Goal: Task Accomplishment & Management: Complete application form

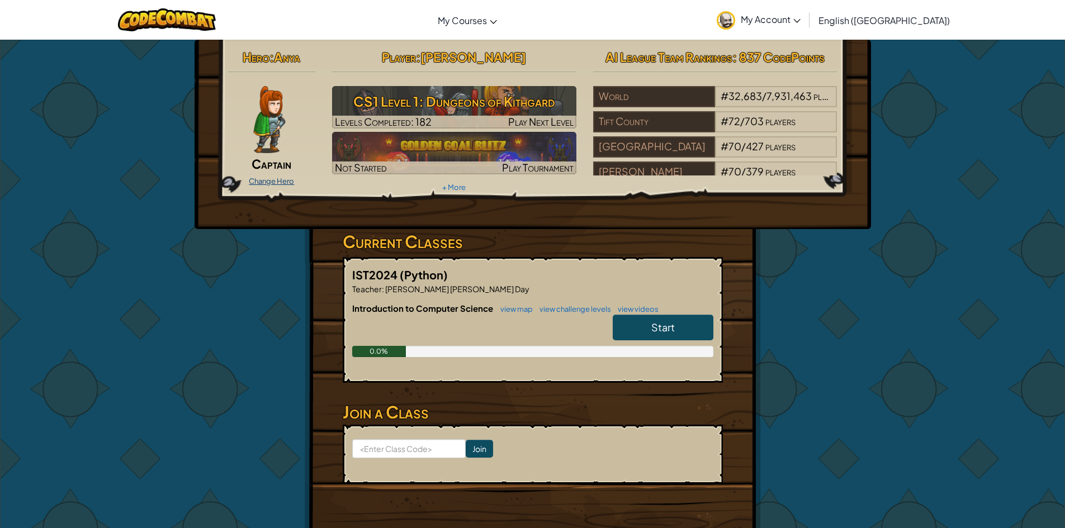
click at [269, 178] on link "Change Hero" at bounding box center [271, 181] width 45 height 9
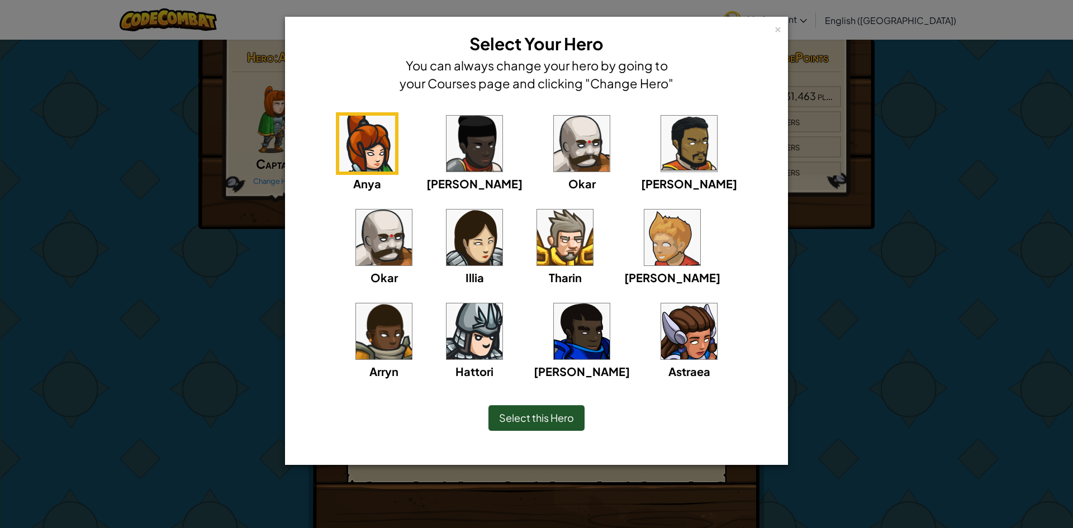
click at [412, 210] on img at bounding box center [384, 238] width 56 height 56
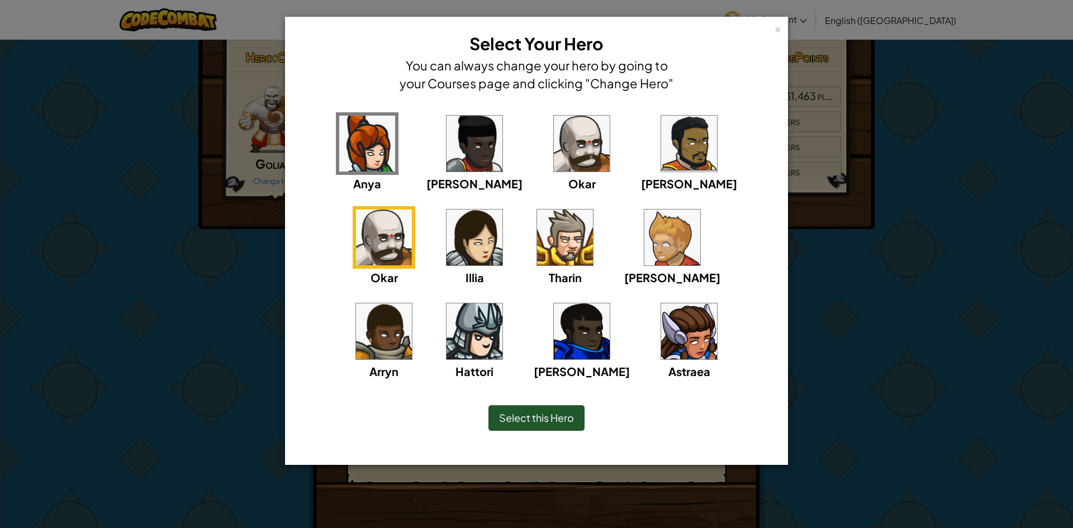
click at [544, 417] on span "Select this Hero" at bounding box center [536, 417] width 75 height 13
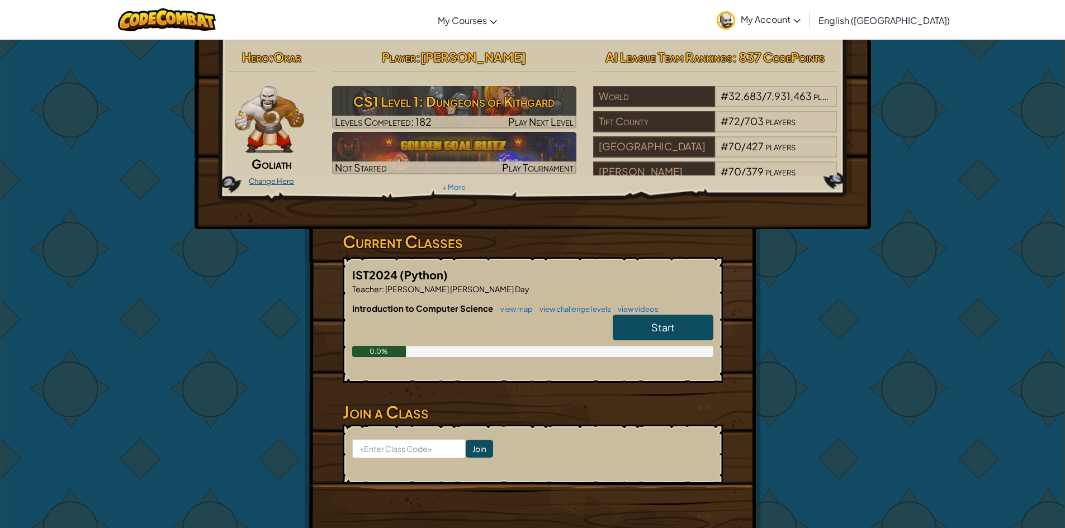
click at [287, 179] on link "Change Hero" at bounding box center [271, 181] width 45 height 9
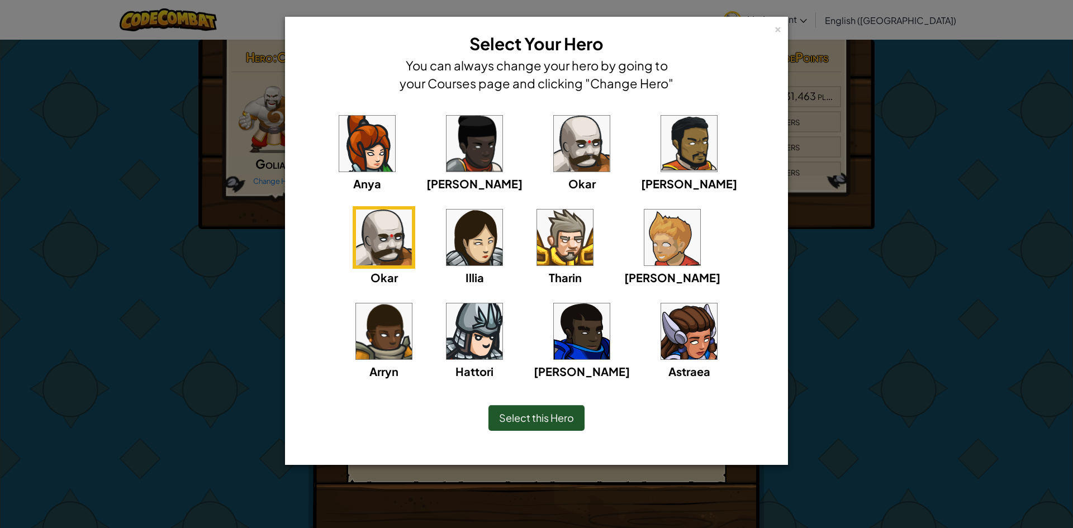
click at [645, 250] on img at bounding box center [673, 238] width 56 height 56
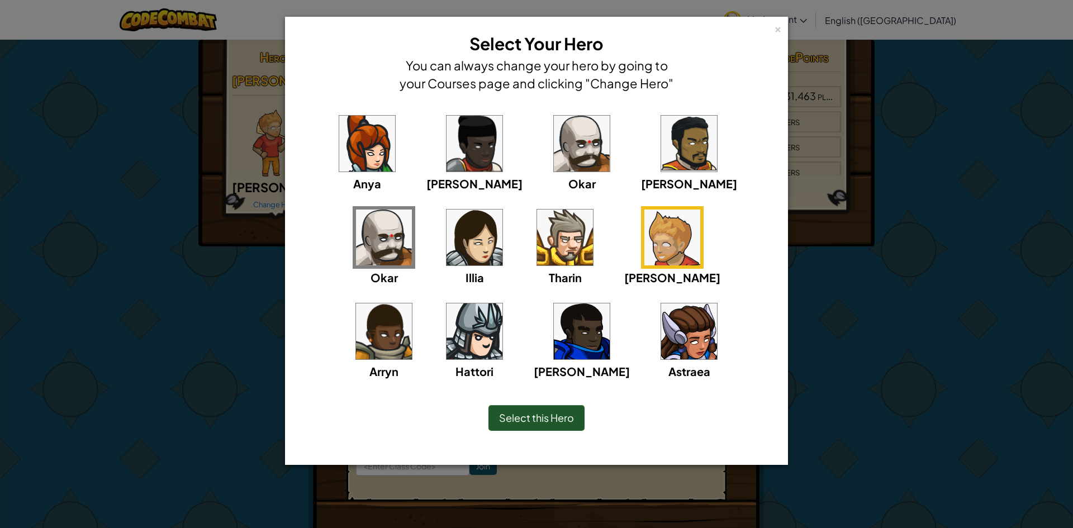
click at [548, 415] on span "Select this Hero" at bounding box center [536, 417] width 75 height 13
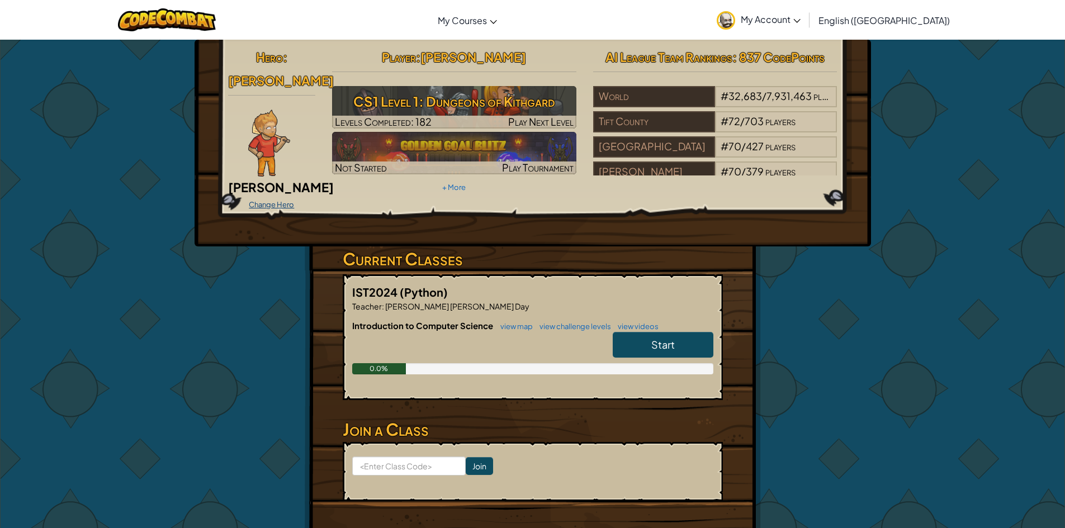
click at [280, 200] on link "Change Hero" at bounding box center [271, 204] width 45 height 9
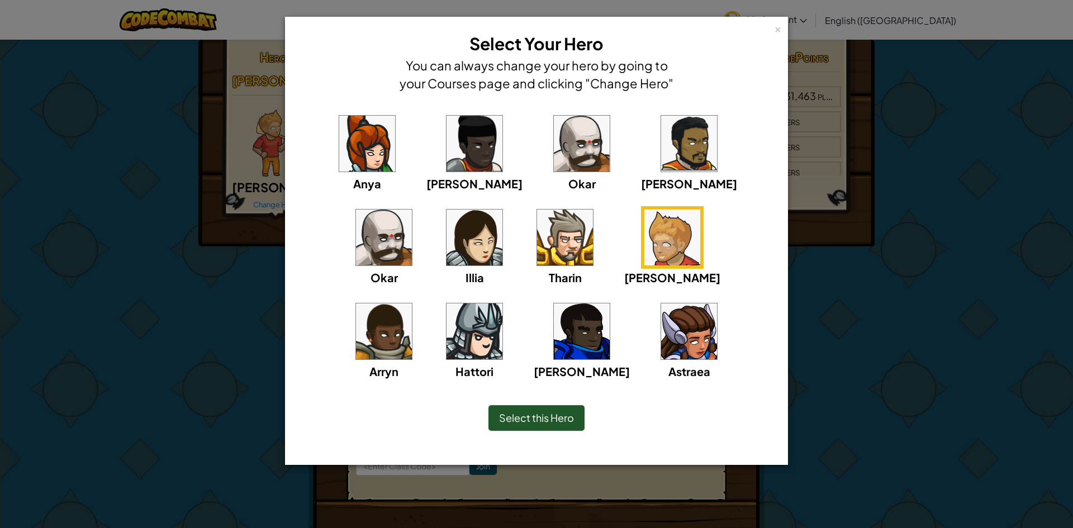
click at [412, 304] on img at bounding box center [384, 332] width 56 height 56
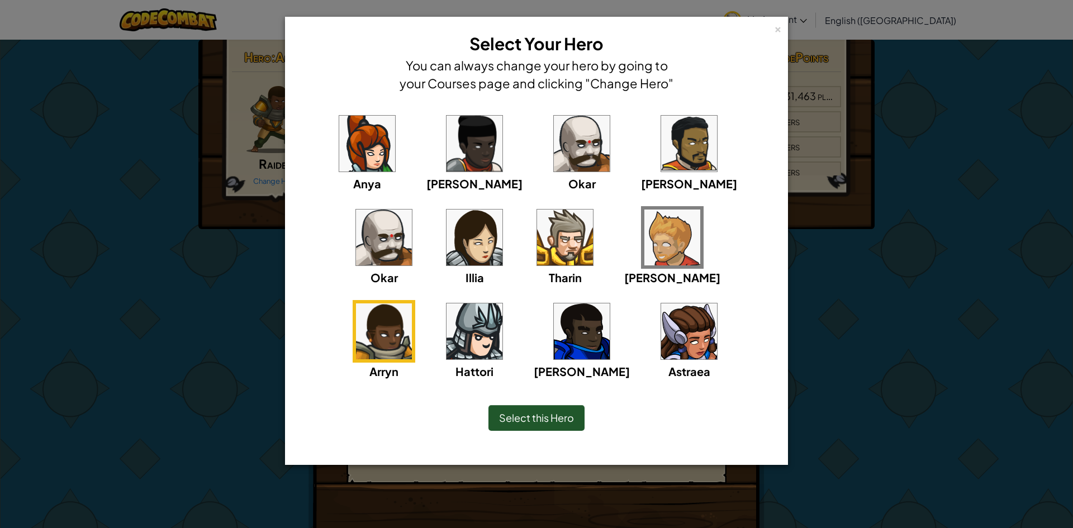
click at [567, 171] on div "Okar" at bounding box center [582, 152] width 63 height 80
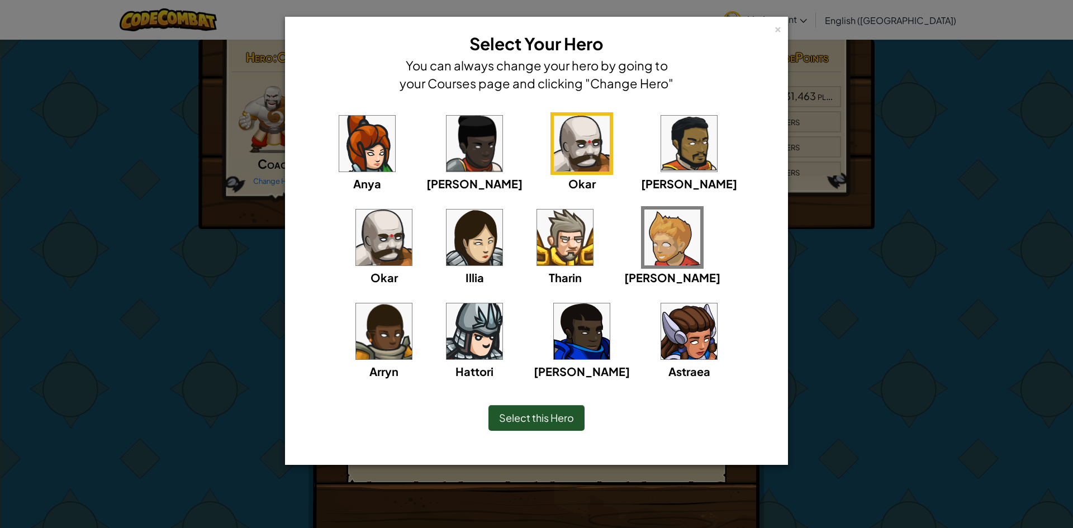
click at [668, 165] on div "[PERSON_NAME] [PERSON_NAME] [PERSON_NAME] Arryn [PERSON_NAME]" at bounding box center [536, 253] width 469 height 282
click at [574, 417] on span "Select this Hero" at bounding box center [536, 417] width 75 height 13
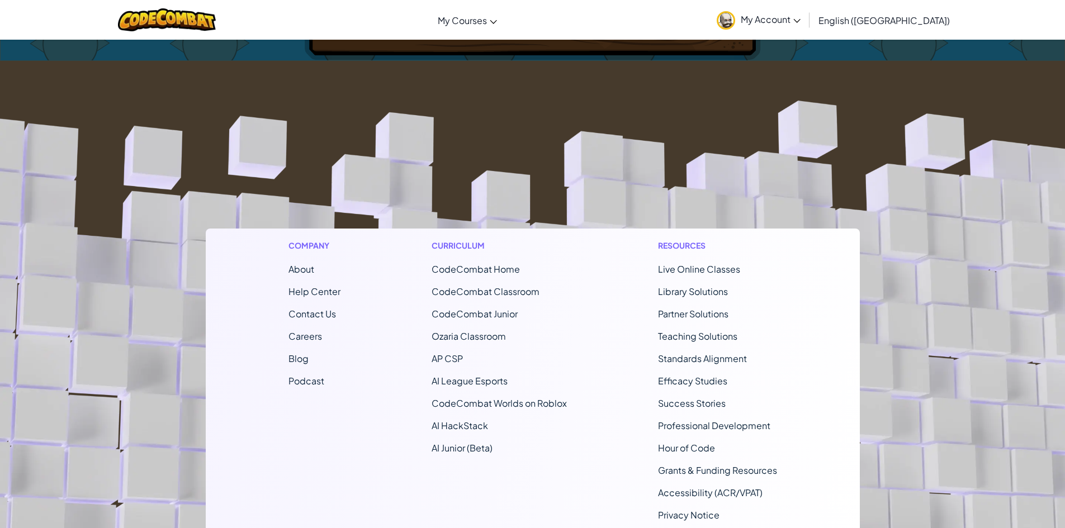
scroll to position [623, 0]
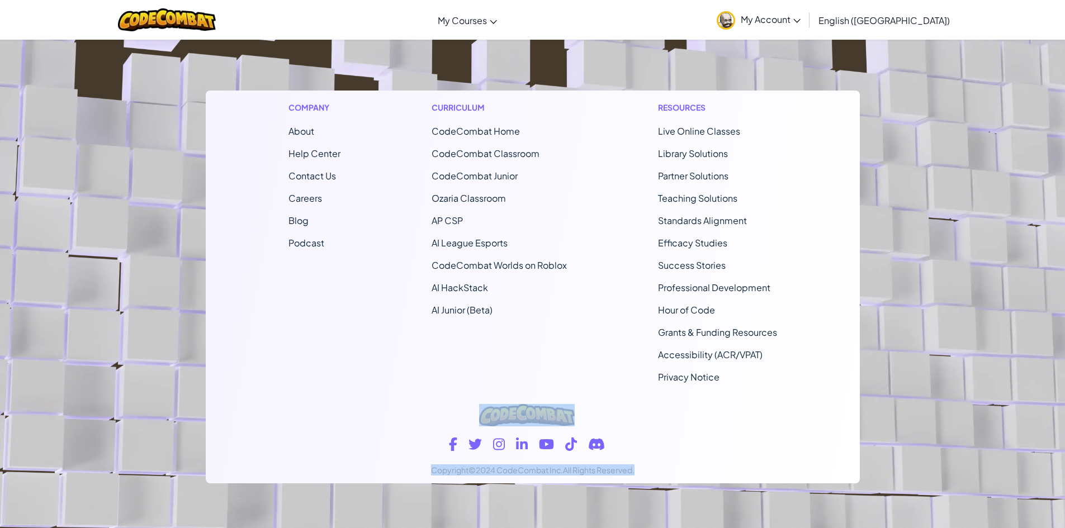
drag, startPoint x: 950, startPoint y: 396, endPoint x: 944, endPoint y: 329, distance: 67.3
click at [945, 327] on footer "Company About Help Center Contact Us Careers Blog Podcast Curriculum CodeCombat…" at bounding box center [532, 225] width 1065 height 605
click at [945, 333] on footer "Company About Help Center Contact Us Careers Blog Podcast Curriculum CodeCombat…" at bounding box center [532, 225] width 1065 height 605
click at [933, 390] on footer "Company About Help Center Contact Us Careers Blog Podcast Curriculum CodeCombat…" at bounding box center [532, 225] width 1065 height 605
click at [978, 181] on footer "Company About Help Center Contact Us Careers Blog Podcast Curriculum CodeCombat…" at bounding box center [532, 225] width 1065 height 605
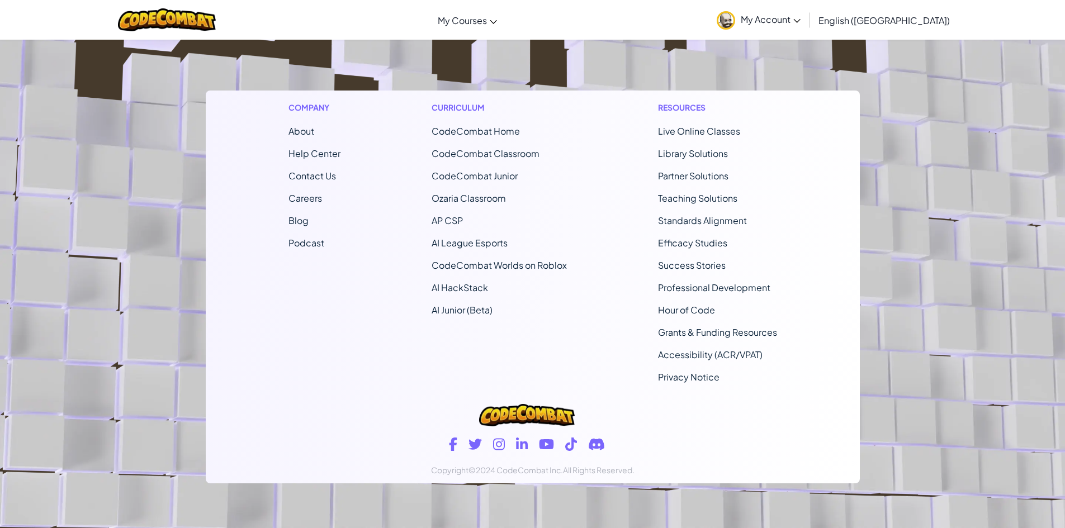
drag, startPoint x: 907, startPoint y: 144, endPoint x: 902, endPoint y: 137, distance: 8.8
click at [910, 140] on footer "Company About Help Center Contact Us Careers Blog Podcast Curriculum CodeCombat…" at bounding box center [532, 225] width 1065 height 605
click at [70, 292] on footer "Company About Help Center Contact Us Careers Blog Podcast Curriculum CodeCombat…" at bounding box center [532, 225] width 1065 height 605
click at [135, 247] on footer "Company About Help Center Contact Us Careers Blog Podcast Curriculum CodeCombat…" at bounding box center [532, 225] width 1065 height 605
click at [111, 112] on footer "Company About Help Center Contact Us Careers Blog Podcast Curriculum CodeCombat…" at bounding box center [532, 225] width 1065 height 605
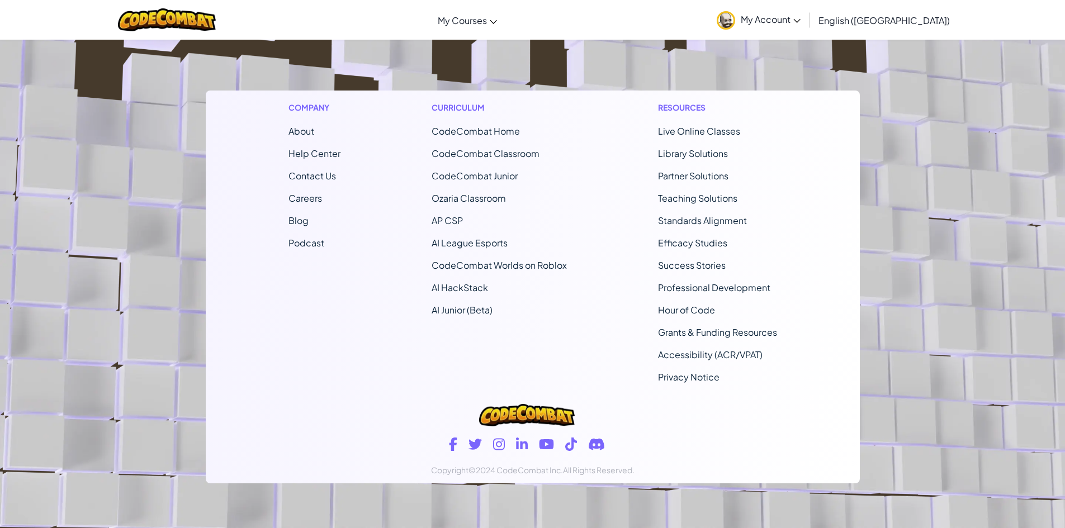
click at [152, 223] on footer "Company About Help Center Contact Us Careers Blog Podcast Curriculum CodeCombat…" at bounding box center [532, 225] width 1065 height 605
drag, startPoint x: 136, startPoint y: 130, endPoint x: 169, endPoint y: 188, distance: 66.4
click at [136, 135] on footer "Company About Help Center Contact Us Careers Blog Podcast Curriculum CodeCombat…" at bounding box center [532, 225] width 1065 height 605
click at [186, 174] on footer "Company About Help Center Contact Us Careers Blog Podcast Curriculum CodeCombat…" at bounding box center [532, 225] width 1065 height 605
click at [97, 288] on footer "Company About Help Center Contact Us Careers Blog Podcast Curriculum CodeCombat…" at bounding box center [532, 225] width 1065 height 605
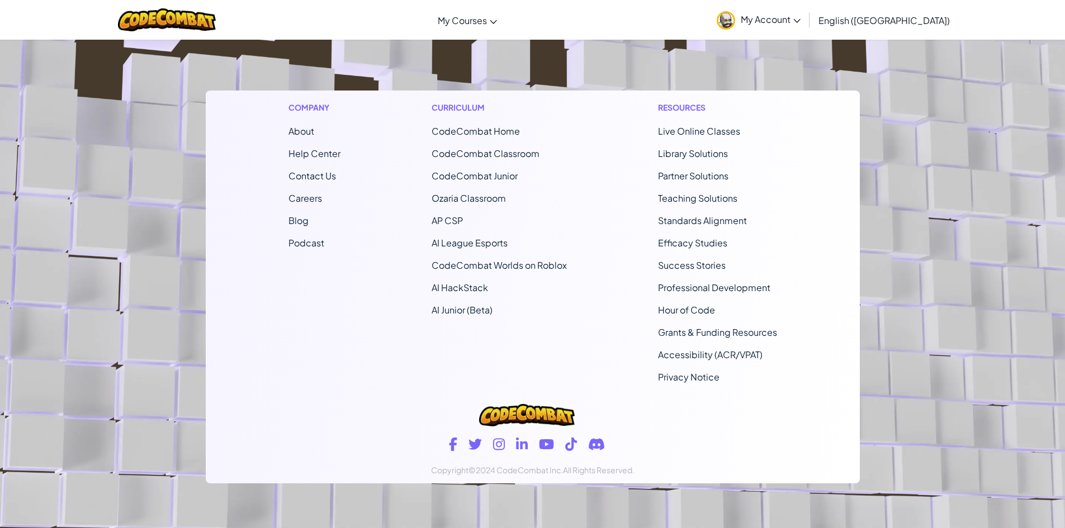
drag, startPoint x: 78, startPoint y: 411, endPoint x: 86, endPoint y: 416, distance: 8.5
click at [80, 409] on footer "Company About Help Center Contact Us Careers Blog Podcast Curriculum CodeCombat…" at bounding box center [532, 225] width 1065 height 605
click at [76, 465] on footer "Company About Help Center Contact Us Careers Blog Podcast Curriculum CodeCombat…" at bounding box center [532, 225] width 1065 height 605
click at [89, 493] on footer "Company About Help Center Contact Us Careers Blog Podcast Curriculum CodeCombat…" at bounding box center [532, 225] width 1065 height 605
click at [176, 512] on footer "Company About Help Center Contact Us Careers Blog Podcast Curriculum CodeCombat…" at bounding box center [532, 225] width 1065 height 605
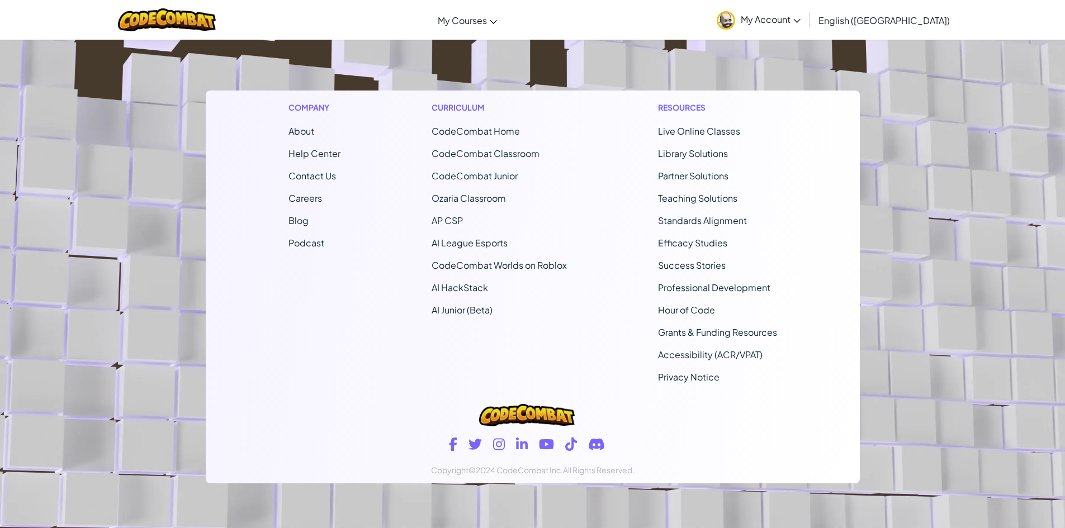
click at [277, 523] on footer "Company About Help Center Contact Us Careers Blog Podcast Curriculum CodeCombat…" at bounding box center [532, 225] width 1065 height 605
click at [455, 509] on footer "Company About Help Center Contact Us Careers Blog Podcast Curriculum CodeCombat…" at bounding box center [532, 225] width 1065 height 605
click at [699, 503] on footer "Company About Help Center Contact Us Careers Blog Podcast Curriculum CodeCombat…" at bounding box center [532, 225] width 1065 height 605
click at [676, 512] on footer "Company About Help Center Contact Us Careers Blog Podcast Curriculum CodeCombat…" at bounding box center [532, 225] width 1065 height 605
click at [853, 508] on footer "Company About Help Center Contact Us Careers Blog Podcast Curriculum CodeCombat…" at bounding box center [532, 225] width 1065 height 605
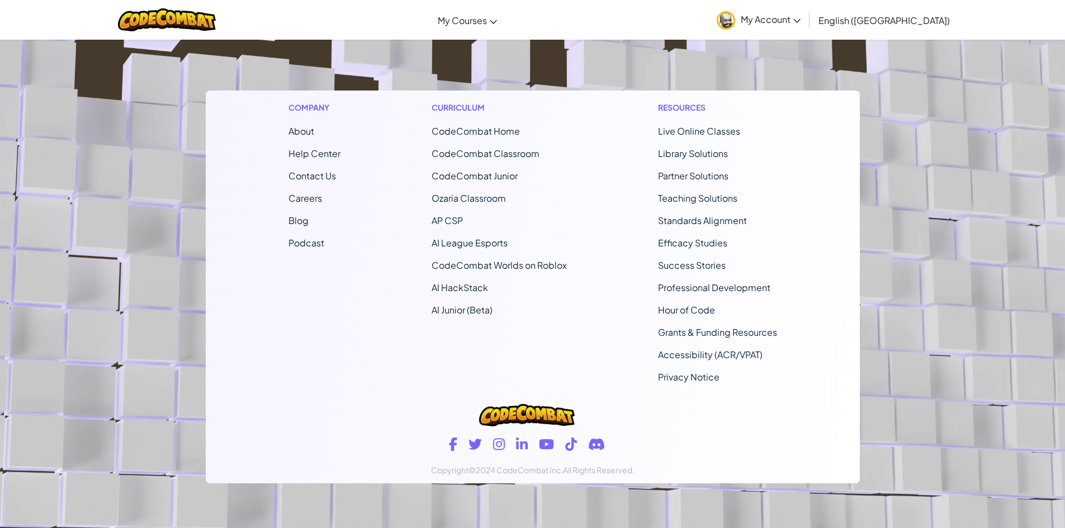
click at [835, 516] on footer "Company About Help Center Contact Us Careers Blog Podcast Curriculum CodeCombat…" at bounding box center [532, 225] width 1065 height 605
click at [764, 508] on footer "Company About Help Center Contact Us Careers Blog Podcast Curriculum CodeCombat…" at bounding box center [532, 225] width 1065 height 605
click at [989, 430] on footer "Company About Help Center Contact Us Careers Blog Podcast Curriculum CodeCombat…" at bounding box center [532, 225] width 1065 height 605
click at [947, 385] on footer "Company About Help Center Contact Us Careers Blog Podcast Curriculum CodeCombat…" at bounding box center [532, 225] width 1065 height 605
click at [978, 263] on footer "Company About Help Center Contact Us Careers Blog Podcast Curriculum CodeCombat…" at bounding box center [532, 225] width 1065 height 605
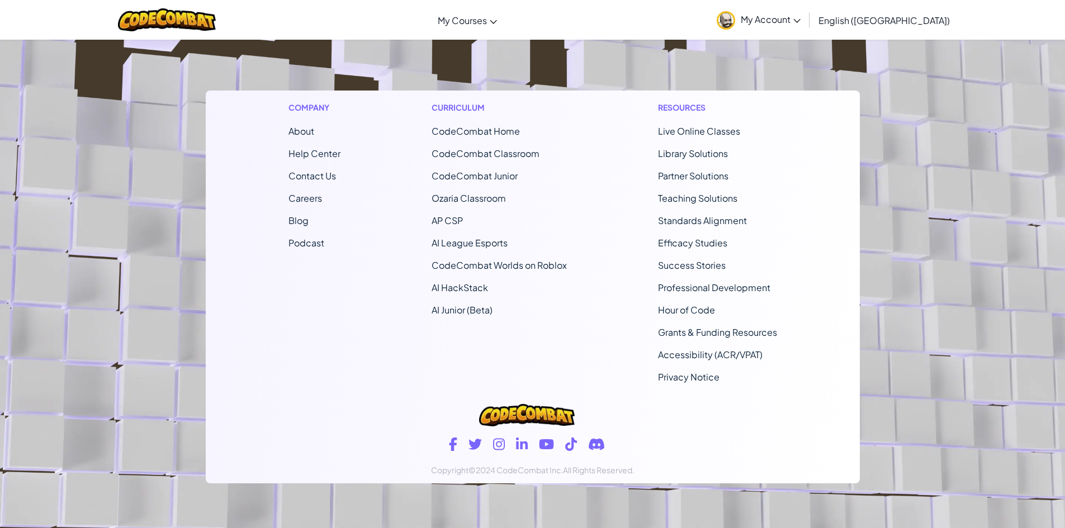
drag, startPoint x: 948, startPoint y: 220, endPoint x: 1057, endPoint y: 242, distance: 111.1
click at [954, 223] on footer "Company About Help Center Contact Us Careers Blog Podcast Curriculum CodeCombat…" at bounding box center [532, 225] width 1065 height 605
drag, startPoint x: 1057, startPoint y: 242, endPoint x: 1038, endPoint y: 247, distance: 19.3
click at [1052, 243] on footer "Company About Help Center Contact Us Careers Blog Podcast Curriculum CodeCombat…" at bounding box center [532, 225] width 1065 height 605
click at [1038, 248] on footer "Company About Help Center Contact Us Careers Blog Podcast Curriculum CodeCombat…" at bounding box center [532, 225] width 1065 height 605
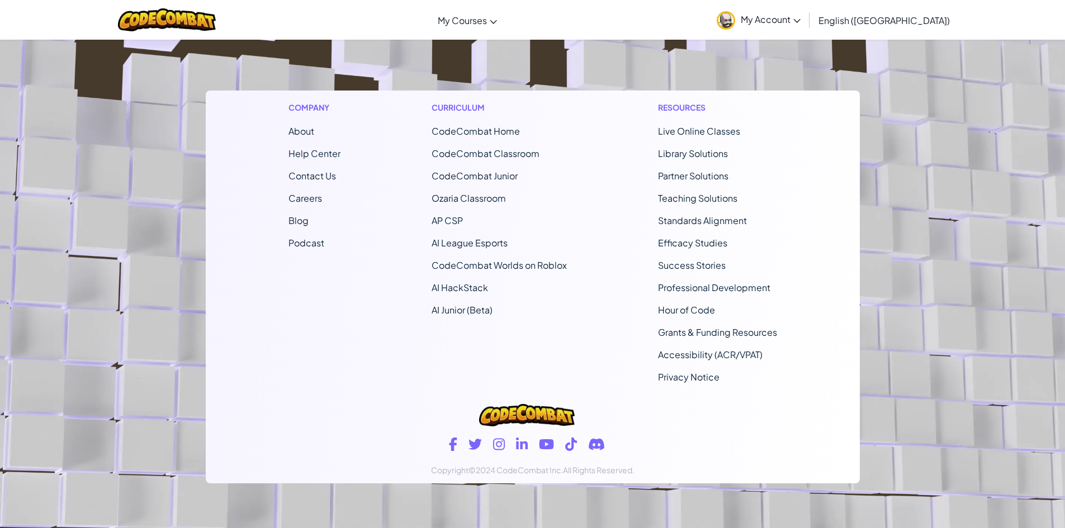
drag, startPoint x: 849, startPoint y: 59, endPoint x: 849, endPoint y: 50, distance: 8.9
click at [849, 56] on footer "Company About Help Center Contact Us Careers Blog Podcast Curriculum CodeCombat…" at bounding box center [532, 225] width 1065 height 605
click at [102, 63] on footer "Company About Help Center Contact Us Careers Blog Podcast Curriculum CodeCombat…" at bounding box center [532, 225] width 1065 height 605
click at [356, 81] on footer "Company About Help Center Contact Us Careers Blog Podcast Curriculum CodeCombat…" at bounding box center [532, 225] width 1065 height 605
click at [474, 59] on footer "Company About Help Center Contact Us Careers Blog Podcast Curriculum CodeCombat…" at bounding box center [532, 225] width 1065 height 605
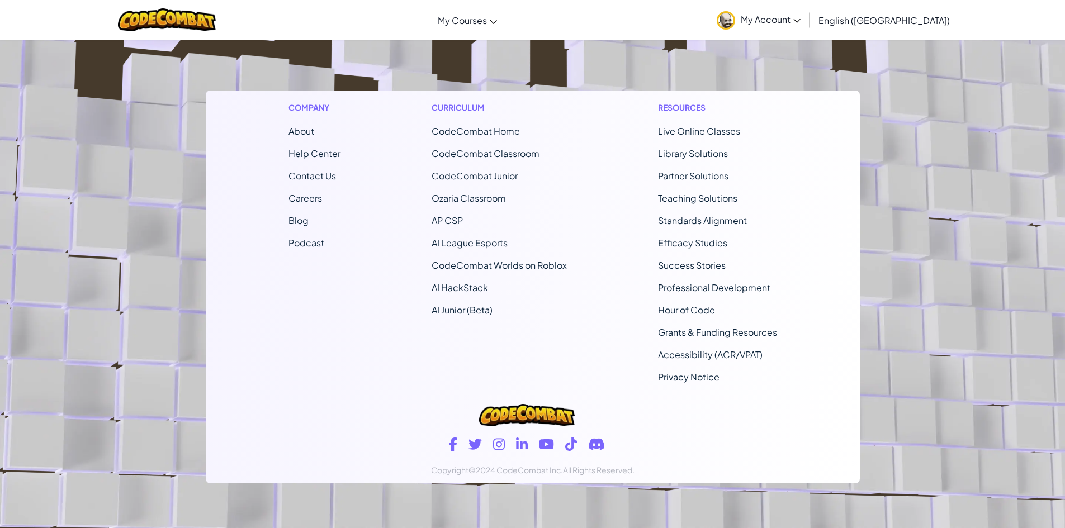
click at [562, 73] on footer "Company About Help Center Contact Us Careers Blog Podcast Curriculum CodeCombat…" at bounding box center [532, 225] width 1065 height 605
click at [693, 45] on footer "Company About Help Center Contact Us Careers Blog Podcast Curriculum CodeCombat…" at bounding box center [532, 225] width 1065 height 605
drag, startPoint x: 891, startPoint y: 63, endPoint x: 885, endPoint y: 64, distance: 5.6
click at [889, 67] on footer "Company About Help Center Contact Us Careers Blog Podcast Curriculum CodeCombat…" at bounding box center [532, 225] width 1065 height 605
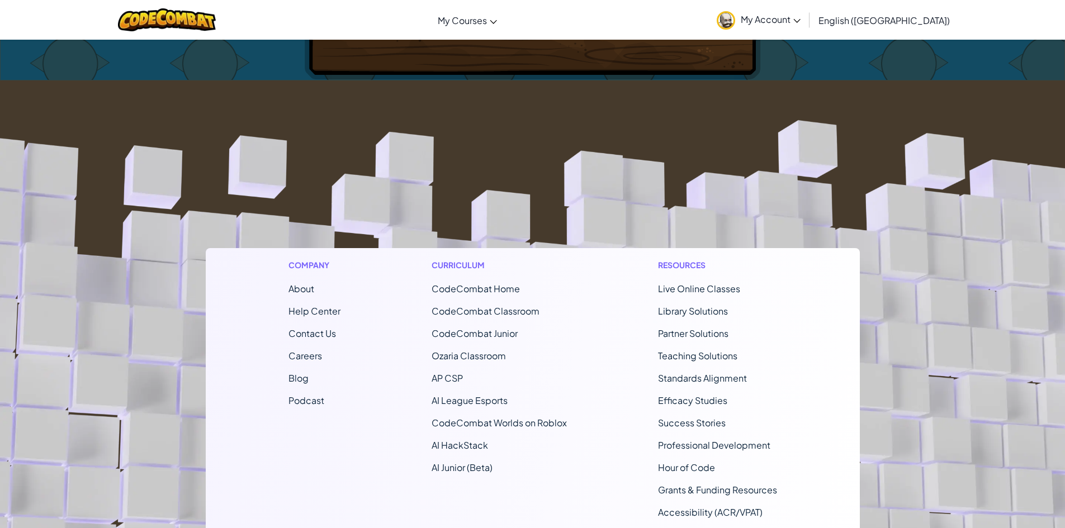
scroll to position [344, 0]
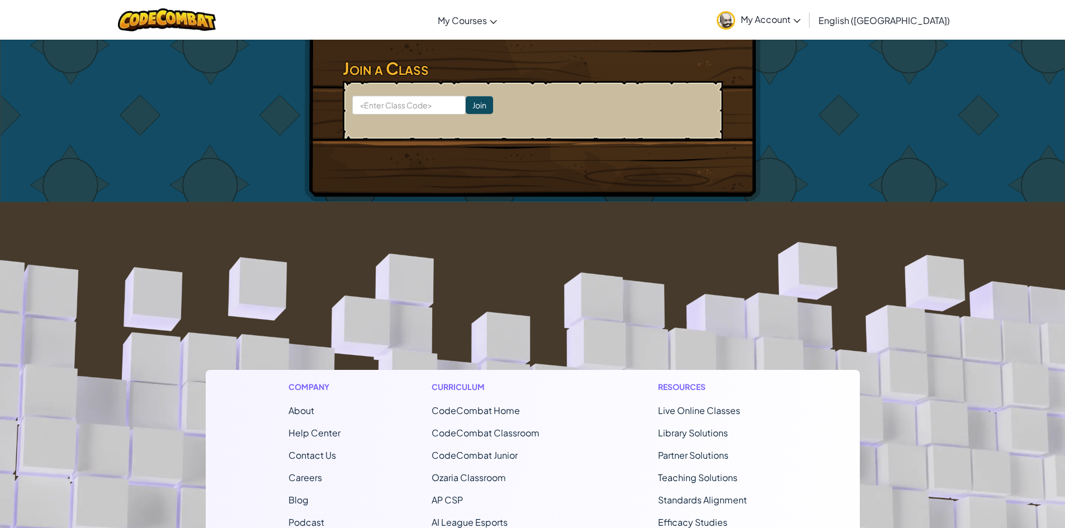
click at [106, 280] on footer "Company About Help Center Contact Us Careers Blog Podcast Curriculum CodeCombat…" at bounding box center [532, 504] width 1065 height 605
click at [256, 283] on footer "Company About Help Center Contact Us Careers Blog Podcast Curriculum CodeCombat…" at bounding box center [532, 504] width 1065 height 605
click at [480, 230] on footer "Company About Help Center Contact Us Careers Blog Podcast Curriculum CodeCombat…" at bounding box center [532, 504] width 1065 height 605
click at [727, 253] on footer "Company About Help Center Contact Us Careers Blog Podcast Curriculum CodeCombat…" at bounding box center [532, 504] width 1065 height 605
click at [807, 267] on footer "Company About Help Center Contact Us Careers Blog Podcast Curriculum CodeCombat…" at bounding box center [532, 504] width 1065 height 605
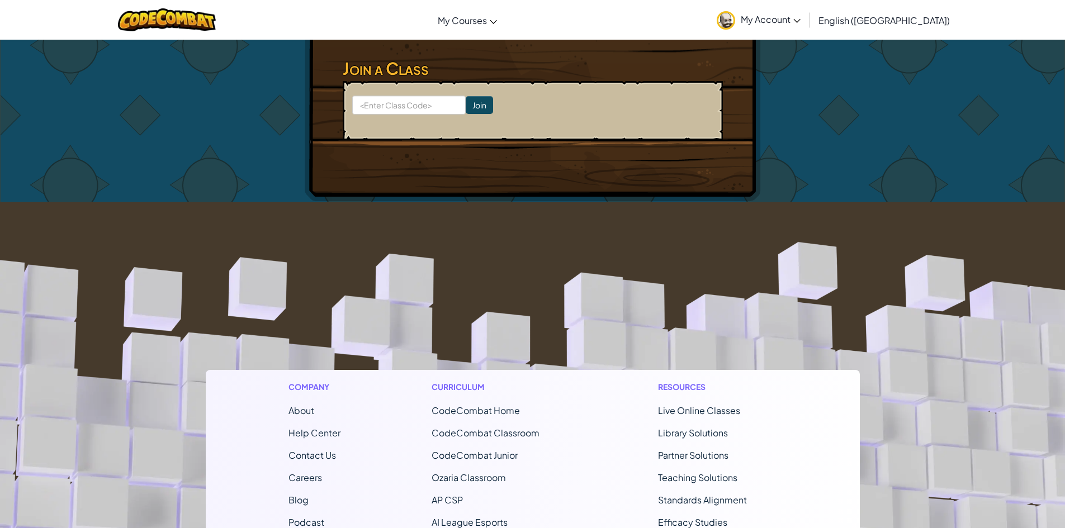
drag, startPoint x: 996, startPoint y: 284, endPoint x: 921, endPoint y: 271, distance: 76.0
click at [995, 284] on footer "Company About Help Center Contact Us Careers Blog Podcast Curriculum CodeCombat…" at bounding box center [532, 504] width 1065 height 605
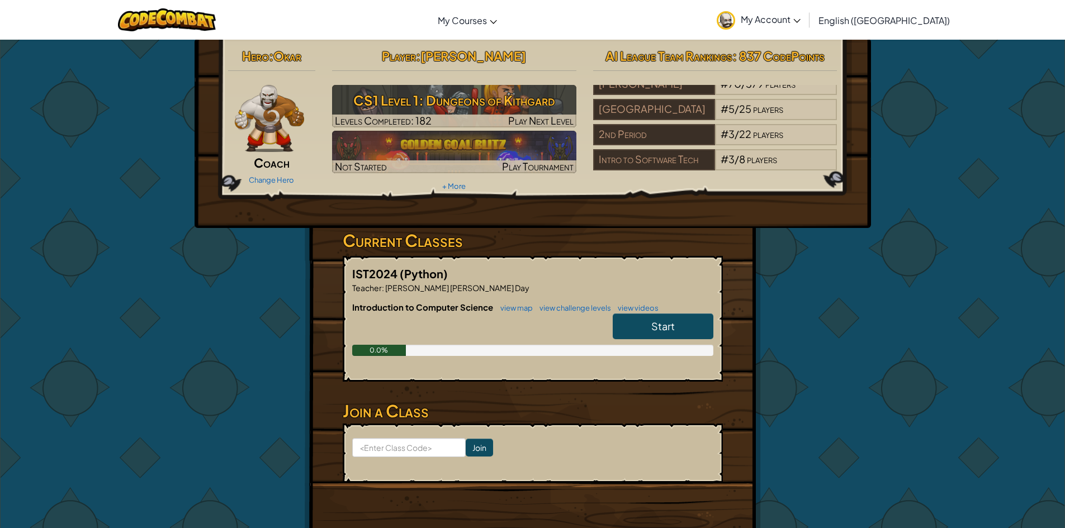
scroll to position [0, 0]
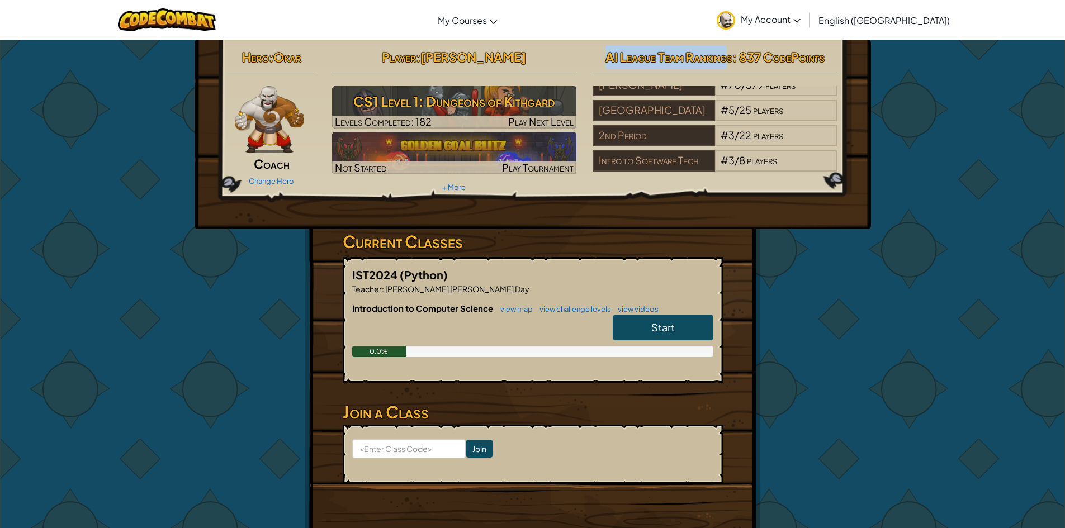
drag, startPoint x: 728, startPoint y: 60, endPoint x: 871, endPoint y: 72, distance: 143.0
click at [857, 79] on div "Hero : Okar Coach Change Hero Player : [PERSON_NAME] t CS1 Level 1: Dungeons of…" at bounding box center [533, 135] width 676 height 190
click at [871, 72] on div "Hero : Okar Coach Change Hero Player : [PERSON_NAME] t CS1 Level 1: Dungeons of…" at bounding box center [533, 135] width 676 height 190
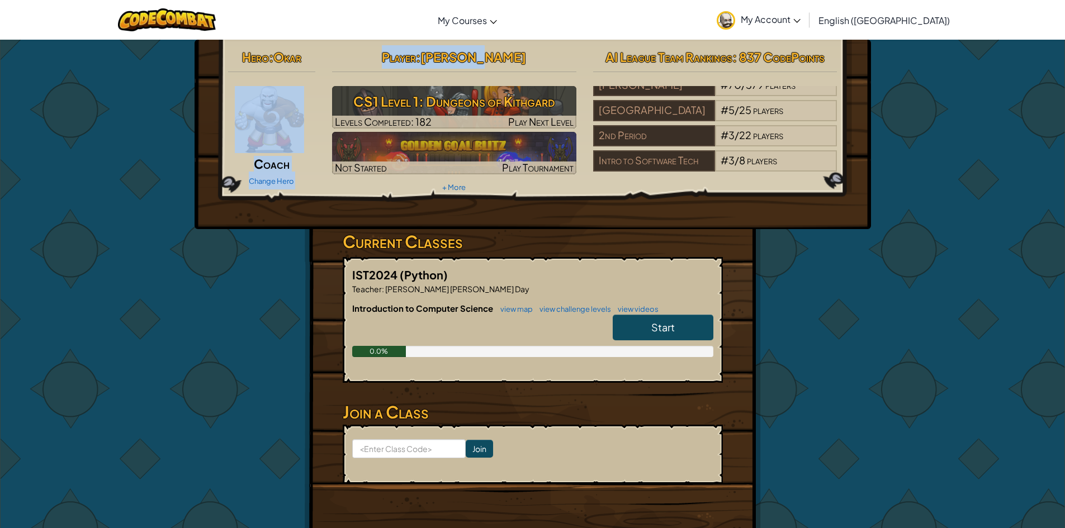
drag, startPoint x: 517, startPoint y: 51, endPoint x: 322, endPoint y: 68, distance: 195.3
click at [322, 68] on div "Hero : Okar Coach Change Hero Player : [PERSON_NAME] t CS1 Level 1: Dungeons of…" at bounding box center [533, 120] width 626 height 150
click at [329, 56] on div "Player : [PERSON_NAME] t CS1 Level 1: Dungeons of Kithgard Levels Completed: 18…" at bounding box center [454, 120] width 261 height 150
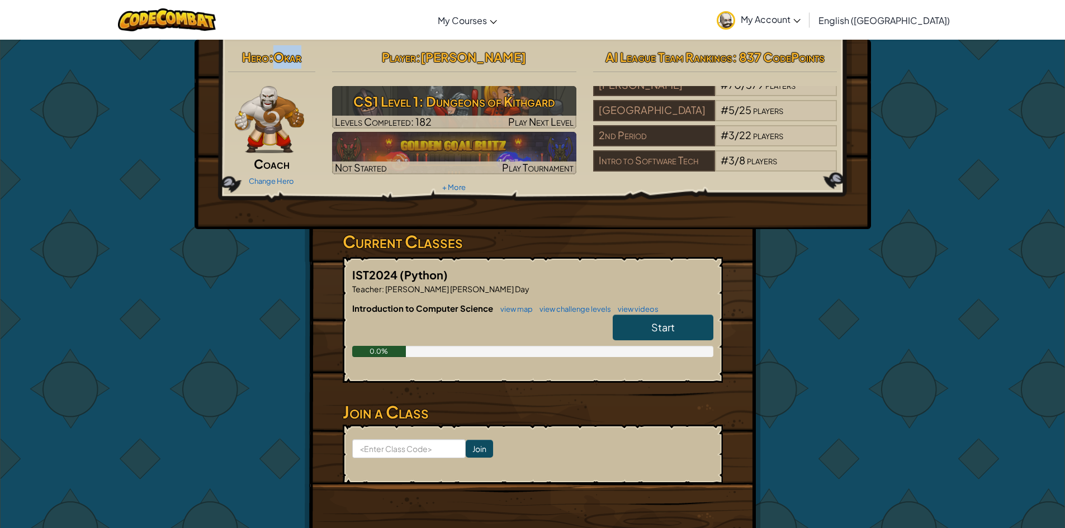
drag, startPoint x: 307, startPoint y: 58, endPoint x: 273, endPoint y: 63, distance: 34.4
click at [273, 63] on h2 "Hero : Okar" at bounding box center [272, 56] width 88 height 23
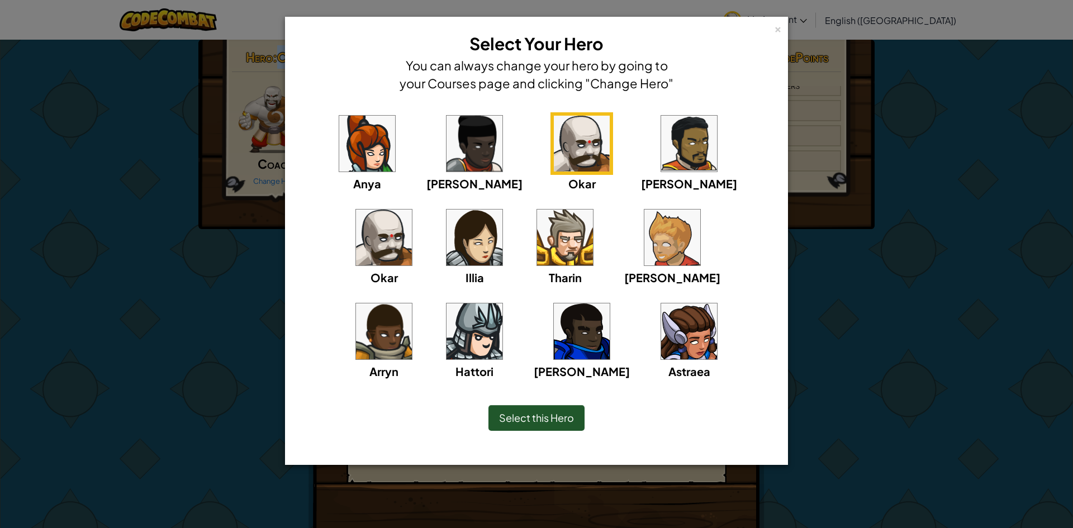
click at [412, 210] on img at bounding box center [384, 238] width 56 height 56
click at [554, 153] on img at bounding box center [582, 144] width 56 height 56
click at [683, 146] on div "[PERSON_NAME] [PERSON_NAME] [PERSON_NAME] Arryn [PERSON_NAME]" at bounding box center [536, 253] width 469 height 282
click at [659, 154] on div "[PERSON_NAME] [PERSON_NAME] [PERSON_NAME] Arryn [PERSON_NAME]" at bounding box center [536, 253] width 469 height 282
click at [412, 210] on img at bounding box center [384, 238] width 56 height 56
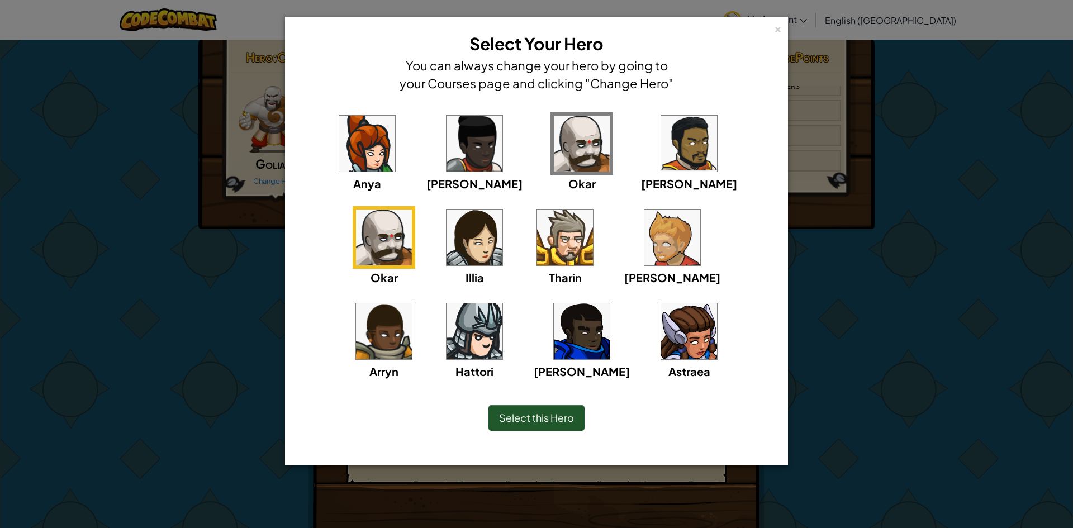
click at [661, 155] on img at bounding box center [689, 144] width 56 height 56
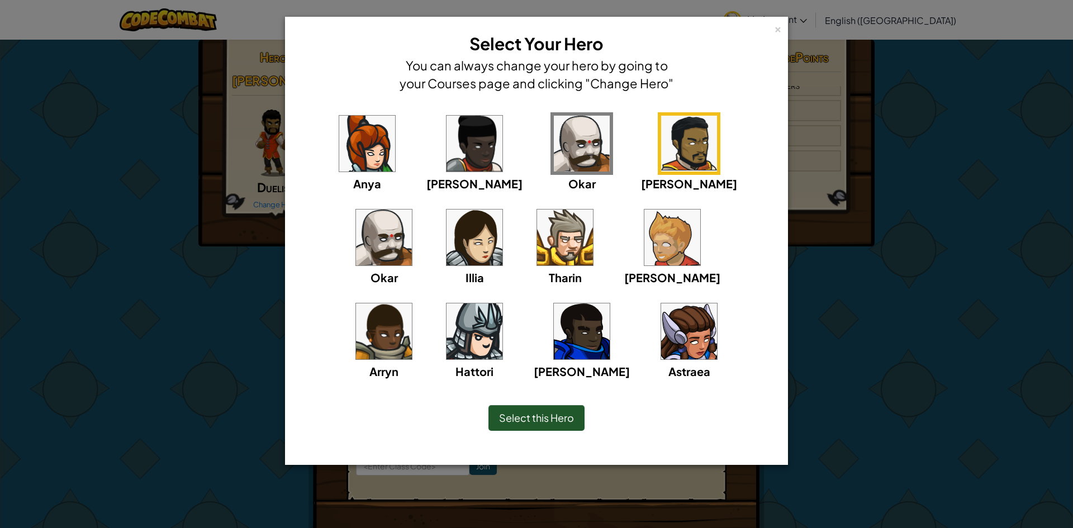
click at [661, 145] on img at bounding box center [689, 144] width 56 height 56
click at [470, 175] on div "[PERSON_NAME]" at bounding box center [475, 152] width 96 height 80
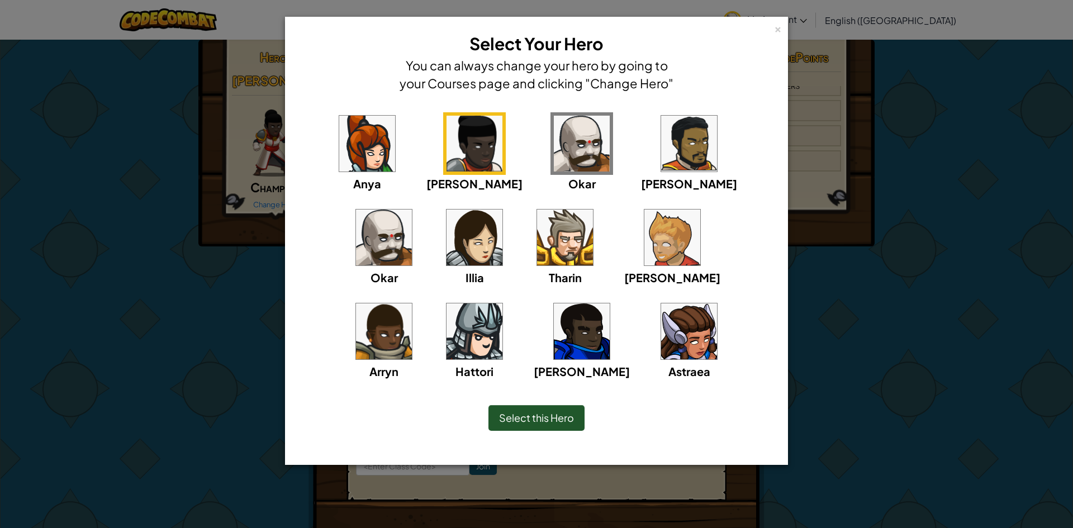
click at [447, 162] on img at bounding box center [475, 144] width 56 height 56
click at [369, 160] on img at bounding box center [367, 144] width 56 height 56
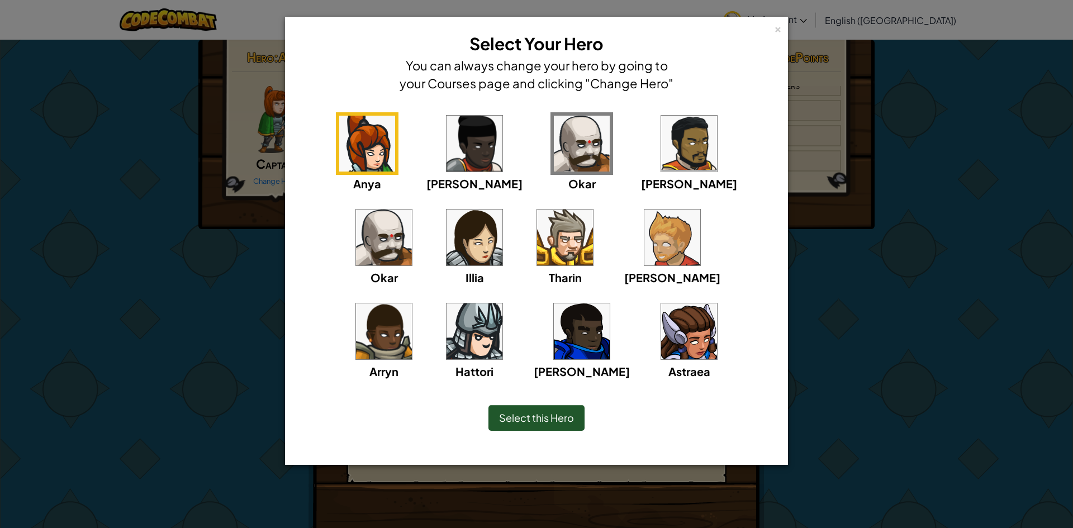
click at [447, 211] on img at bounding box center [475, 238] width 56 height 56
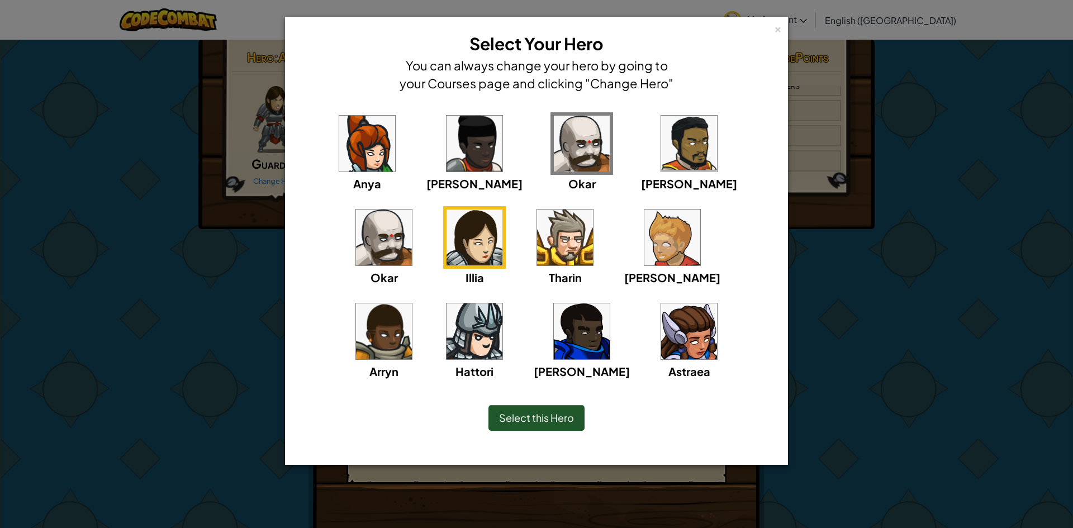
click at [537, 221] on img at bounding box center [565, 238] width 56 height 56
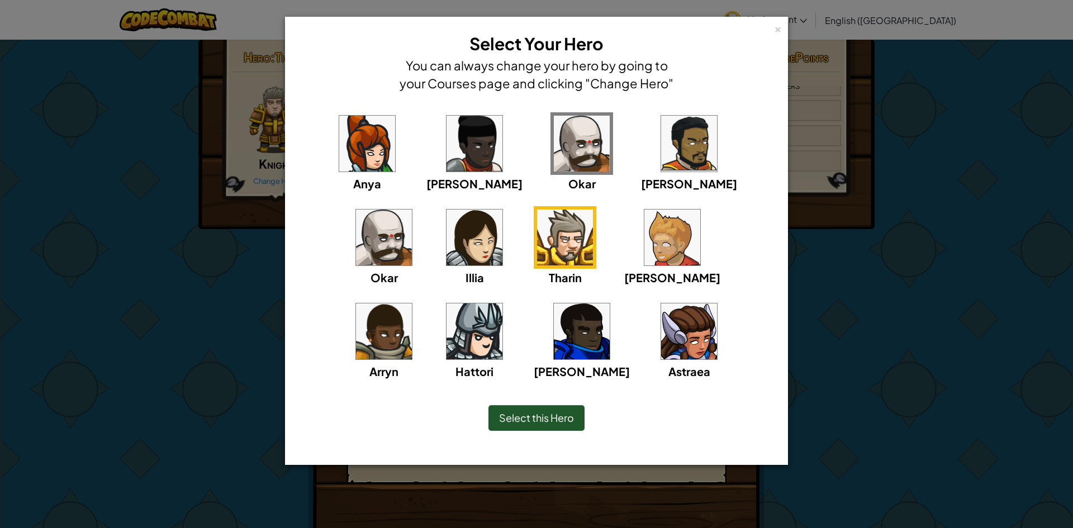
click at [661, 330] on img at bounding box center [689, 332] width 56 height 56
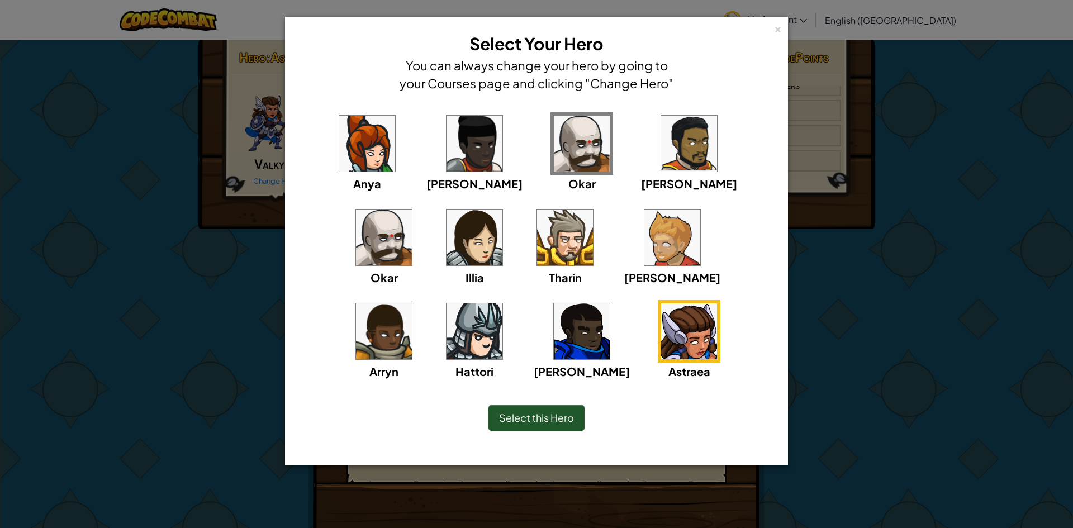
click at [625, 270] on div "[PERSON_NAME]" at bounding box center [673, 246] width 96 height 80
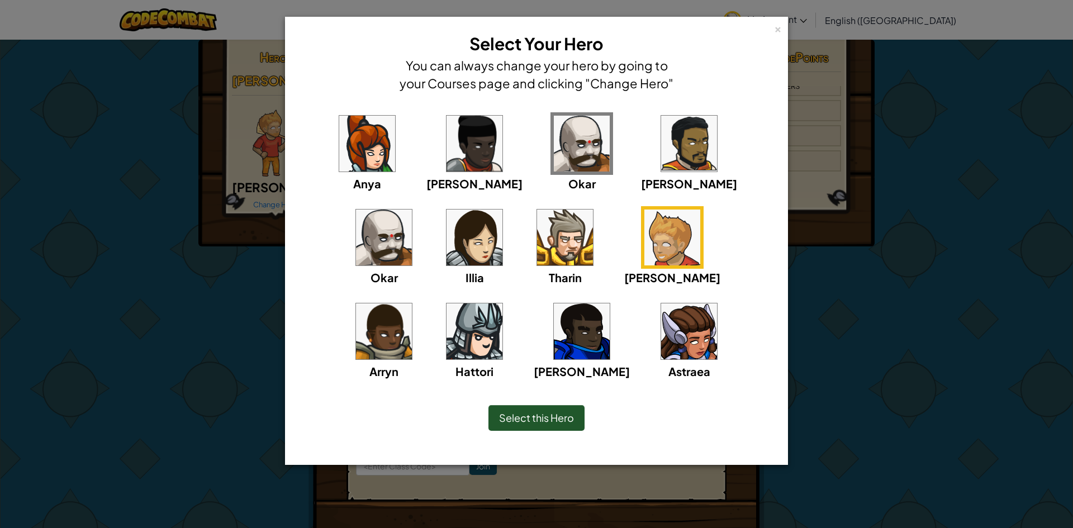
click at [554, 322] on img at bounding box center [582, 332] width 56 height 56
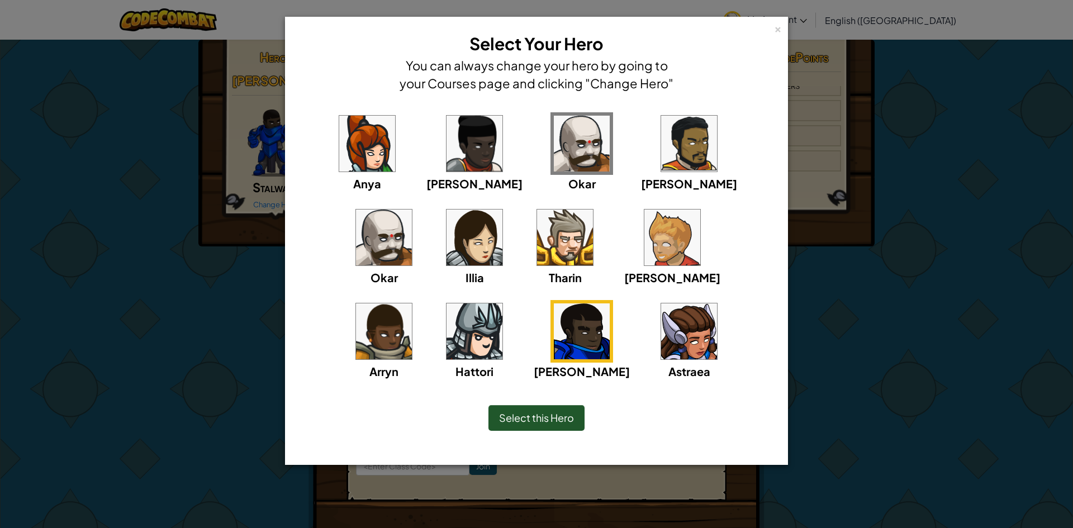
click at [412, 304] on img at bounding box center [384, 332] width 56 height 56
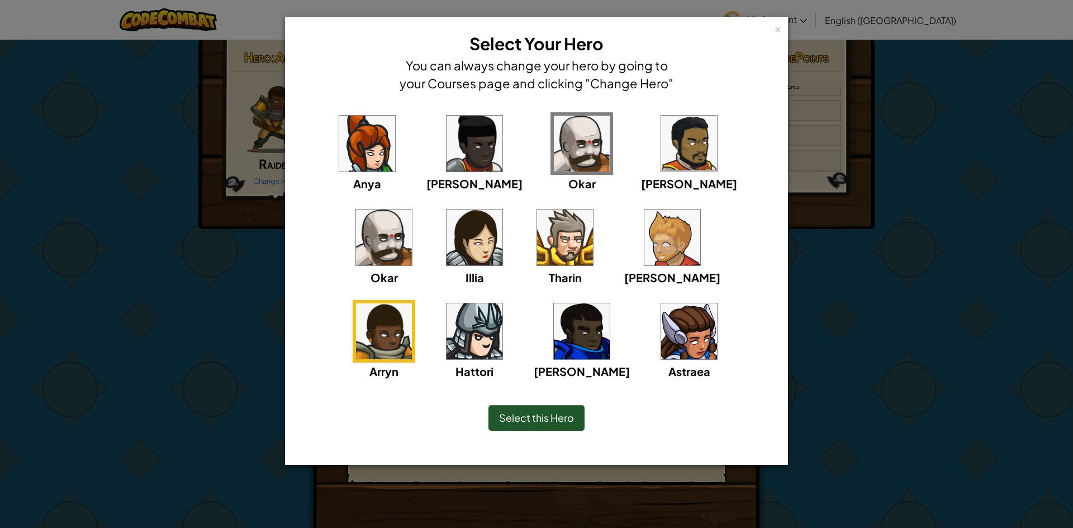
click at [503, 304] on img at bounding box center [475, 332] width 56 height 56
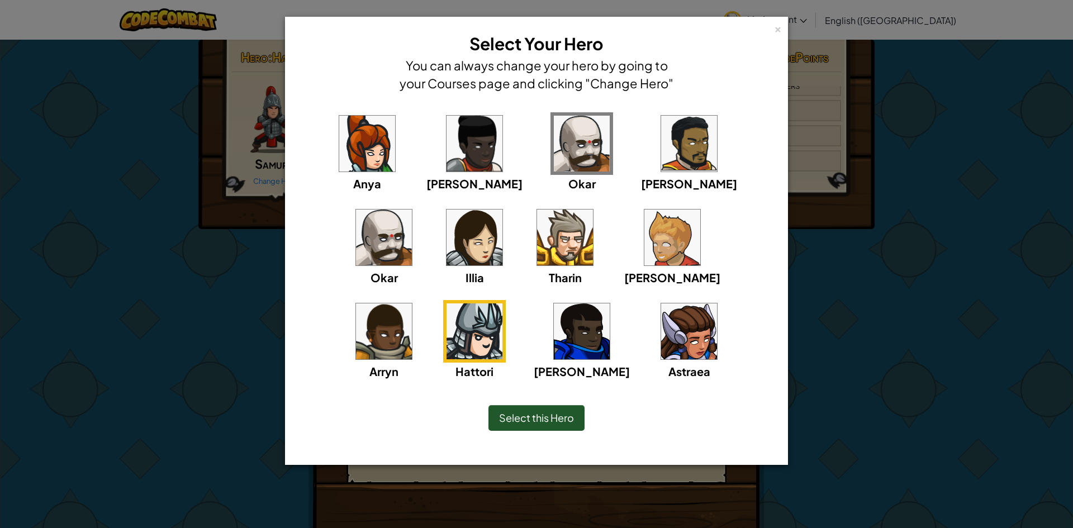
click at [412, 210] on img at bounding box center [384, 238] width 56 height 56
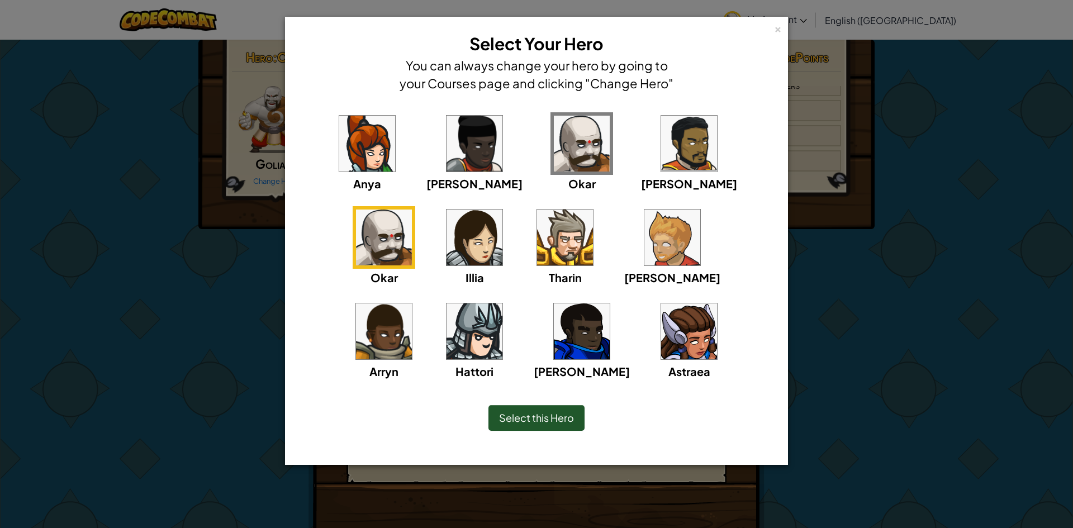
click at [539, 416] on span "Select this Hero" at bounding box center [536, 417] width 75 height 13
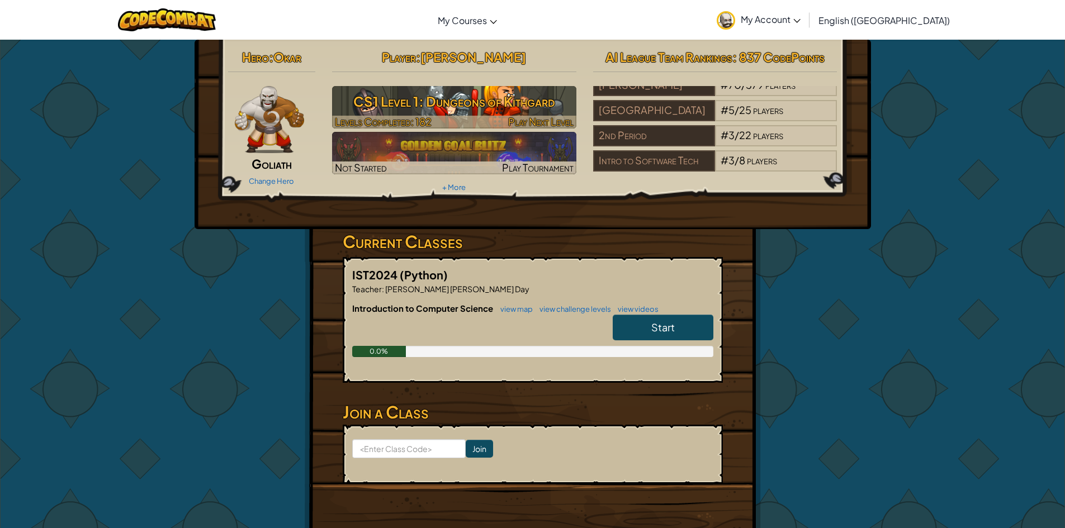
click at [463, 112] on h3 "CS1 Level 1: Dungeons of Kithgard" at bounding box center [454, 101] width 244 height 25
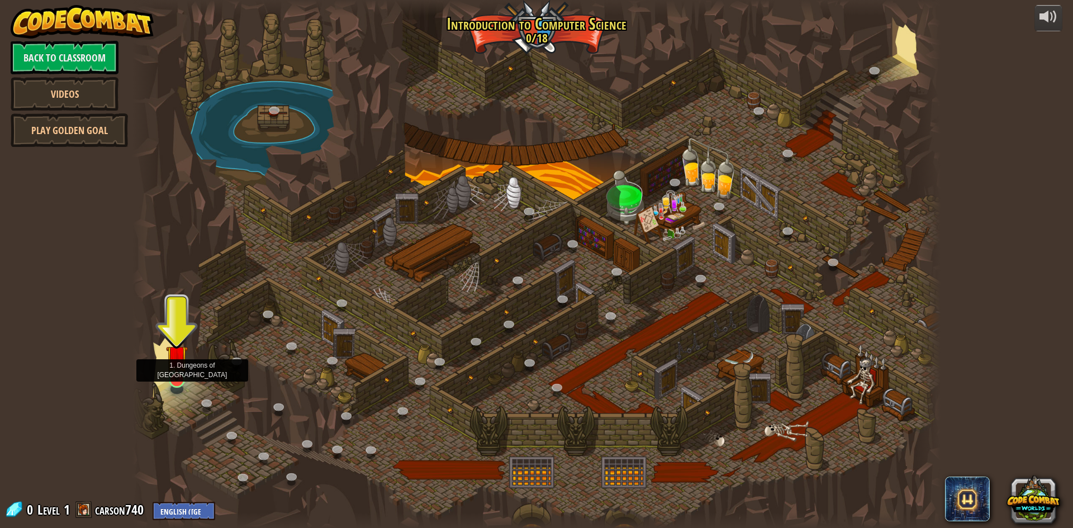
click at [183, 374] on img at bounding box center [177, 357] width 22 height 50
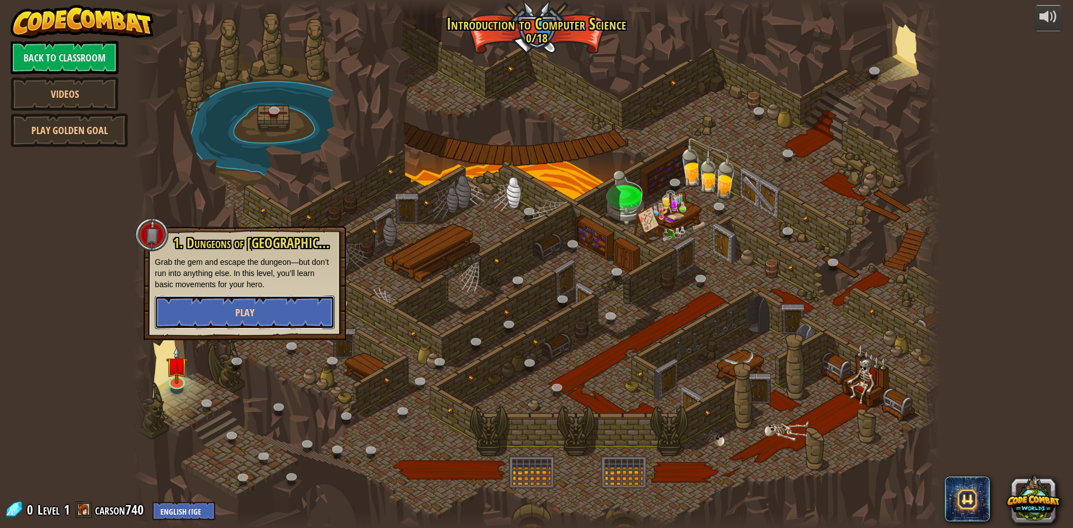
click at [242, 306] on span "Play" at bounding box center [244, 313] width 19 height 14
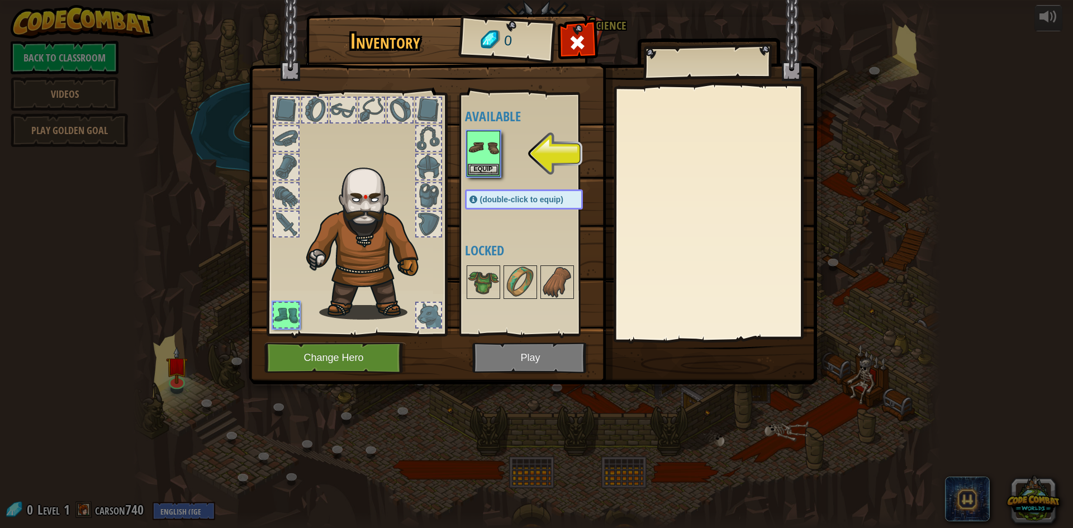
click at [869, 98] on div "Inventory 0 Available Equip (double-click to equip) Locked Equip Unequip Subscr…" at bounding box center [536, 264] width 1073 height 528
click at [581, 60] on div at bounding box center [577, 45] width 35 height 35
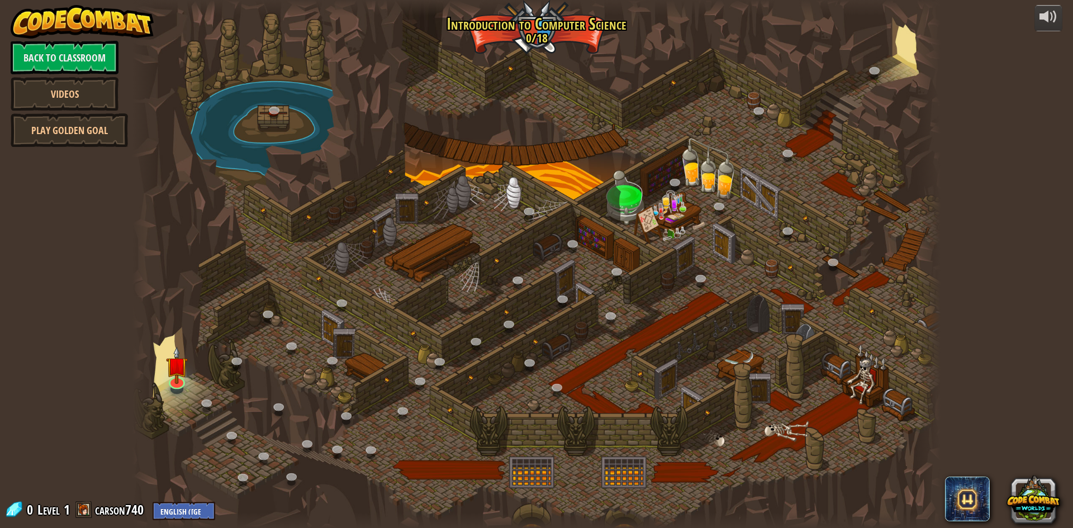
click at [730, 140] on div at bounding box center [537, 264] width 808 height 528
click at [176, 384] on link at bounding box center [176, 379] width 22 height 22
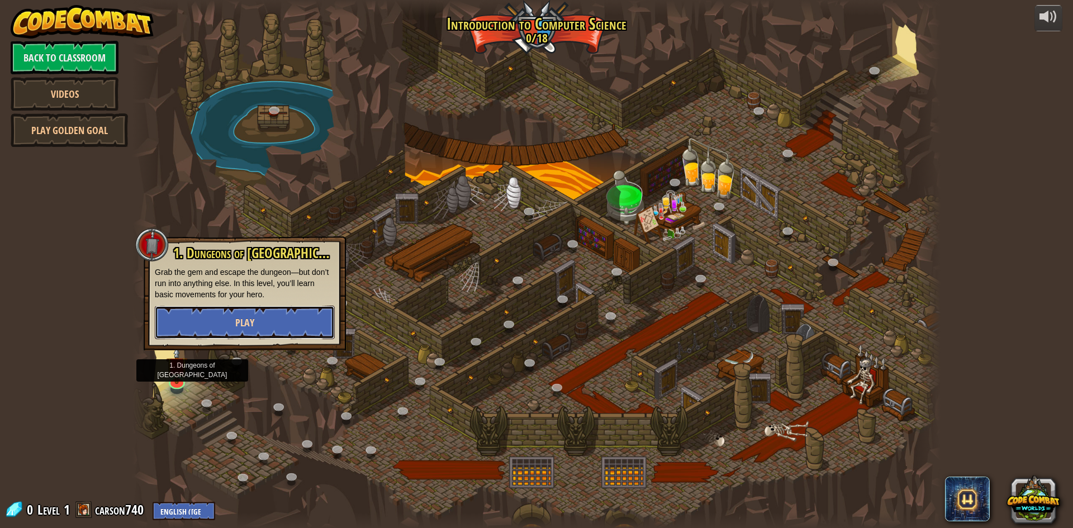
click at [297, 330] on button "Play" at bounding box center [245, 323] width 180 height 34
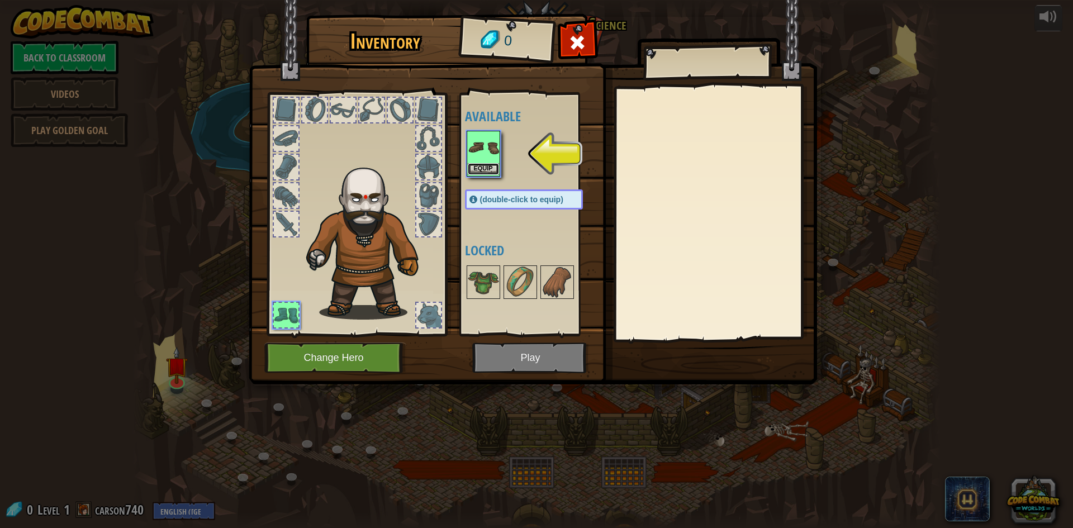
click at [485, 166] on button "Equip" at bounding box center [483, 169] width 31 height 12
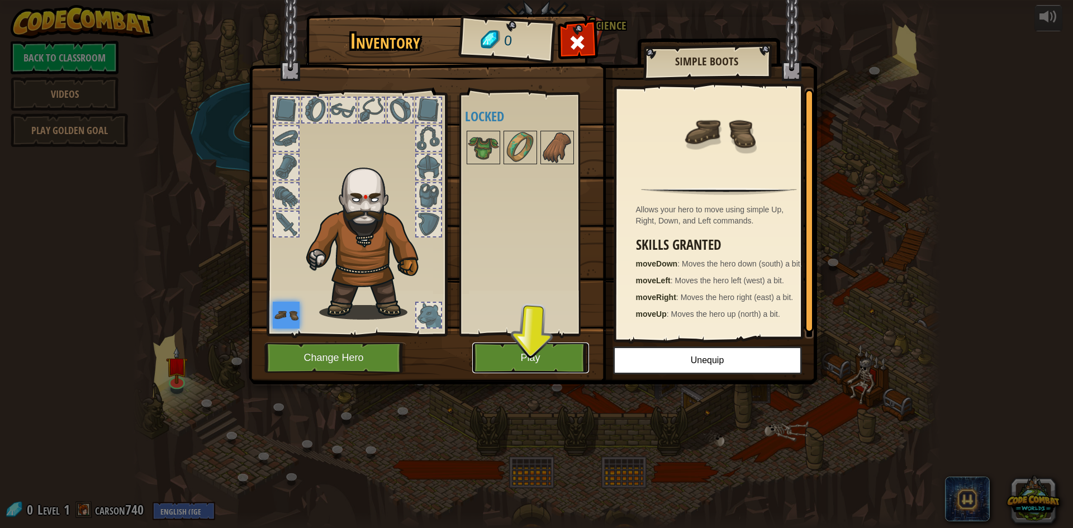
click at [528, 356] on button "Play" at bounding box center [530, 358] width 117 height 31
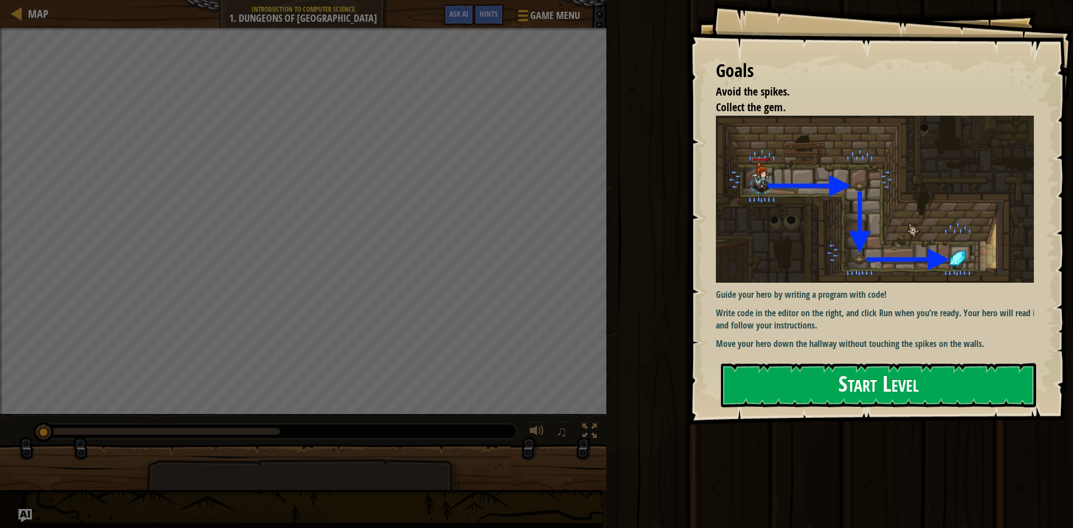
click at [819, 210] on div "Goals Avoid the spikes. Collect the gem. Guide your hero by writing a program w…" at bounding box center [880, 212] width 385 height 425
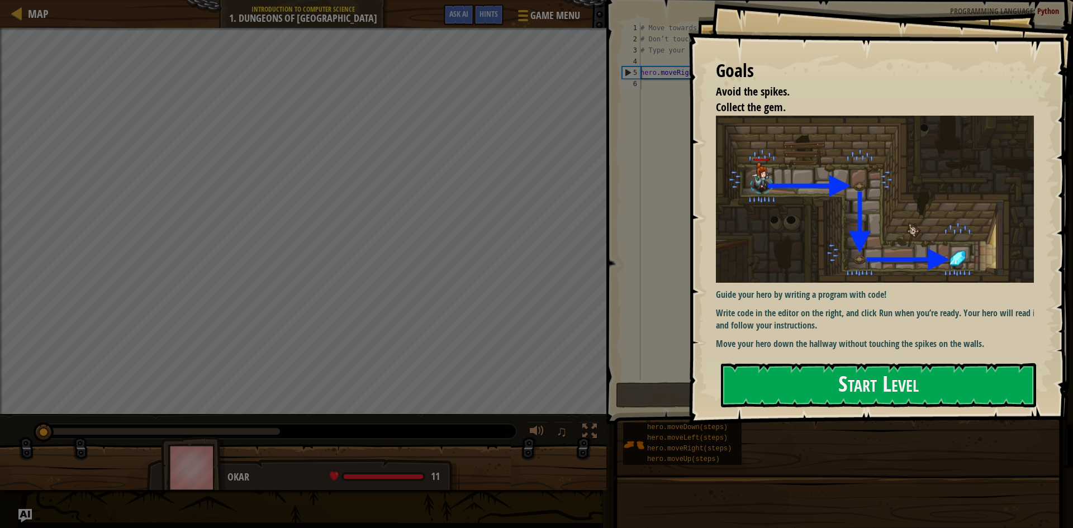
click at [845, 313] on p "Write code in the editor on the right, and click Run when you’re ready. Your he…" at bounding box center [879, 320] width 327 height 26
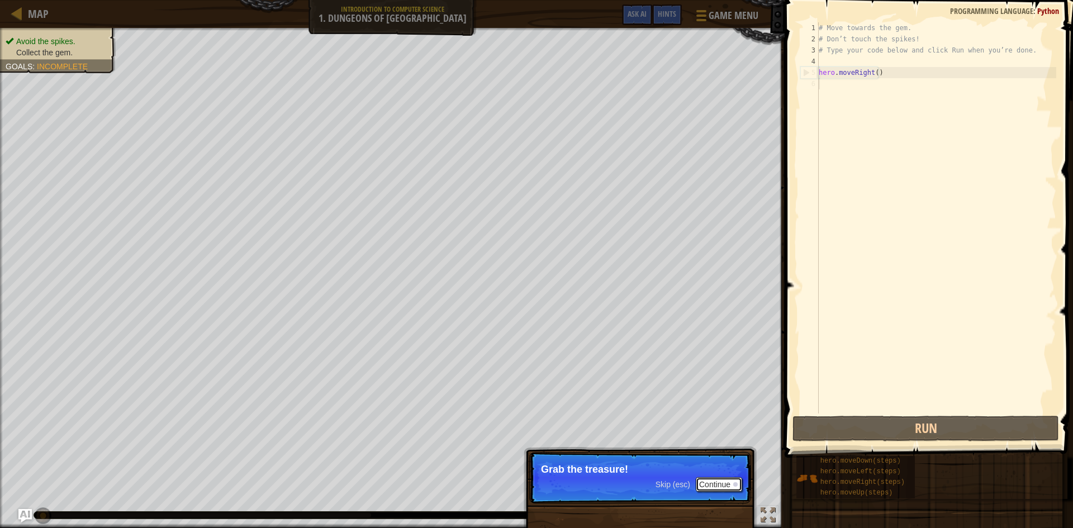
click at [715, 486] on button "Continue" at bounding box center [719, 484] width 46 height 15
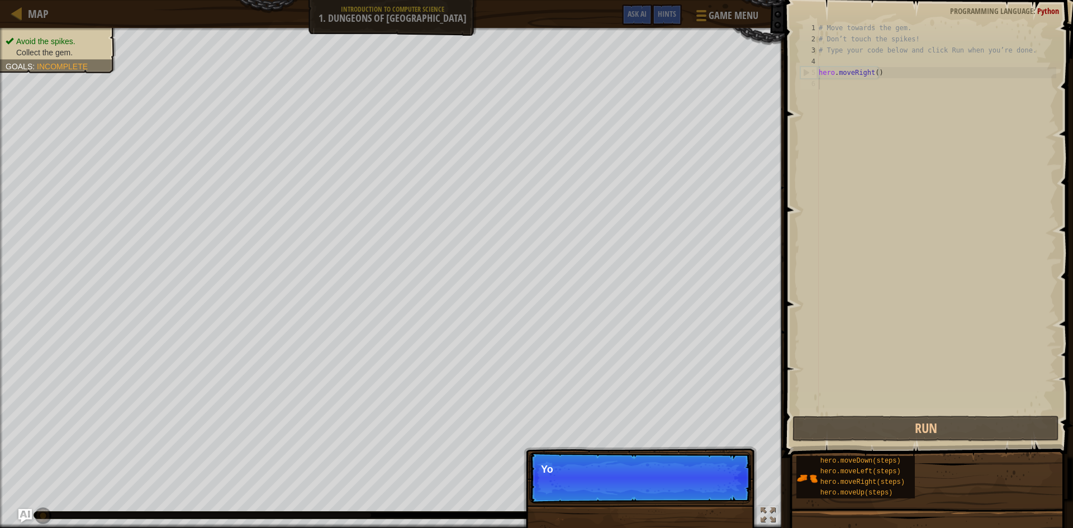
scroll to position [5, 0]
click at [716, 487] on p "Skip (esc) Continue You can" at bounding box center [640, 477] width 222 height 51
click at [716, 487] on p "Skip (esc) Continue You can use these meth" at bounding box center [640, 477] width 222 height 51
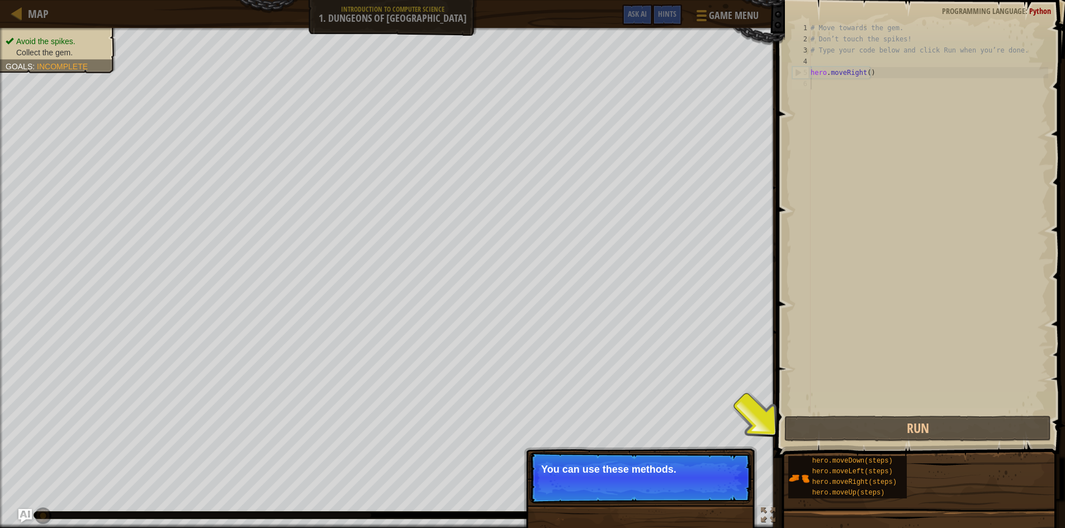
click at [713, 486] on button "Continue" at bounding box center [719, 484] width 46 height 15
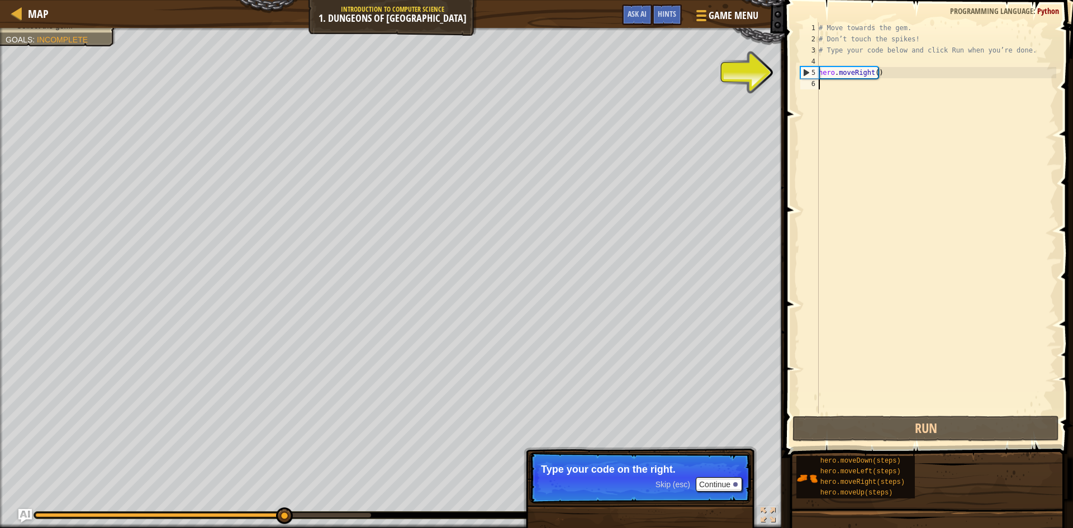
click at [895, 77] on div "# Move towards the gem. # Don’t touch the spikes! # Type your code below and cl…" at bounding box center [937, 229] width 240 height 414
click at [805, 70] on div "5" at bounding box center [810, 72] width 18 height 11
type textarea "hero.moveRight()"
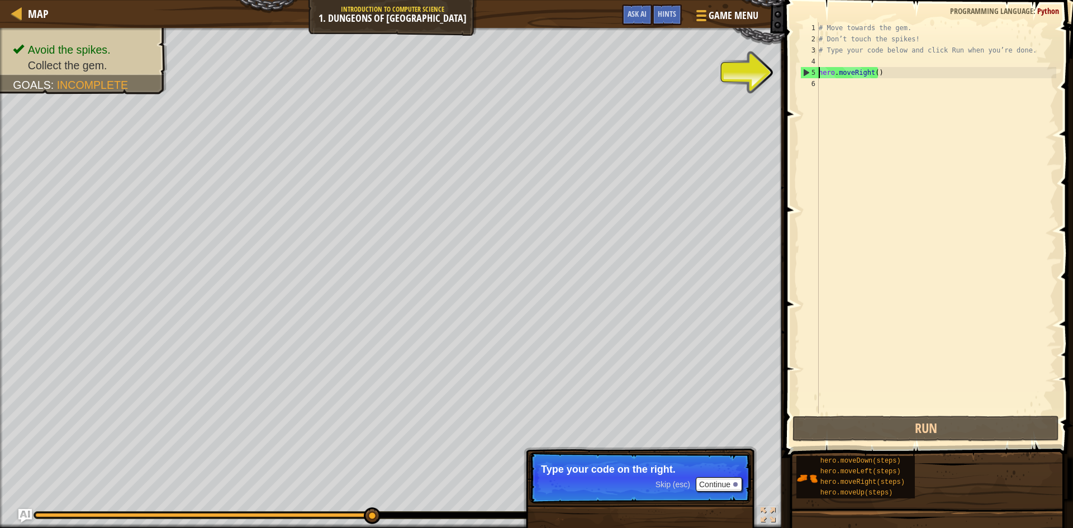
click at [849, 201] on div "# Move towards the gem. # Don’t touch the spikes! # Type your code below and cl…" at bounding box center [937, 229] width 240 height 414
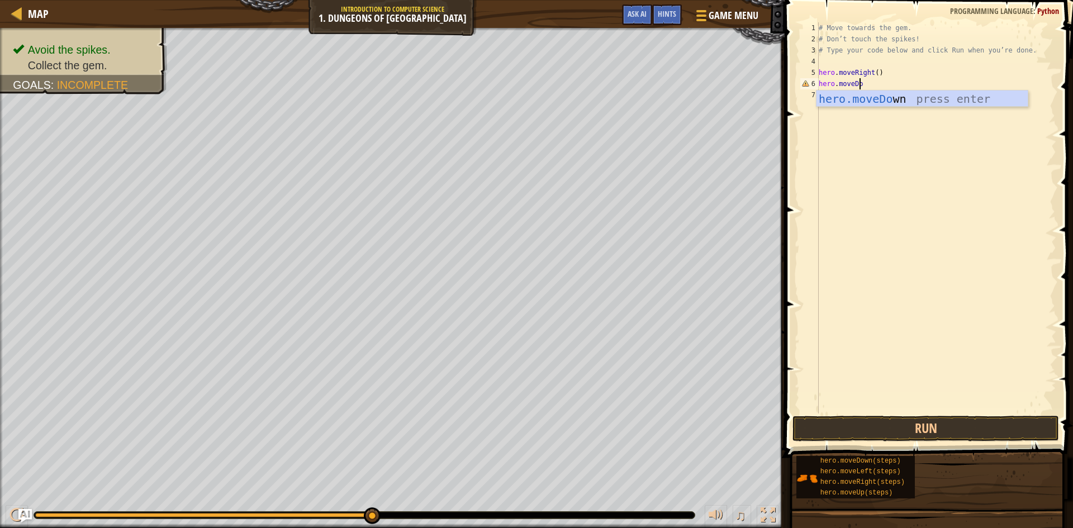
scroll to position [5, 3]
type textarea "hero.moveDown"
click at [816, 95] on div "7" at bounding box center [810, 94] width 18 height 11
click at [926, 438] on button "Run" at bounding box center [926, 429] width 267 height 26
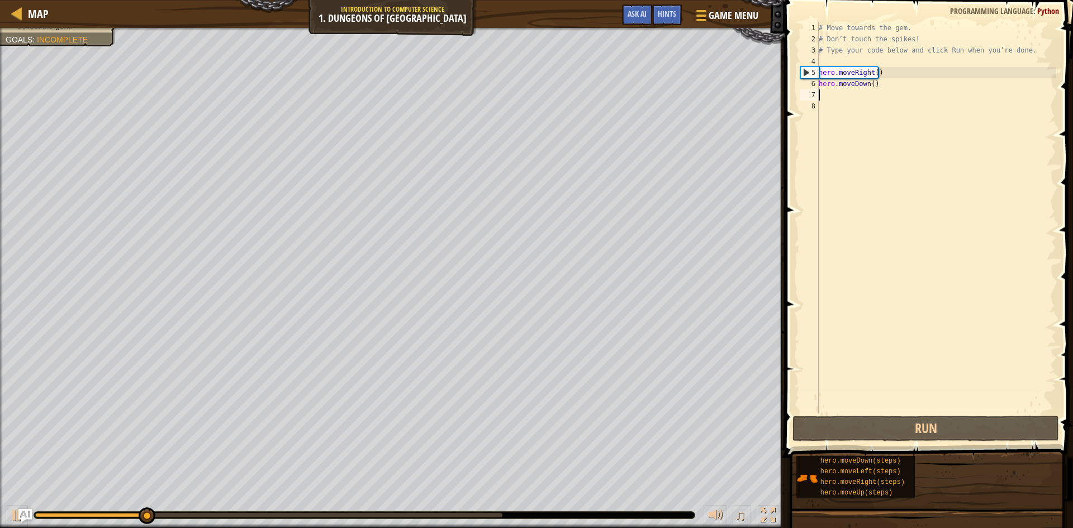
click at [867, 114] on div "# Move towards the gem. # Don’t touch the spikes! # Type your code below and cl…" at bounding box center [937, 229] width 240 height 414
click at [863, 99] on div "# Move towards the gem. # Don’t touch the spikes! # Type your code below and cl…" at bounding box center [937, 229] width 240 height 414
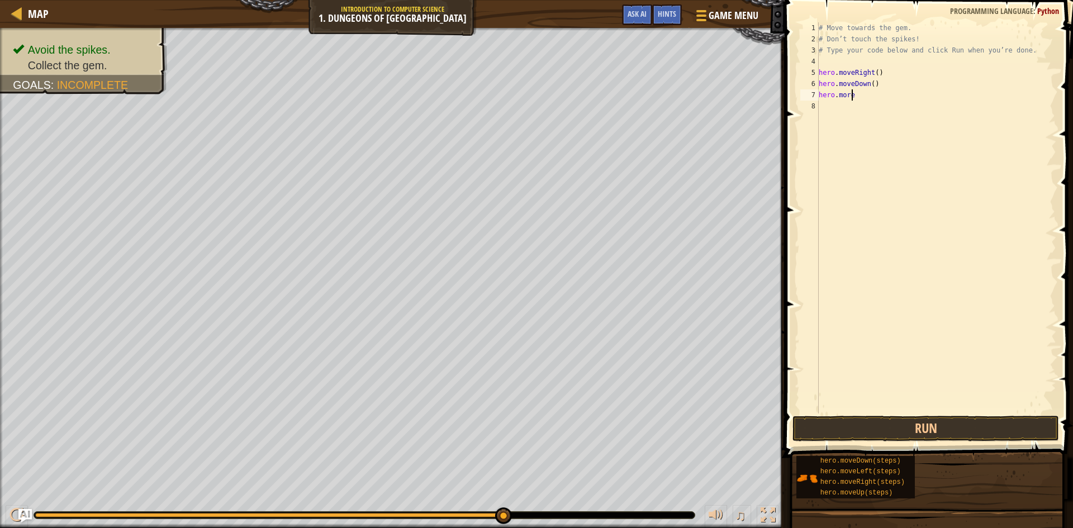
scroll to position [5, 2]
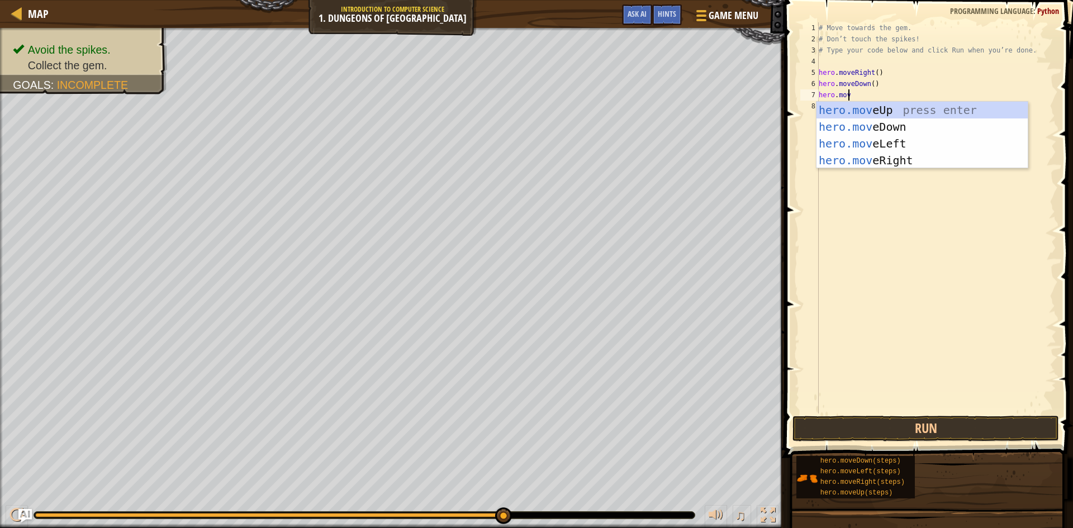
type textarea "hero.move"
click at [925, 137] on div "hero.move Up press enter hero.move Down press enter hero.move Left press enter …" at bounding box center [922, 152] width 211 height 101
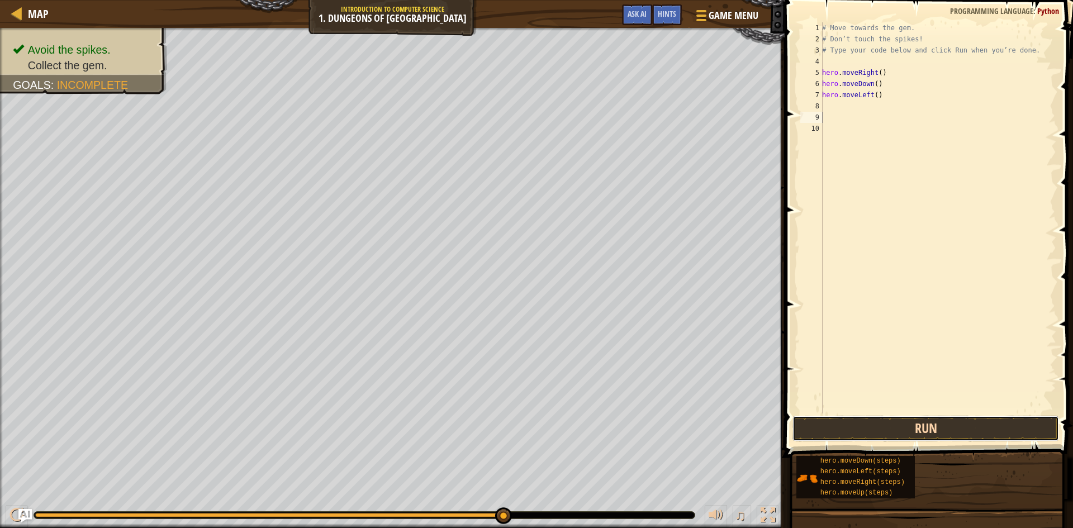
click at [998, 427] on button "Run" at bounding box center [926, 429] width 267 height 26
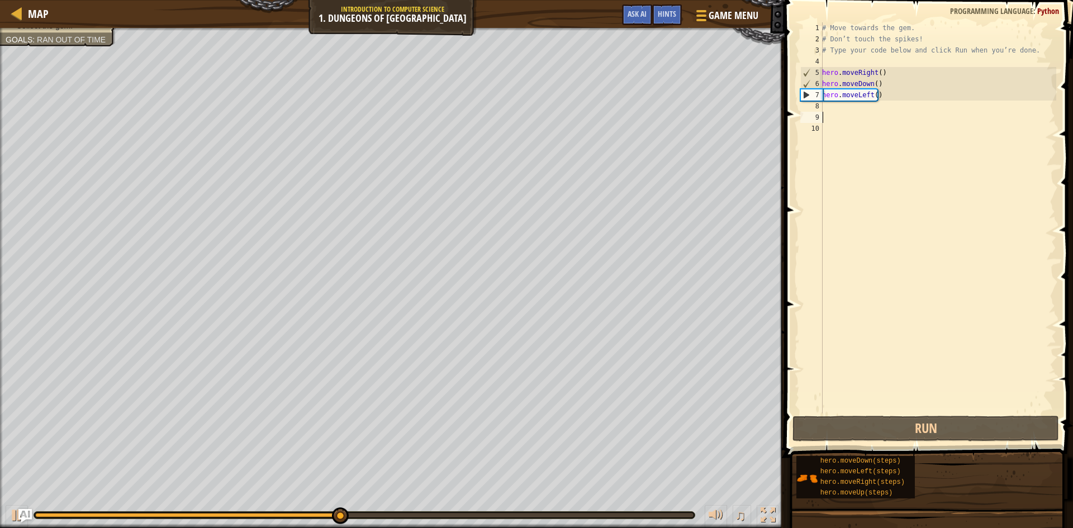
click at [874, 96] on div "# Move towards the gem. # Don’t touch the spikes! # Type your code below and cl…" at bounding box center [938, 229] width 236 height 414
click at [872, 96] on div "# Move towards the gem. # Don’t touch the spikes! # Type your code below and cl…" at bounding box center [938, 229] width 236 height 414
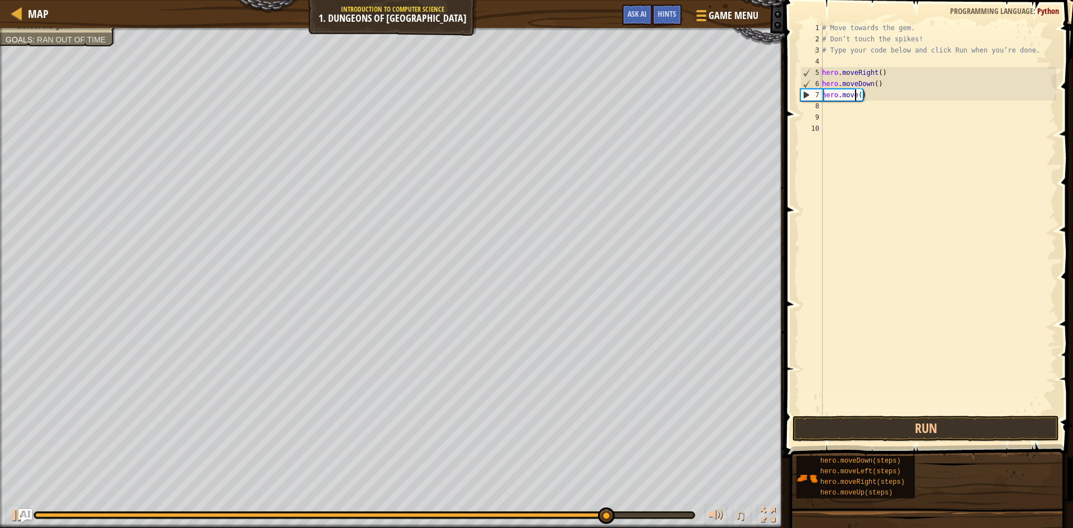
scroll to position [5, 3]
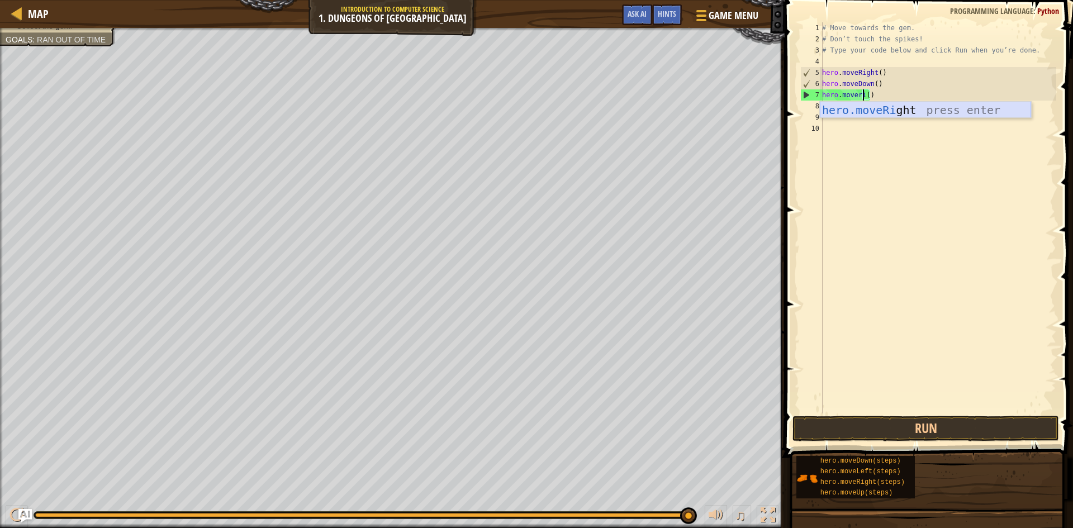
click at [916, 113] on div "hero.moveRi ght press enter" at bounding box center [925, 127] width 211 height 50
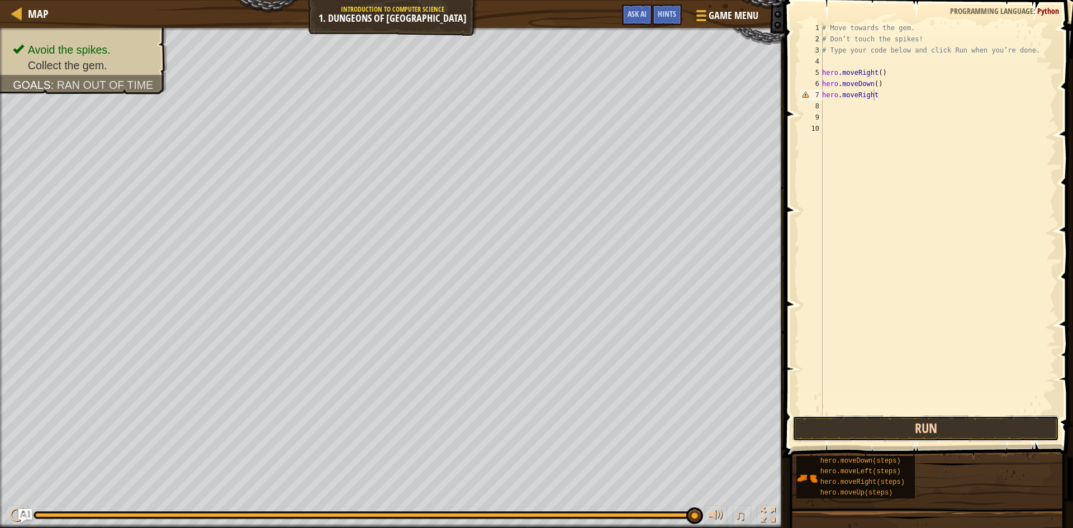
click at [1028, 430] on button "Run" at bounding box center [926, 429] width 267 height 26
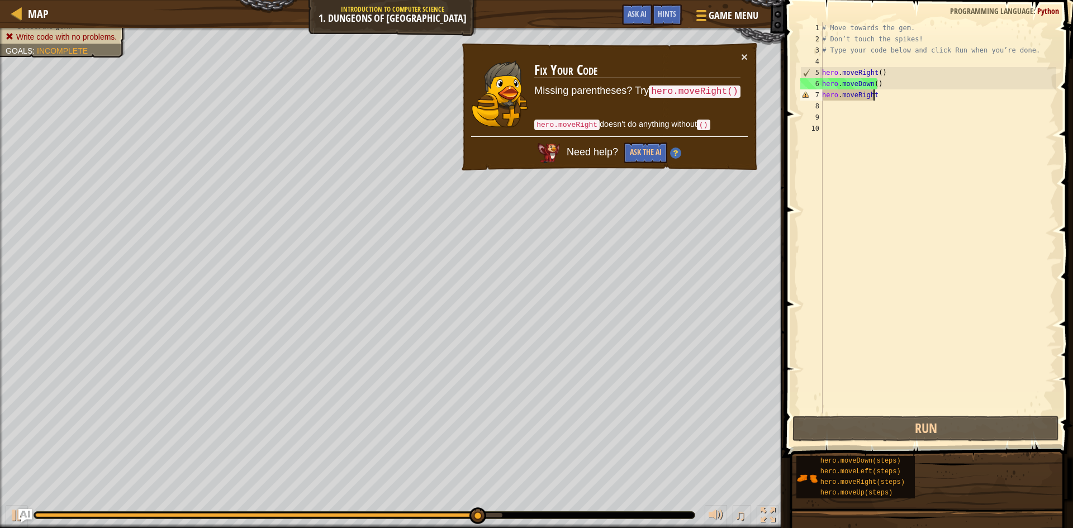
click at [884, 97] on div "# Move towards the gem. # Don’t touch the spikes! # Type your code below and cl…" at bounding box center [938, 229] width 236 height 414
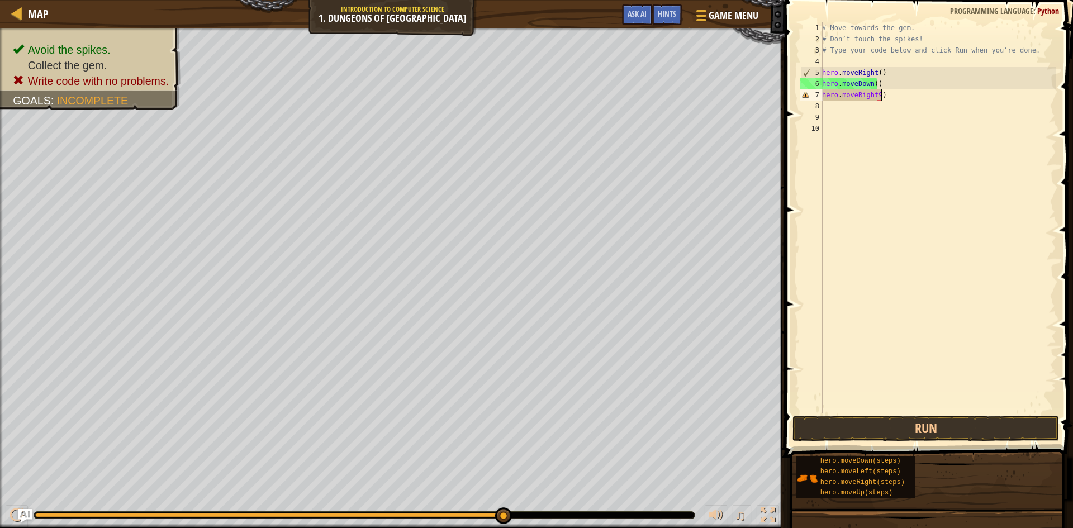
scroll to position [5, 4]
click at [876, 94] on div "# Move towards the gem. # Don’t touch the spikes! # Type your code below and cl…" at bounding box center [938, 229] width 236 height 414
type textarea "hero.moveRight()"
click at [878, 240] on div "# Move towards the gem. # Don’t touch the spikes! # Type your code below and cl…" at bounding box center [938, 229] width 236 height 414
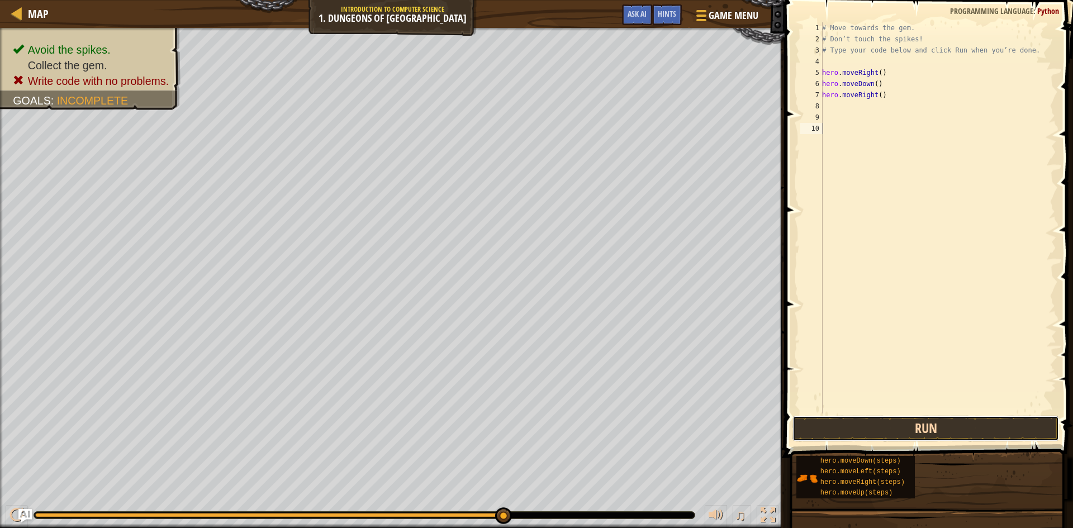
click at [944, 427] on button "Run" at bounding box center [926, 429] width 267 height 26
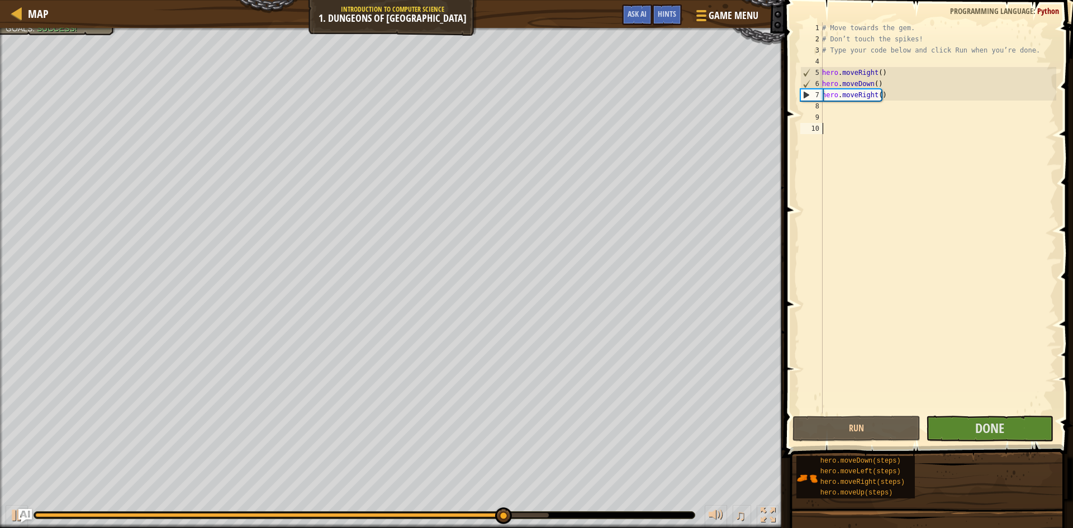
click at [879, 107] on div "# Move towards the gem. # Don’t touch the spikes! # Type your code below and cl…" at bounding box center [938, 229] width 236 height 414
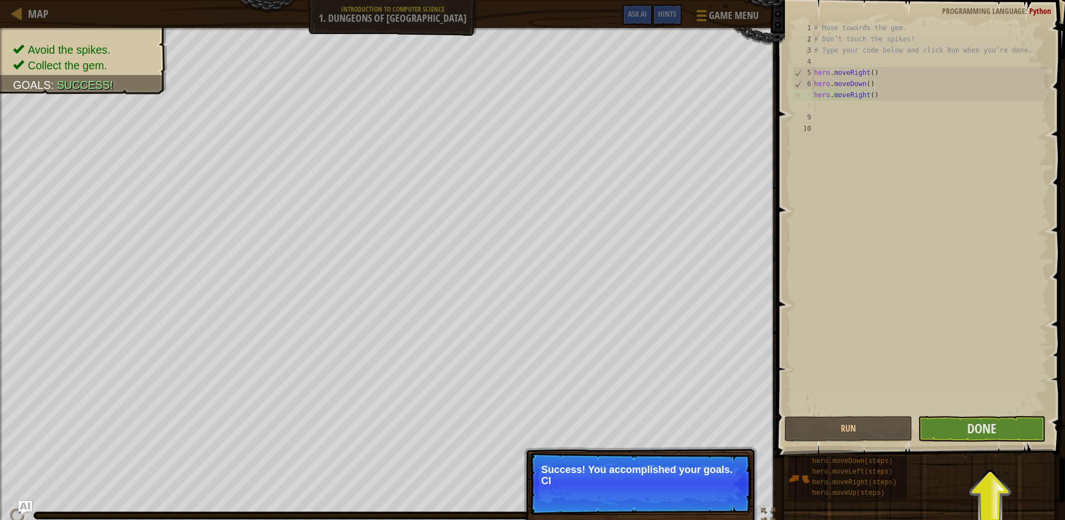
drag, startPoint x: 704, startPoint y: 480, endPoint x: 813, endPoint y: 471, distance: 109.3
click at [705, 480] on p "Success! You accomplished your goals. Cl" at bounding box center [640, 483] width 222 height 63
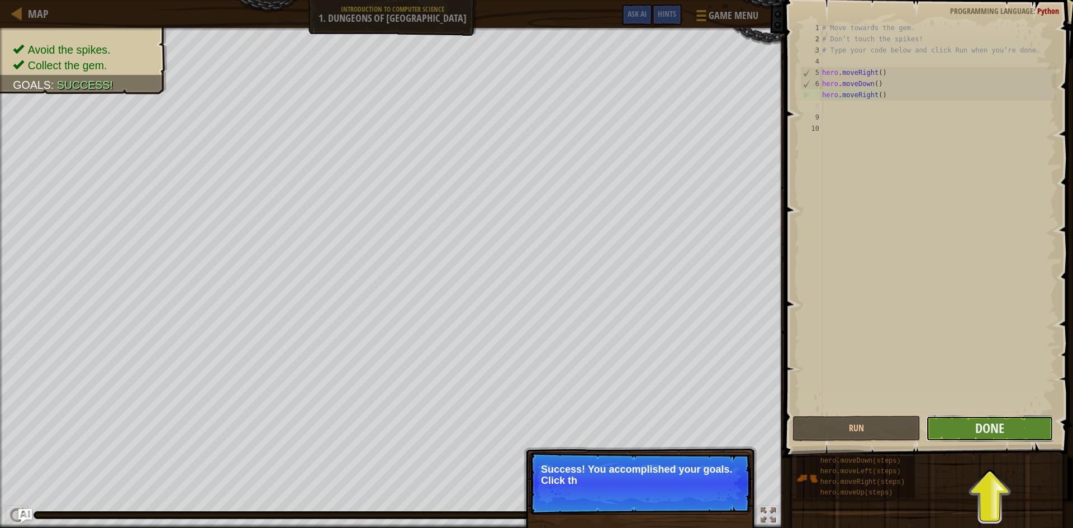
click at [991, 439] on button "Done" at bounding box center [990, 429] width 128 height 26
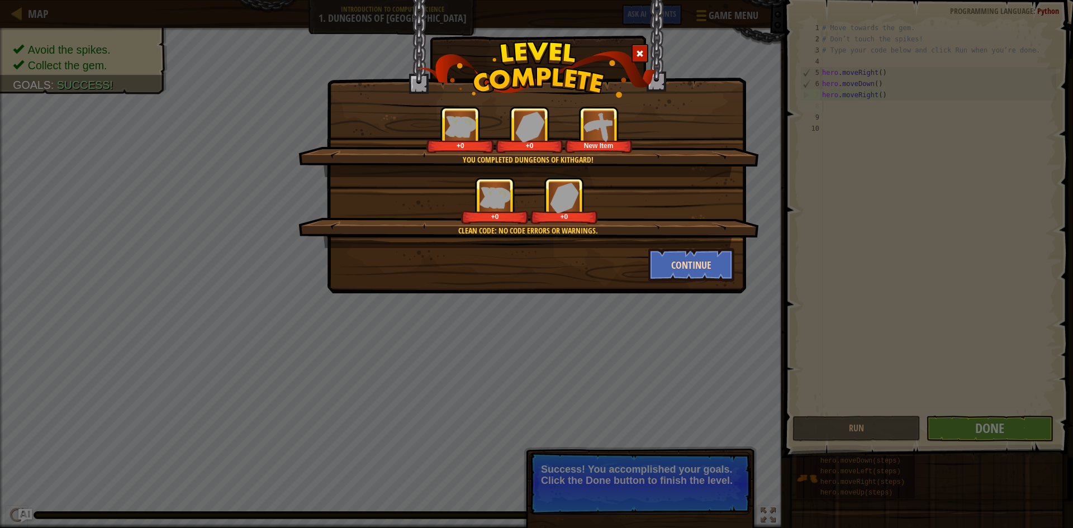
click at [687, 258] on button "Continue" at bounding box center [692, 265] width 87 height 34
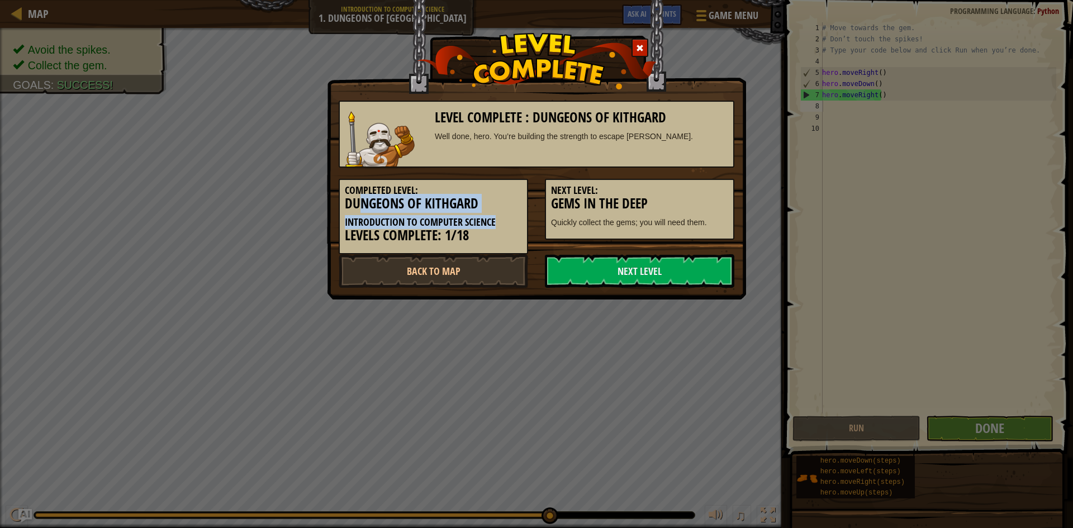
drag, startPoint x: 359, startPoint y: 198, endPoint x: 532, endPoint y: 235, distance: 177.3
click at [526, 216] on div "Completed Level: Dungeons of Kithgard Introduction to Computer Science Levels C…" at bounding box center [434, 216] width 190 height 75
click at [524, 236] on div "Completed Level: Dungeons of Kithgard Introduction to Computer Science Levels C…" at bounding box center [434, 216] width 190 height 75
drag, startPoint x: 521, startPoint y: 236, endPoint x: 336, endPoint y: 224, distance: 185.5
click at [336, 224] on div "Completed Level: Dungeons of Kithgard Introduction to Computer Science Levels C…" at bounding box center [433, 211] width 206 height 87
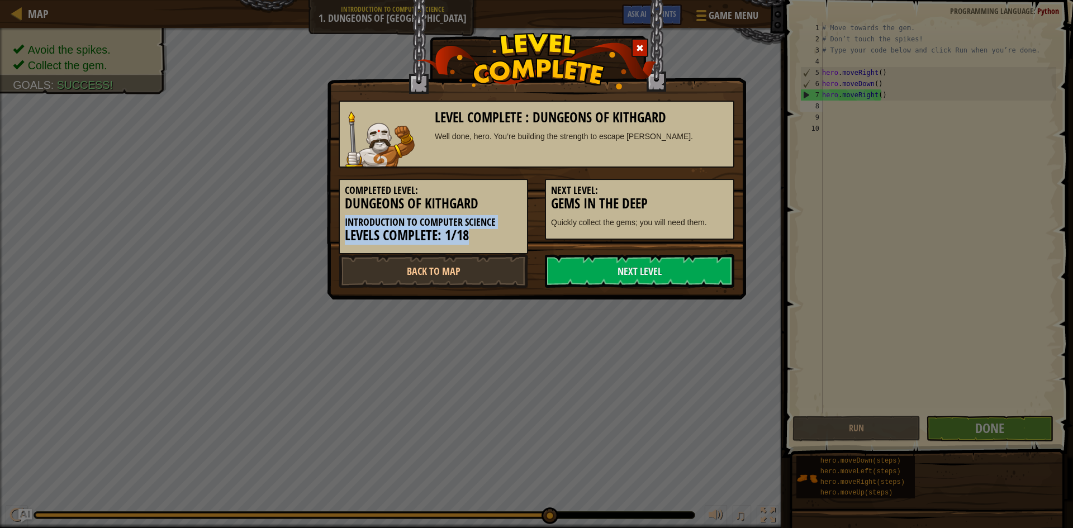
click at [484, 248] on div "Completed Level: Dungeons of Kithgard Introduction to Computer Science Levels C…" at bounding box center [434, 216] width 190 height 75
drag, startPoint x: 492, startPoint y: 225, endPoint x: 688, endPoint y: 209, distance: 196.4
click at [687, 209] on div "Completed Level: Dungeons of Kithgard Introduction to Computer Science Levels C…" at bounding box center [536, 211] width 413 height 87
click at [689, 209] on h3 "Gems in the Deep" at bounding box center [639, 203] width 177 height 15
click at [699, 264] on link "Next Level" at bounding box center [640, 271] width 190 height 34
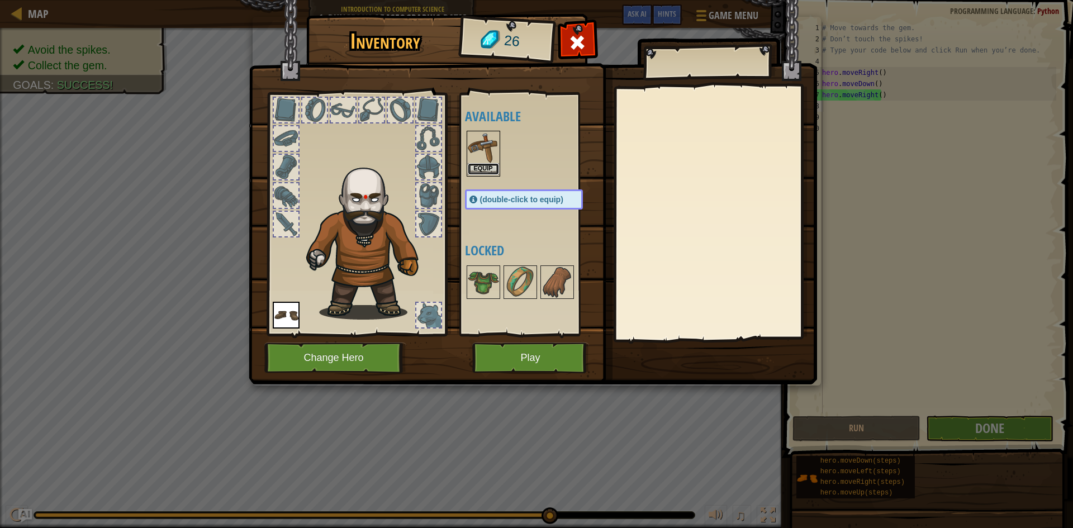
click at [484, 166] on button "Equip" at bounding box center [483, 169] width 31 height 12
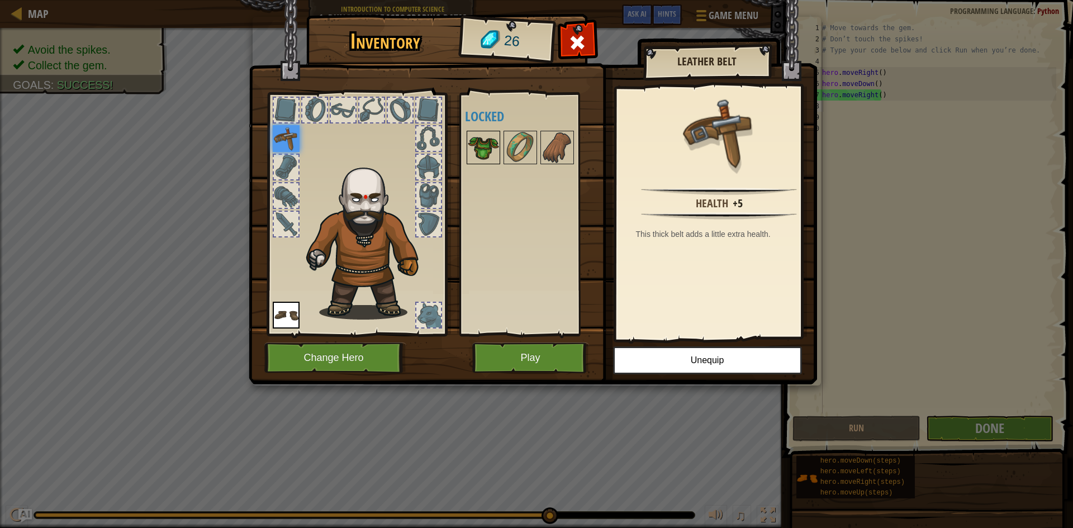
click at [495, 159] on img at bounding box center [483, 147] width 31 height 31
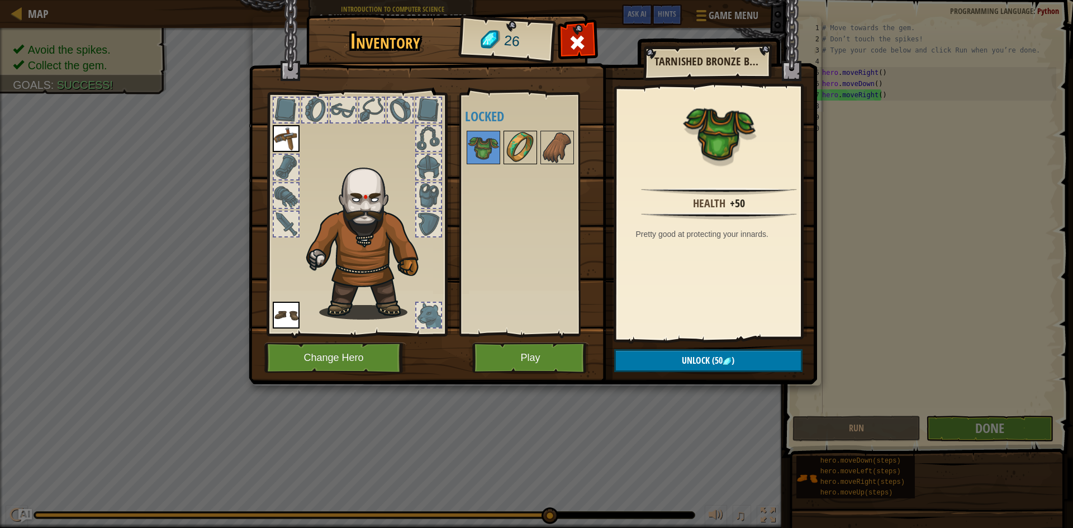
click at [531, 148] on img at bounding box center [520, 147] width 31 height 31
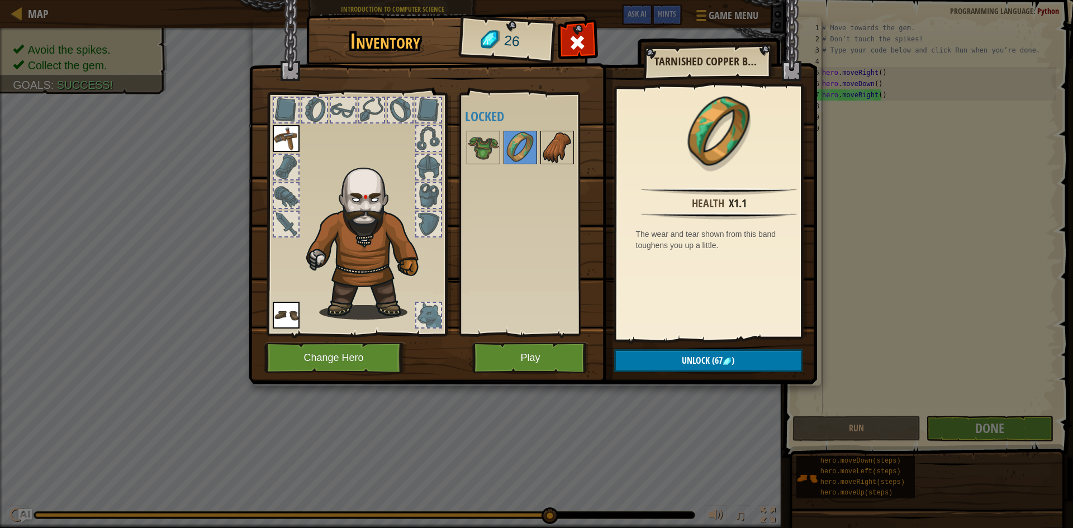
click at [574, 155] on div at bounding box center [558, 148] width 34 height 34
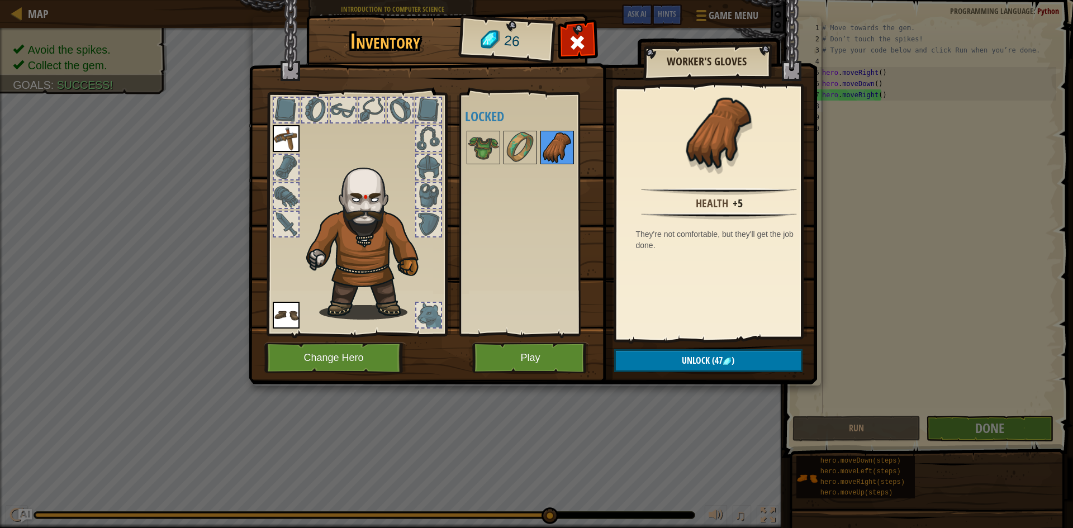
click at [562, 158] on img at bounding box center [557, 147] width 31 height 31
click at [520, 147] on img at bounding box center [520, 147] width 31 height 31
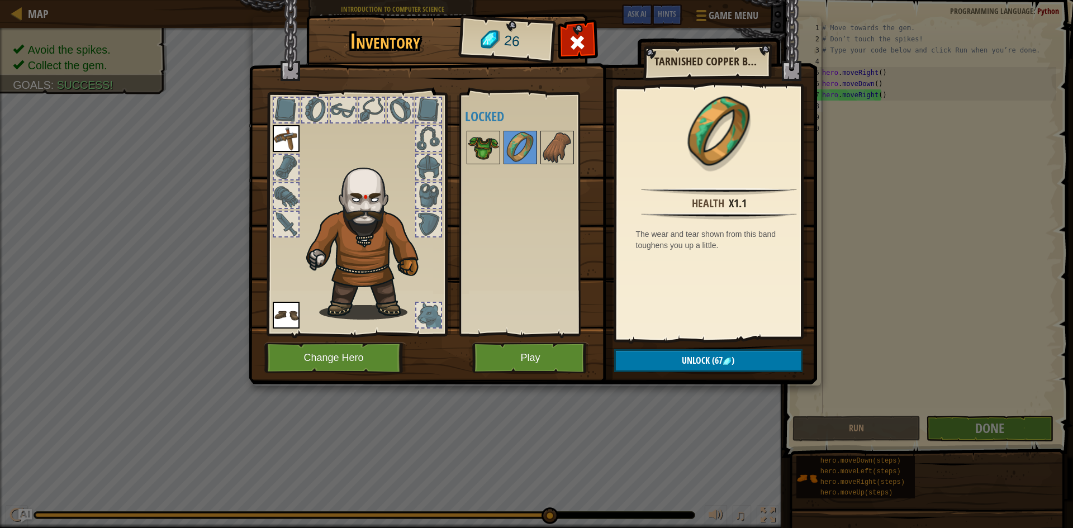
click at [493, 143] on img at bounding box center [483, 147] width 31 height 31
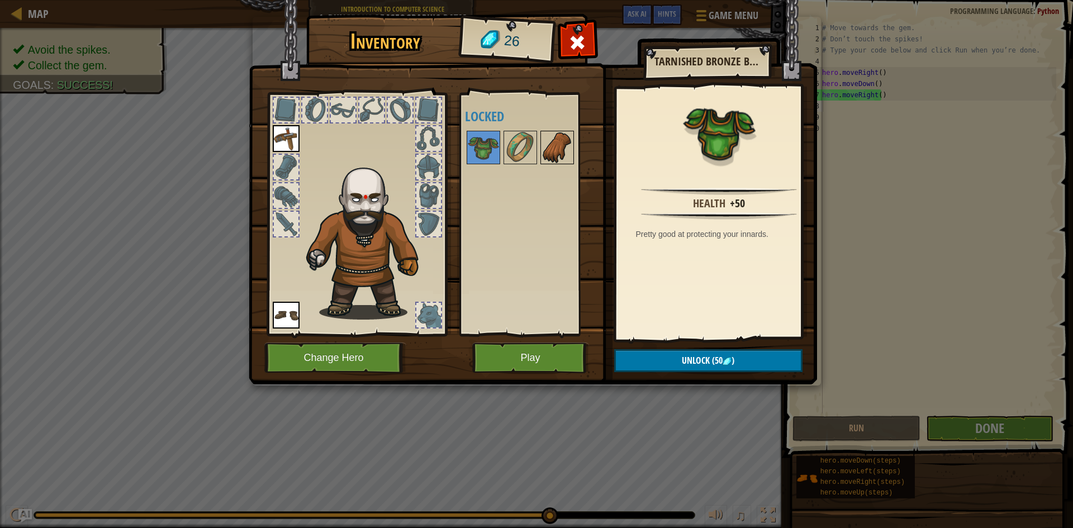
click at [546, 140] on img at bounding box center [557, 147] width 31 height 31
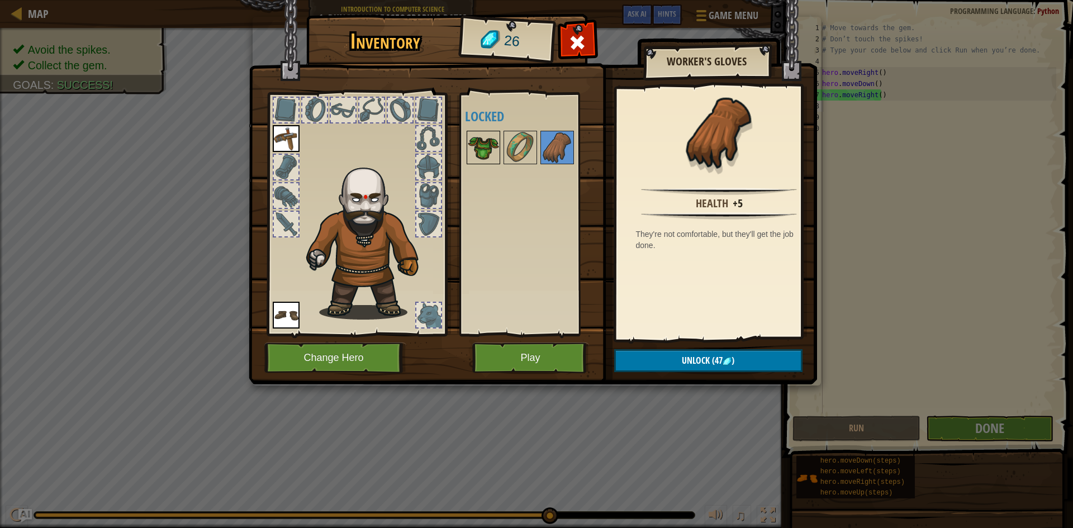
click at [497, 144] on img at bounding box center [483, 147] width 31 height 31
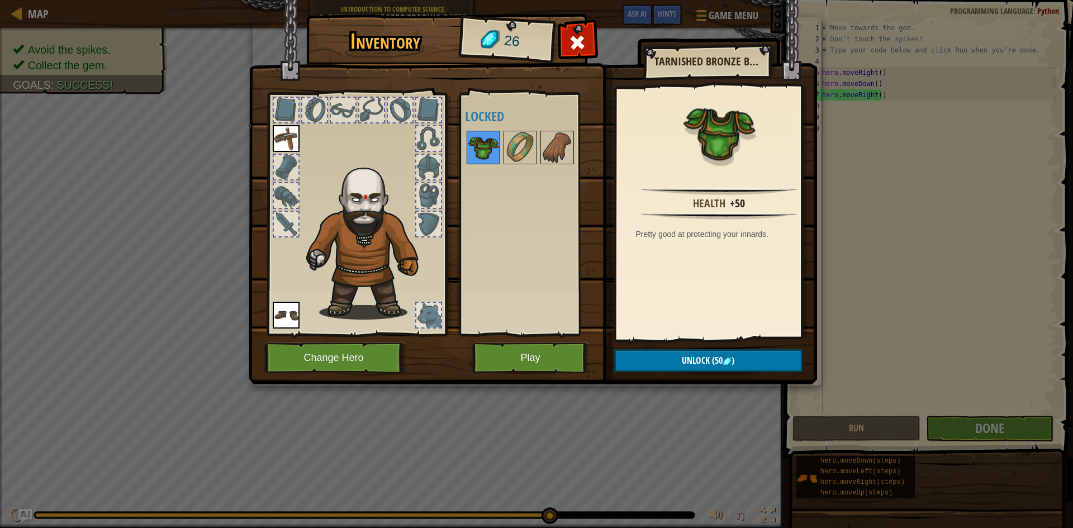
click at [472, 143] on img at bounding box center [483, 147] width 31 height 31
click at [484, 310] on div "Available Equip Equip (double-click to equip) Locked" at bounding box center [535, 214] width 140 height 233
click at [403, 266] on img at bounding box center [369, 238] width 137 height 163
click at [363, 358] on button "Change Hero" at bounding box center [335, 358] width 142 height 31
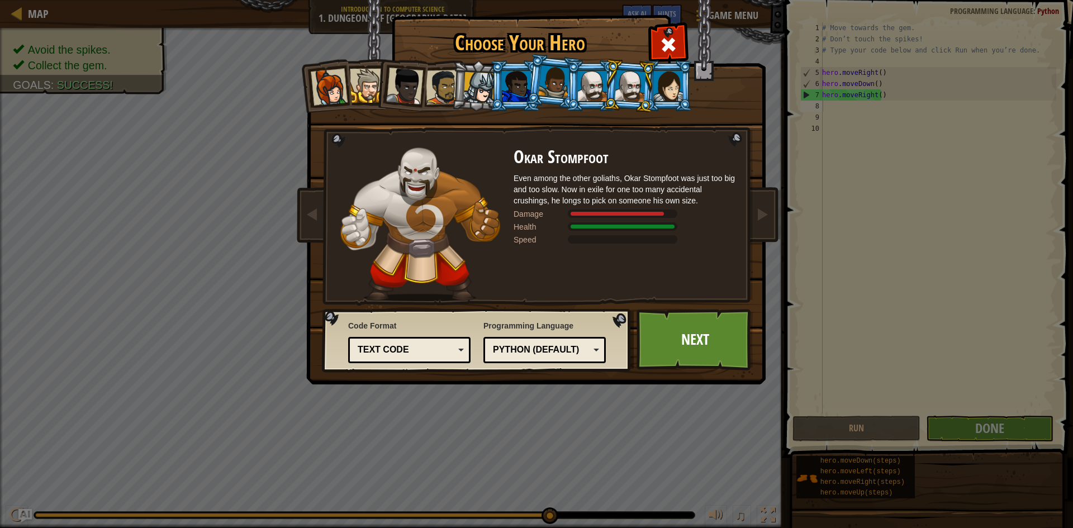
click at [675, 84] on div at bounding box center [668, 86] width 29 height 30
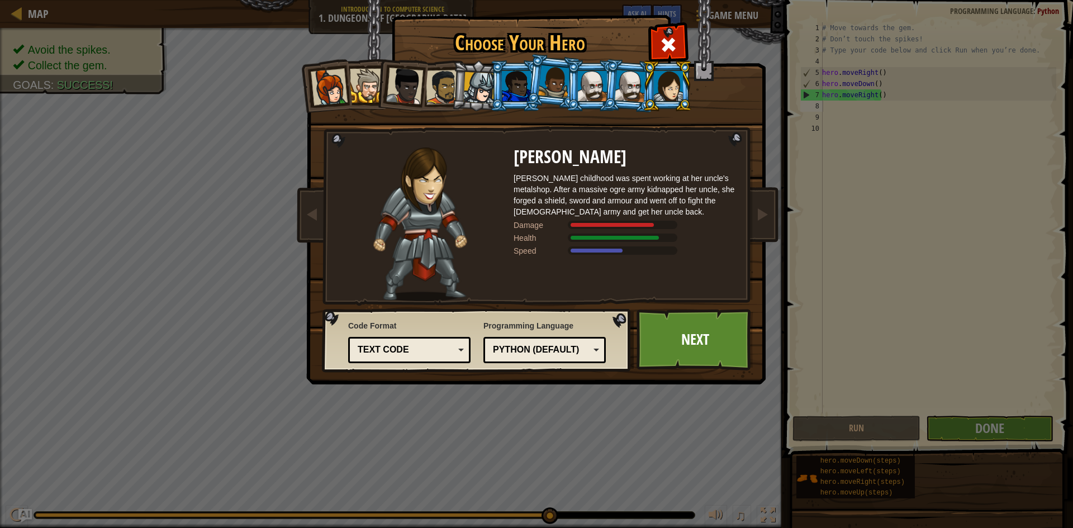
click at [637, 84] on div at bounding box center [630, 86] width 31 height 32
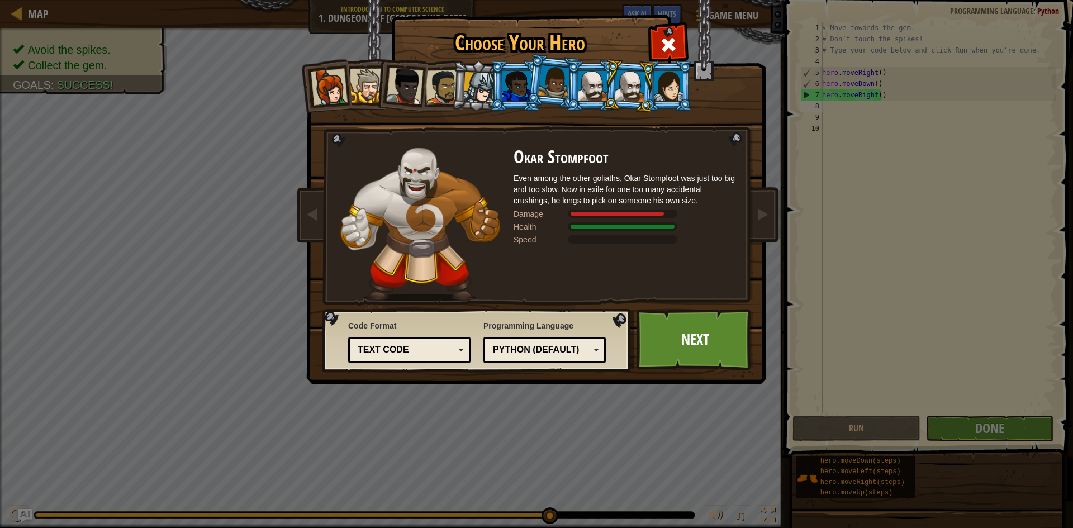
click at [592, 88] on div at bounding box center [592, 86] width 29 height 30
click at [619, 89] on div at bounding box center [630, 86] width 31 height 32
click at [524, 83] on div at bounding box center [516, 86] width 29 height 30
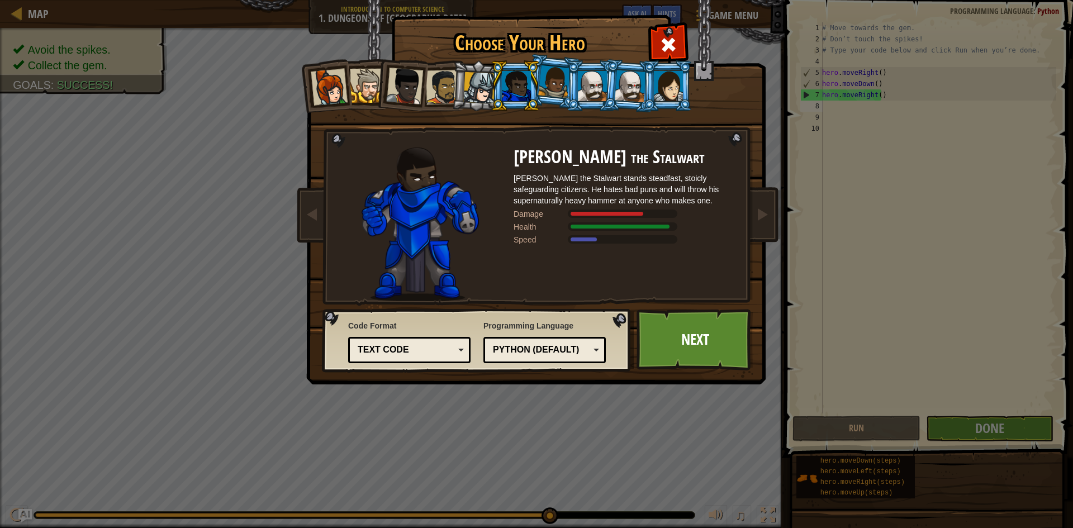
click at [342, 91] on div at bounding box center [329, 87] width 37 height 37
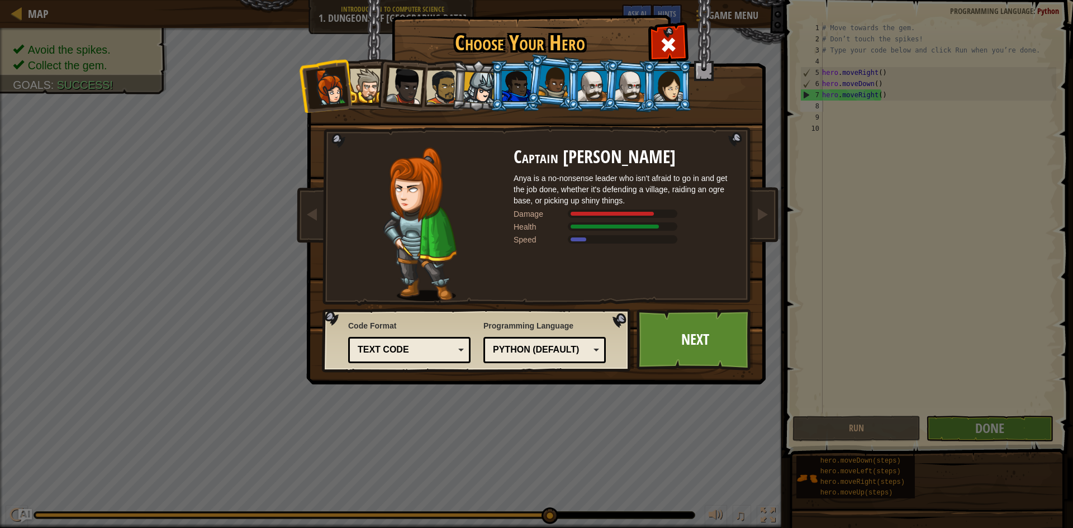
click at [376, 84] on li at bounding box center [401, 83] width 55 height 55
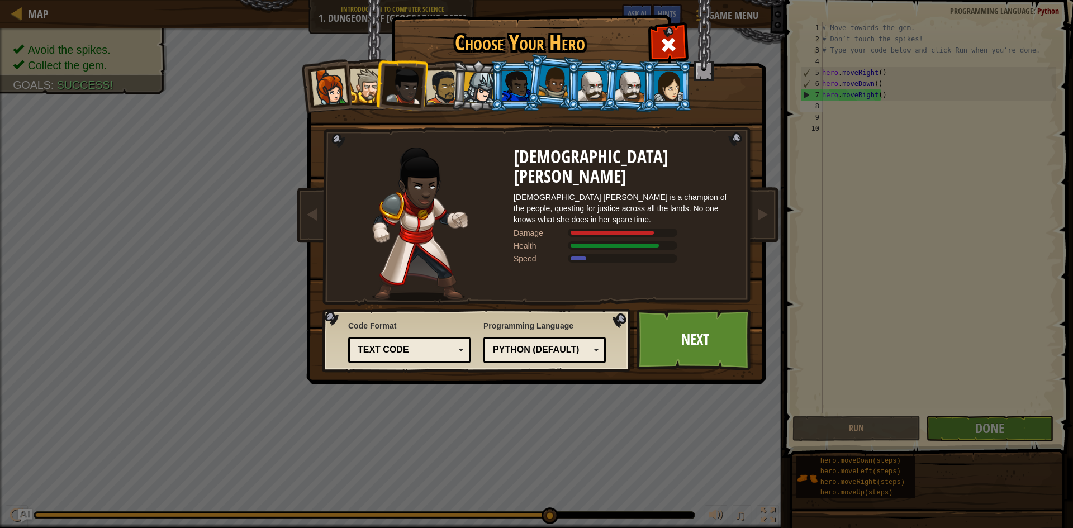
click at [420, 82] on div at bounding box center [404, 86] width 37 height 37
click at [439, 83] on div at bounding box center [443, 87] width 35 height 35
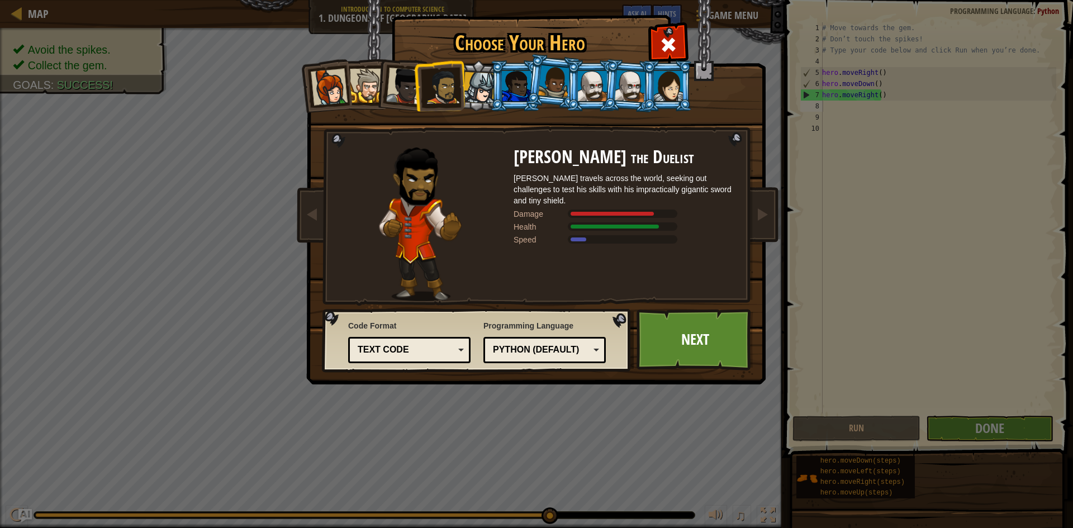
click at [471, 78] on div at bounding box center [479, 88] width 32 height 32
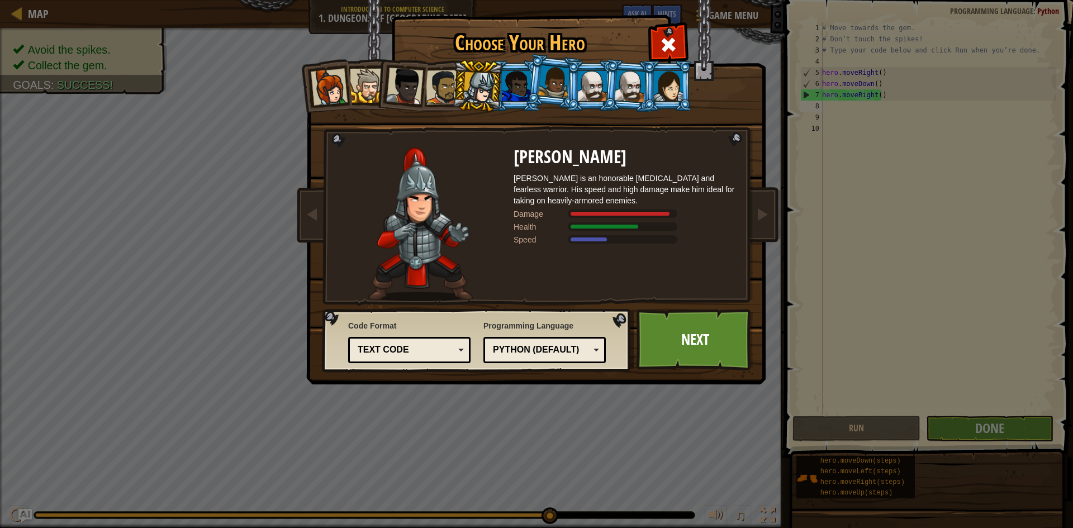
click at [533, 89] on li at bounding box center [553, 82] width 55 height 56
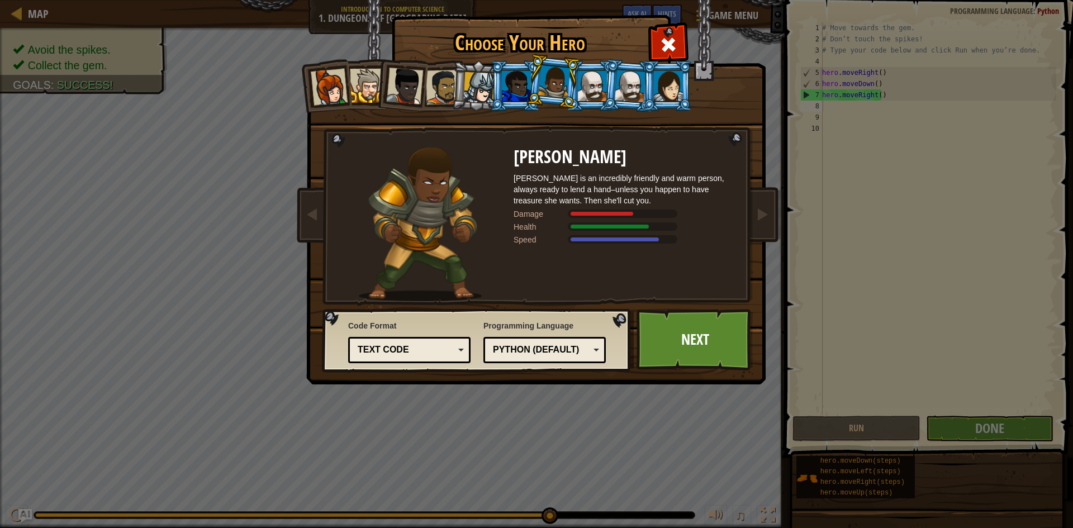
click at [521, 92] on div at bounding box center [516, 86] width 29 height 30
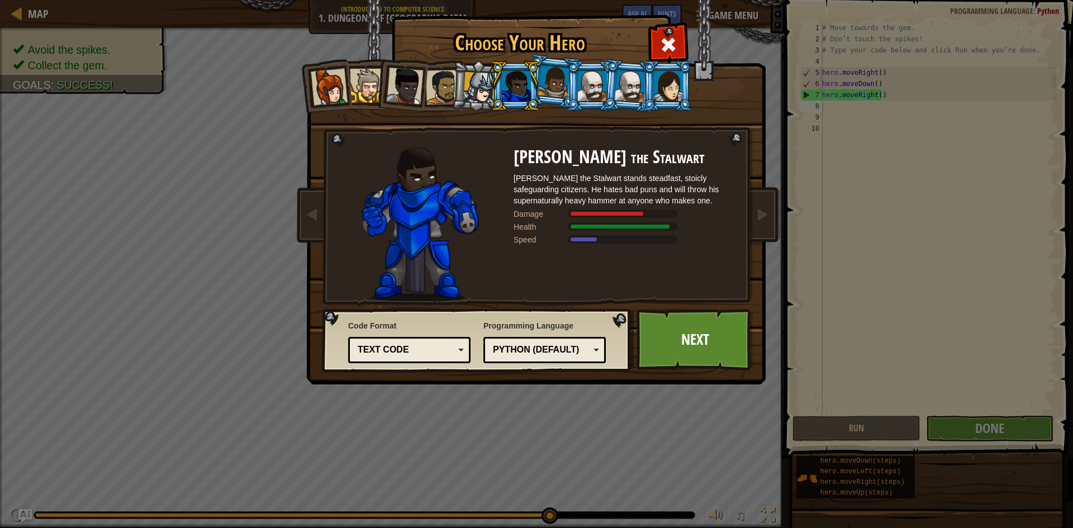
click at [550, 85] on div at bounding box center [554, 81] width 32 height 33
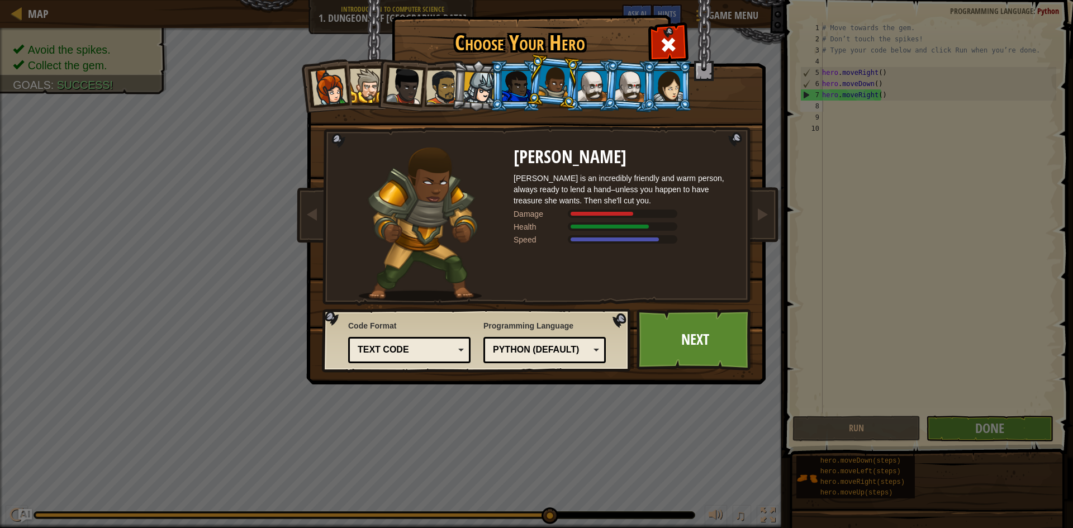
click at [585, 84] on div at bounding box center [592, 86] width 29 height 30
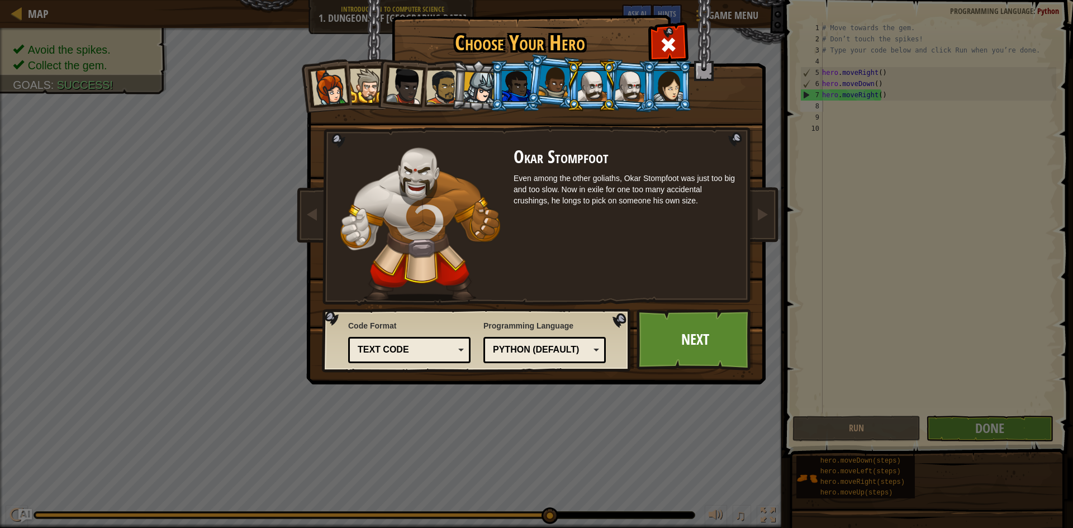
click at [627, 83] on div at bounding box center [630, 86] width 31 height 32
click at [667, 89] on div at bounding box center [668, 86] width 29 height 30
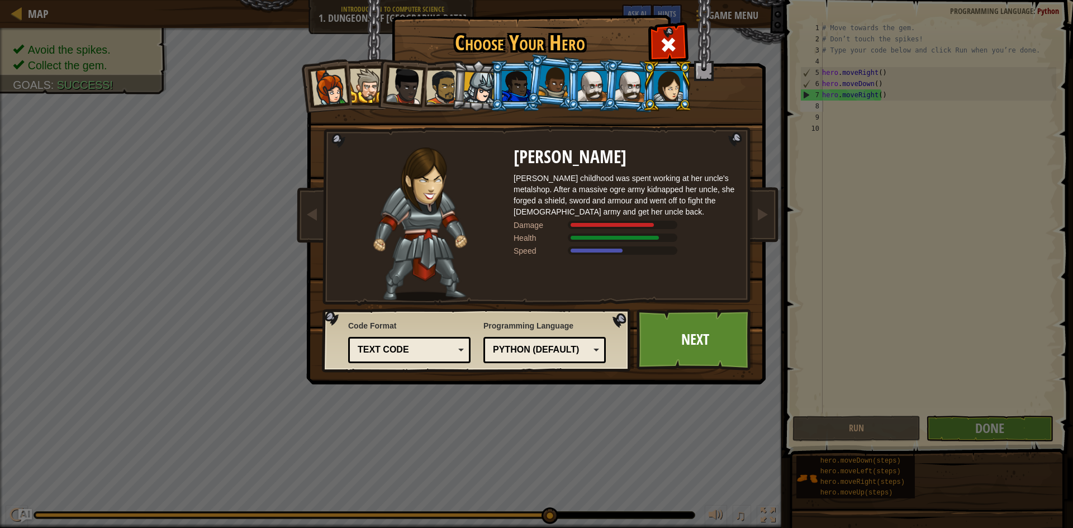
click at [591, 88] on div at bounding box center [592, 86] width 29 height 30
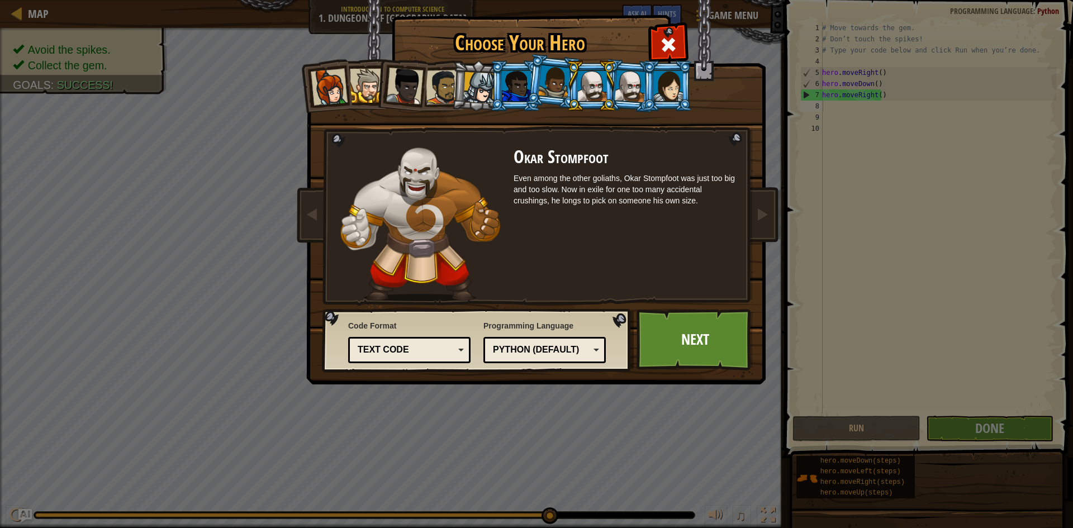
click at [633, 87] on div at bounding box center [630, 86] width 31 height 32
click at [669, 87] on div at bounding box center [668, 86] width 29 height 30
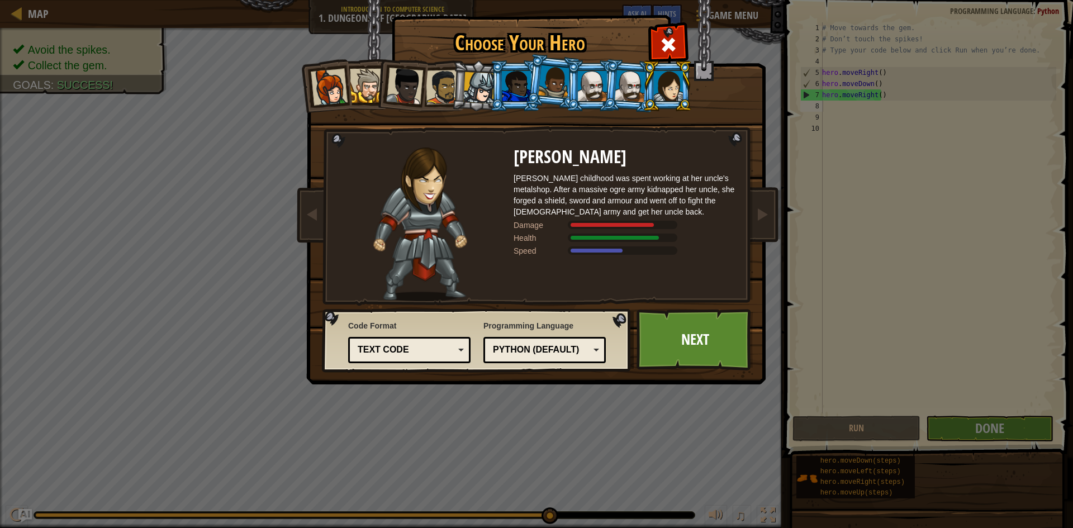
click at [559, 93] on div at bounding box center [554, 81] width 32 height 33
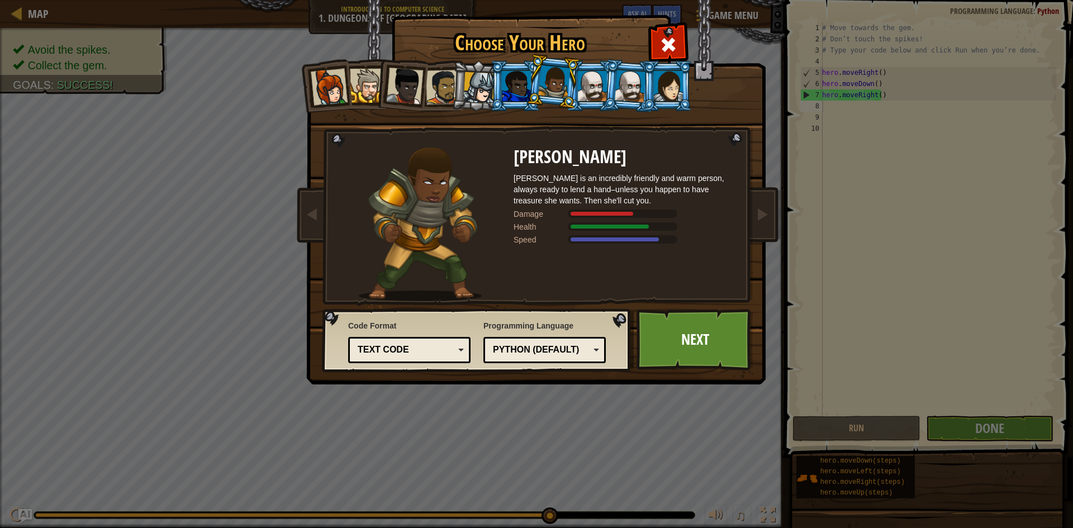
click at [640, 88] on div at bounding box center [630, 86] width 31 height 32
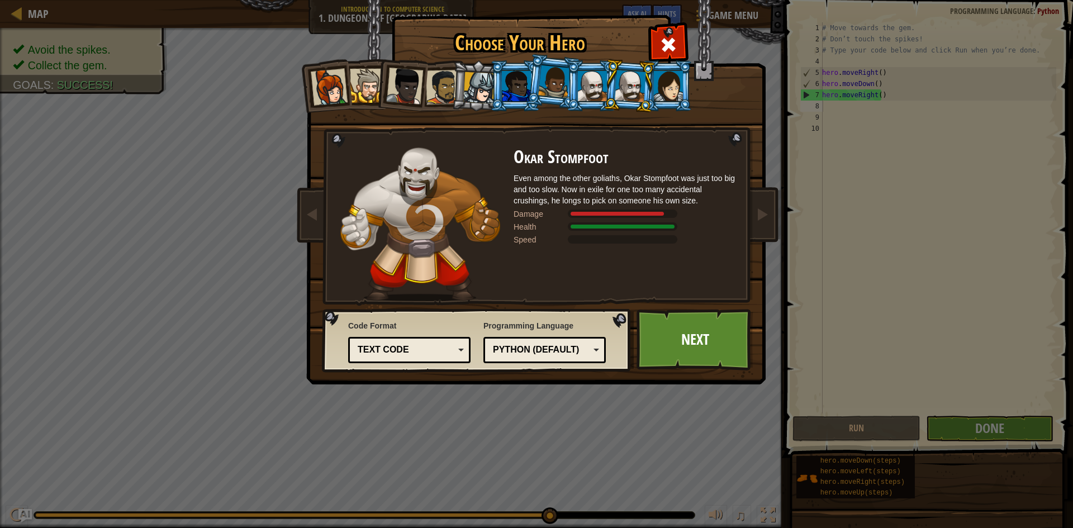
click at [599, 92] on div at bounding box center [592, 86] width 29 height 30
click at [547, 87] on div at bounding box center [554, 81] width 32 height 33
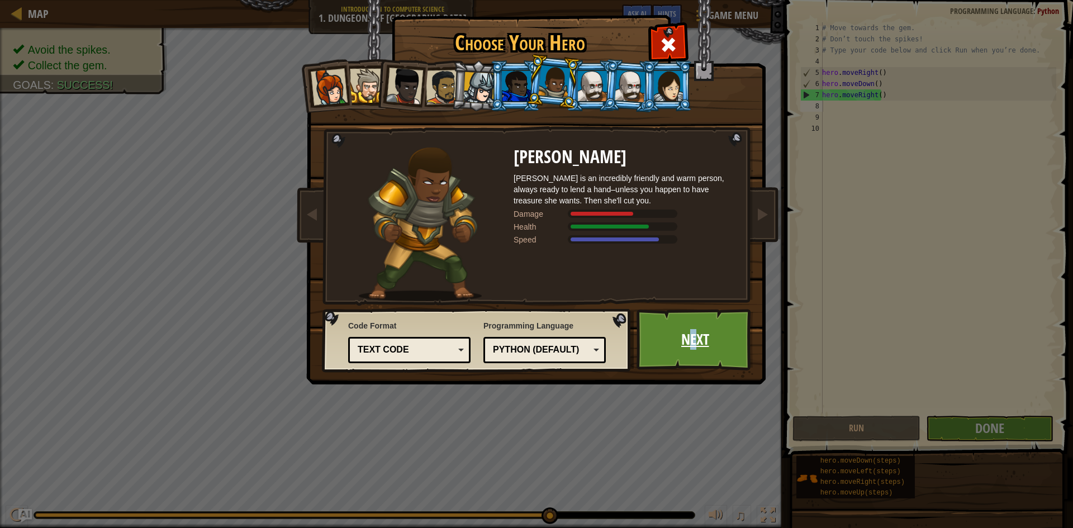
click at [693, 349] on link "Next" at bounding box center [695, 339] width 117 height 61
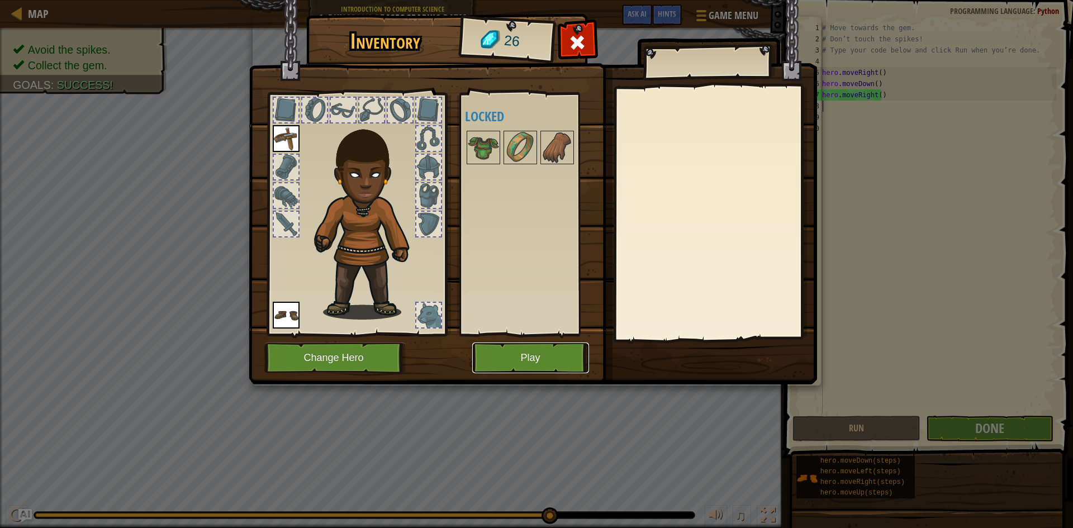
click at [512, 351] on button "Play" at bounding box center [530, 358] width 117 height 31
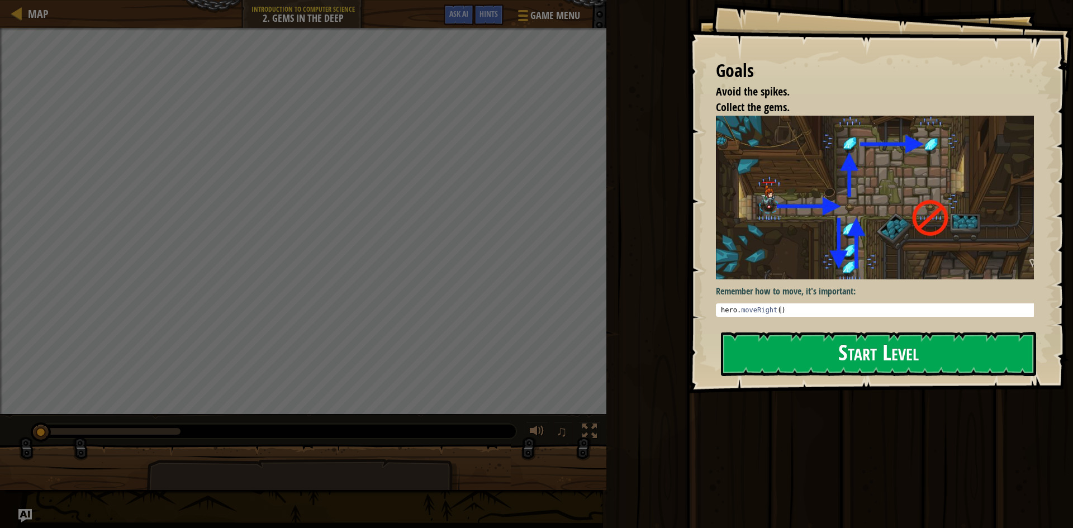
click at [866, 231] on img at bounding box center [879, 198] width 327 height 164
click at [910, 311] on pre "1 hero . moveRight ( ) הההההההההההההההההההההההההההההההההההההההההההההההההההההההה…" at bounding box center [879, 310] width 327 height 13
click at [909, 329] on div "Goals Avoid the spikes. Collect the gems. Remember how to move, it's important:…" at bounding box center [880, 197] width 385 height 394
click at [913, 349] on button "Start Level" at bounding box center [878, 354] width 315 height 44
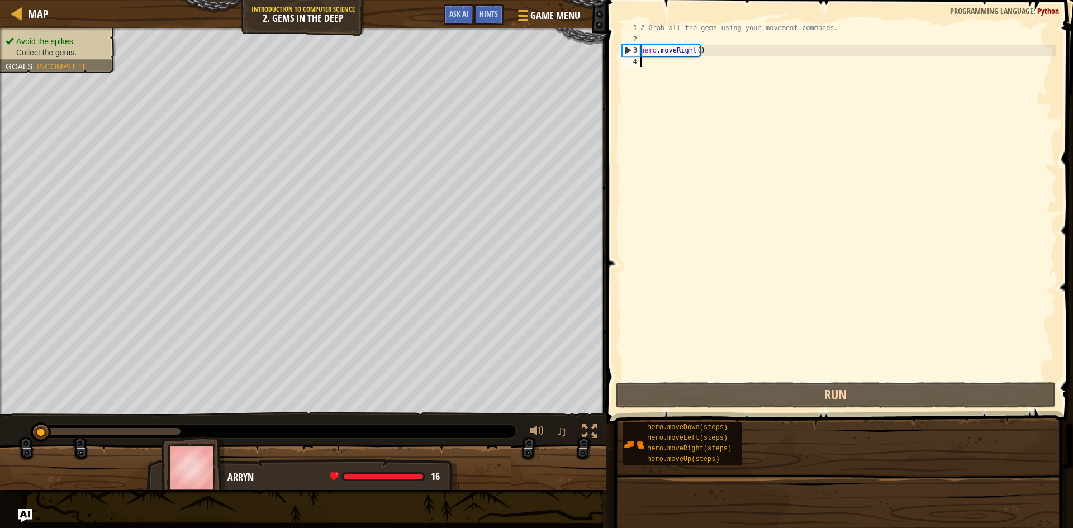
click at [767, 151] on div "# Grab all the gems using your movement commands. hero . moveRight ( )" at bounding box center [847, 212] width 418 height 380
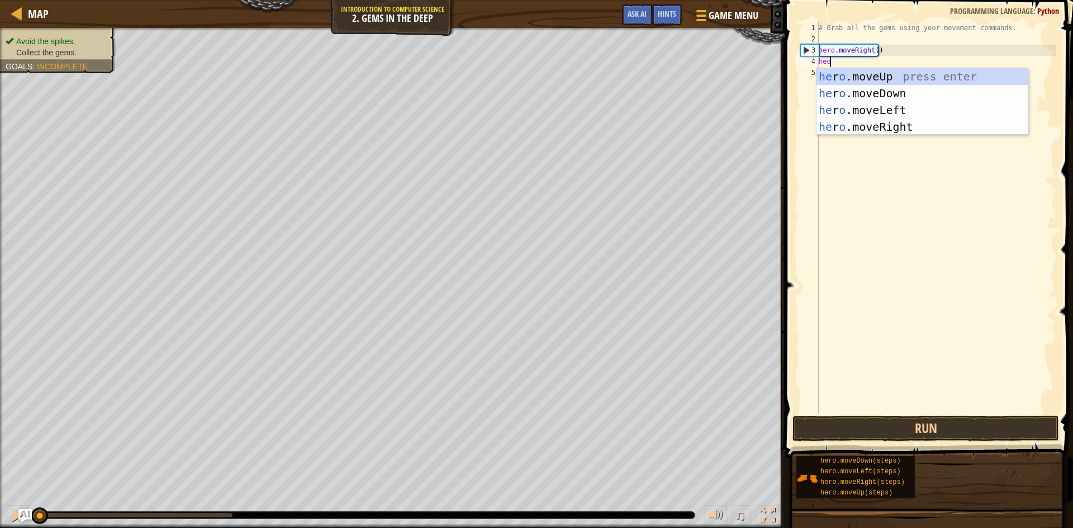
scroll to position [5, 1]
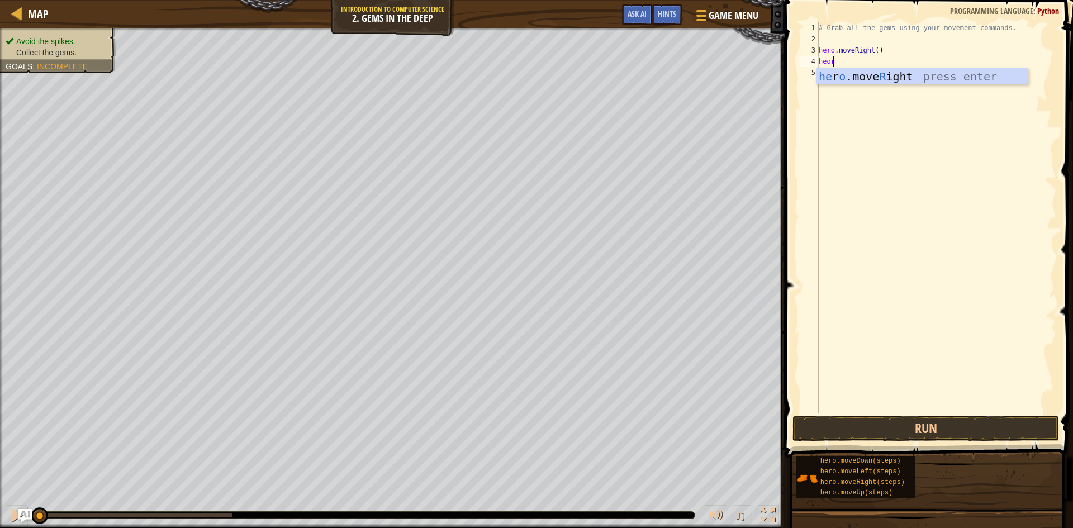
type textarea "heo"
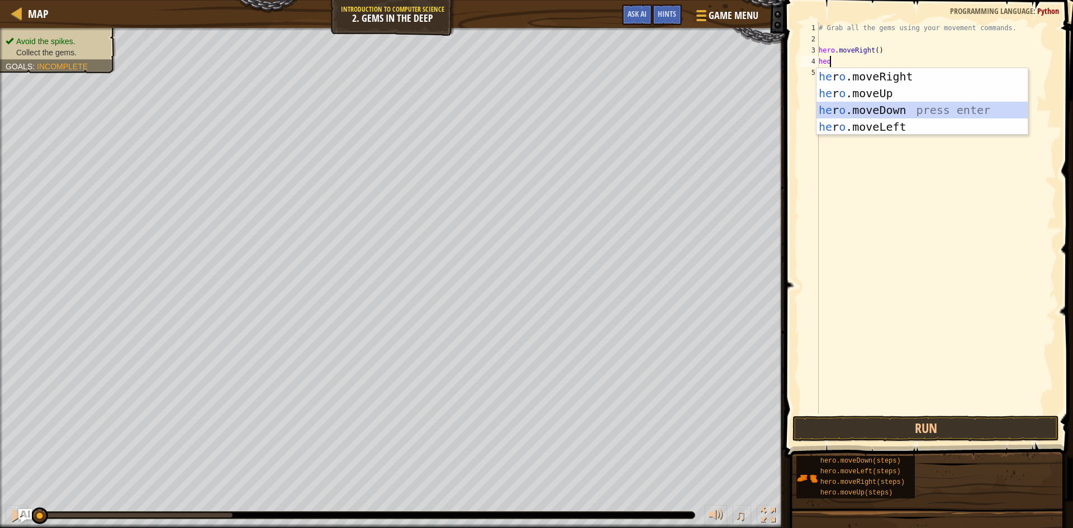
click at [867, 109] on div "he r o .moveRight press enter he r o .moveUp press enter he r o .moveDown press…" at bounding box center [922, 118] width 211 height 101
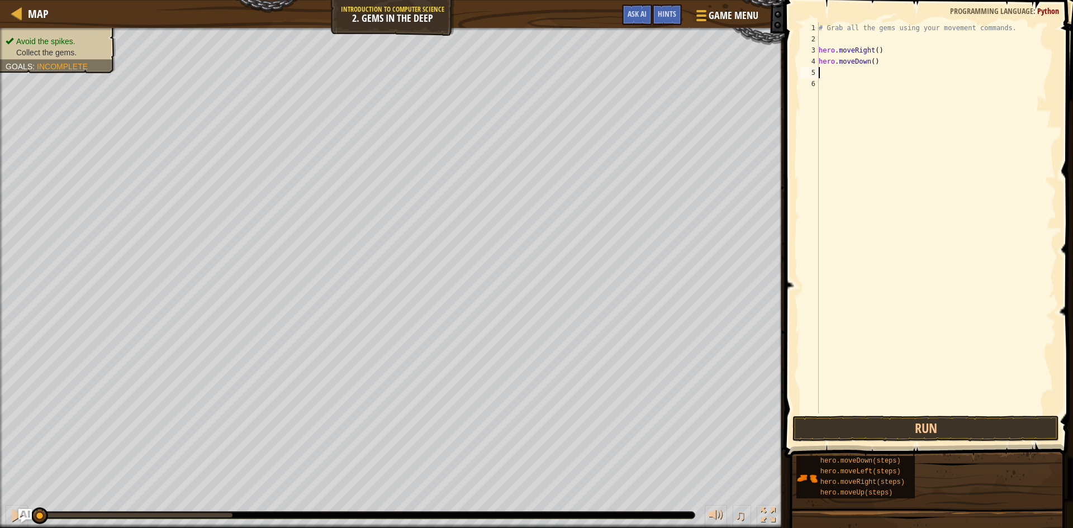
type textarea "h"
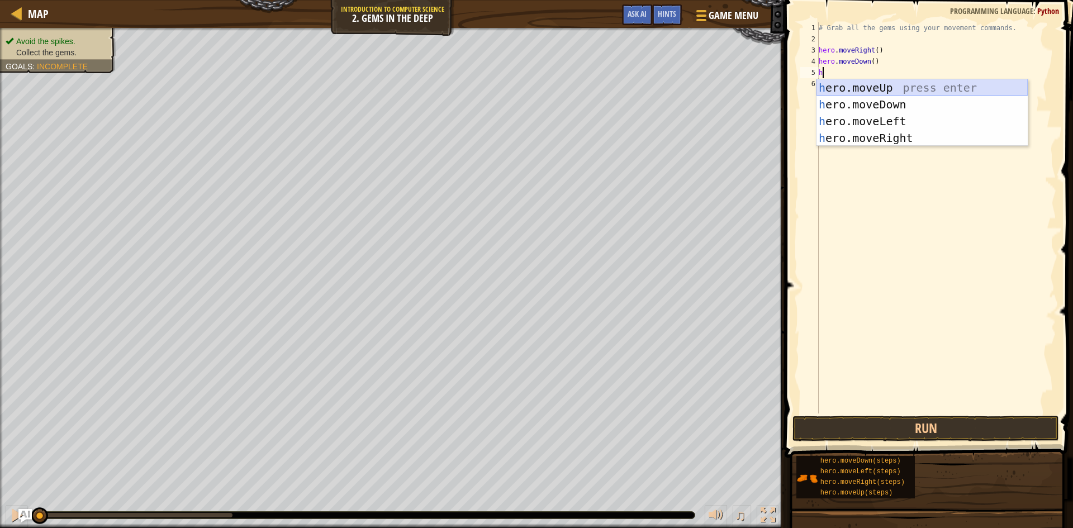
click at [966, 88] on div "h ero.moveUp press enter h ero.moveDown press enter h ero.moveLeft press enter …" at bounding box center [922, 129] width 211 height 101
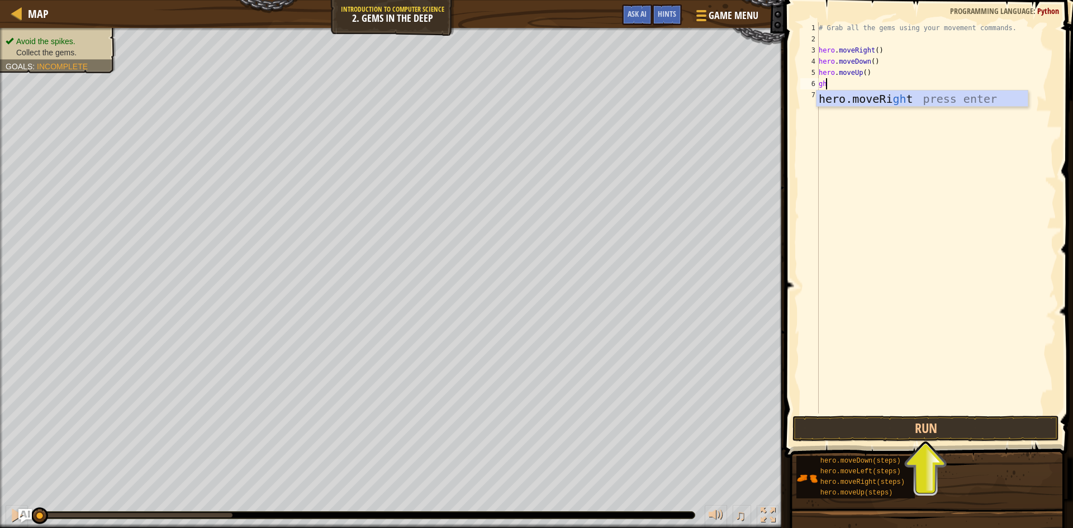
type textarea "g"
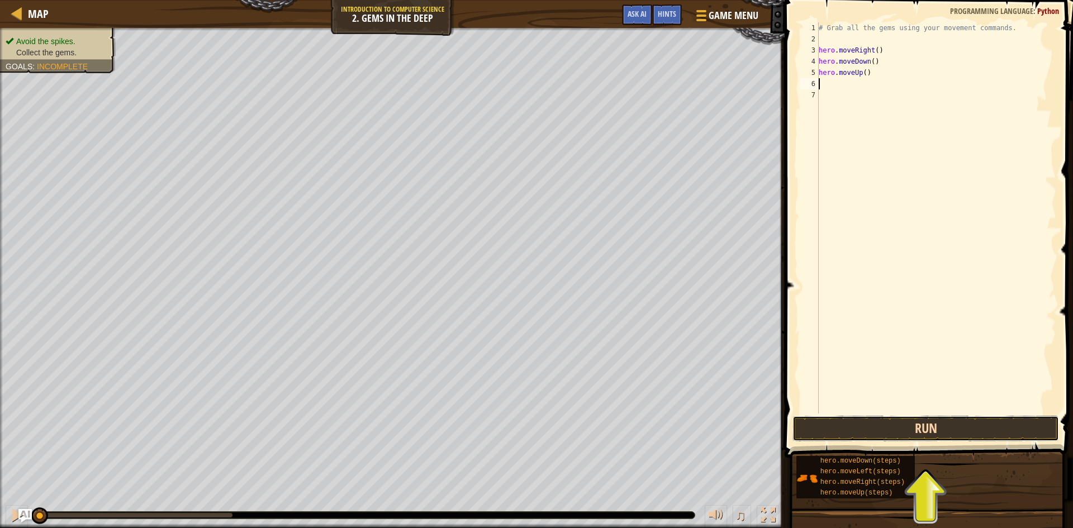
click at [921, 424] on button "Run" at bounding box center [926, 429] width 267 height 26
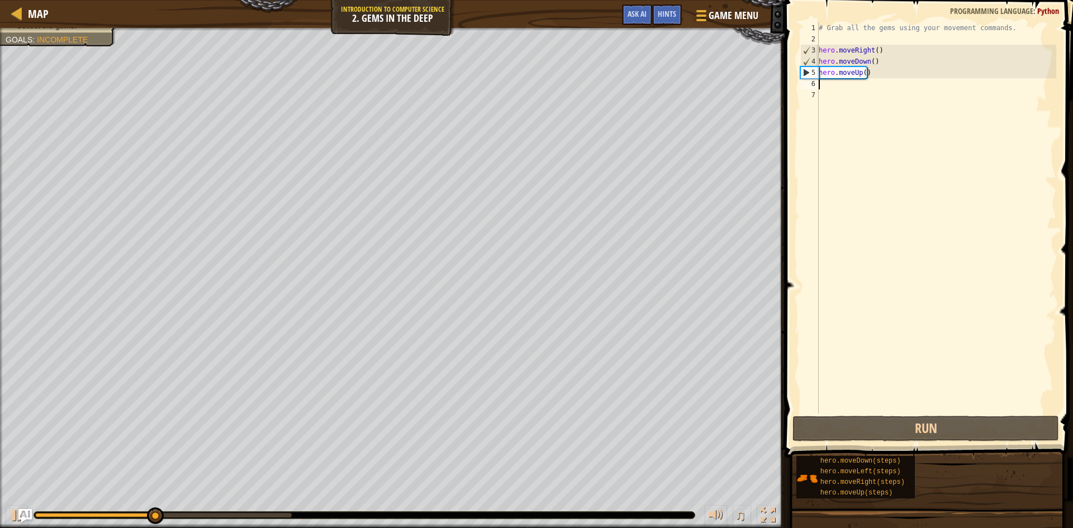
type textarea "h"
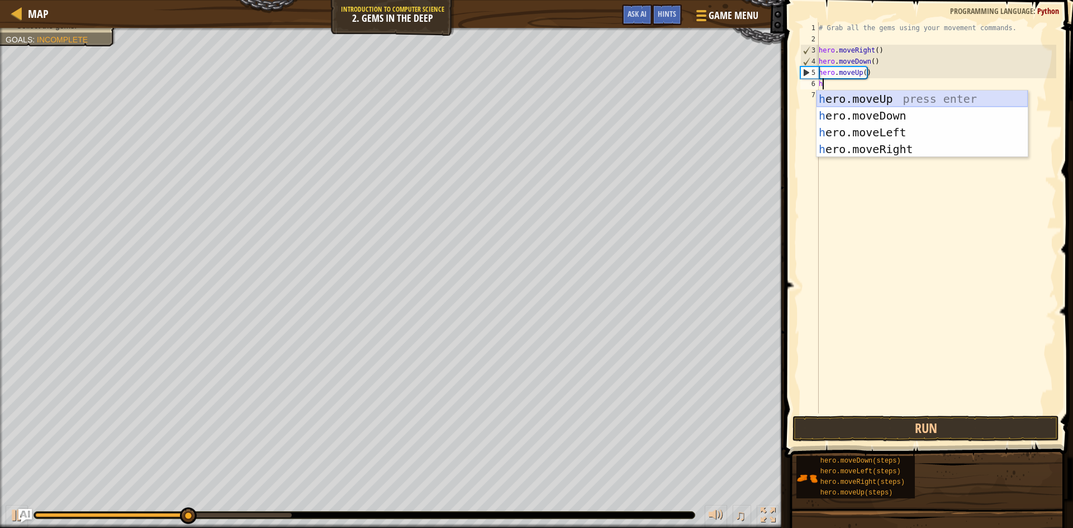
click at [895, 94] on div "h ero.moveUp press enter h ero.moveDown press enter h ero.moveLeft press enter …" at bounding box center [922, 141] width 211 height 101
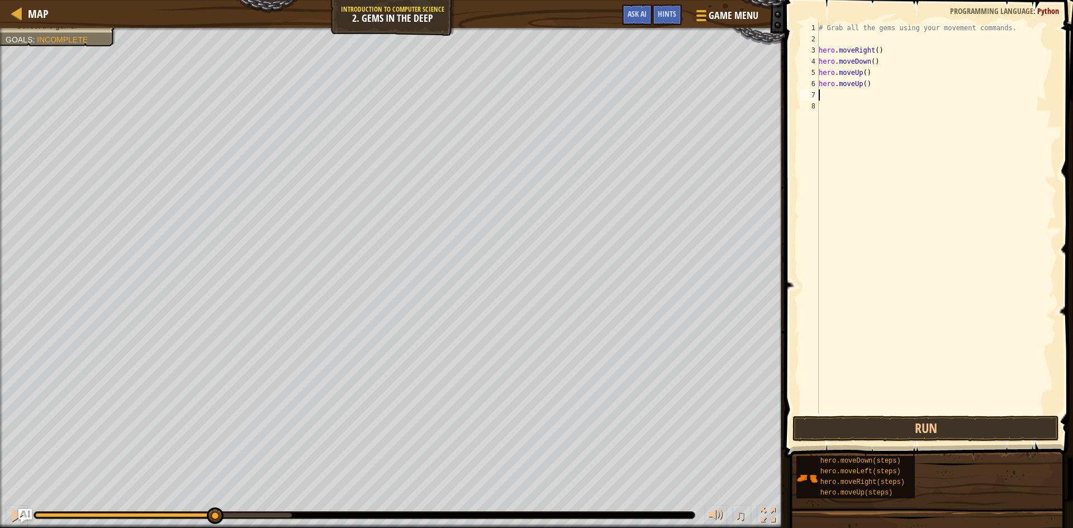
click at [888, 95] on div "# Grab all the gems using your movement commands. hero . moveRight ( ) hero . m…" at bounding box center [937, 229] width 240 height 414
type textarea "h"
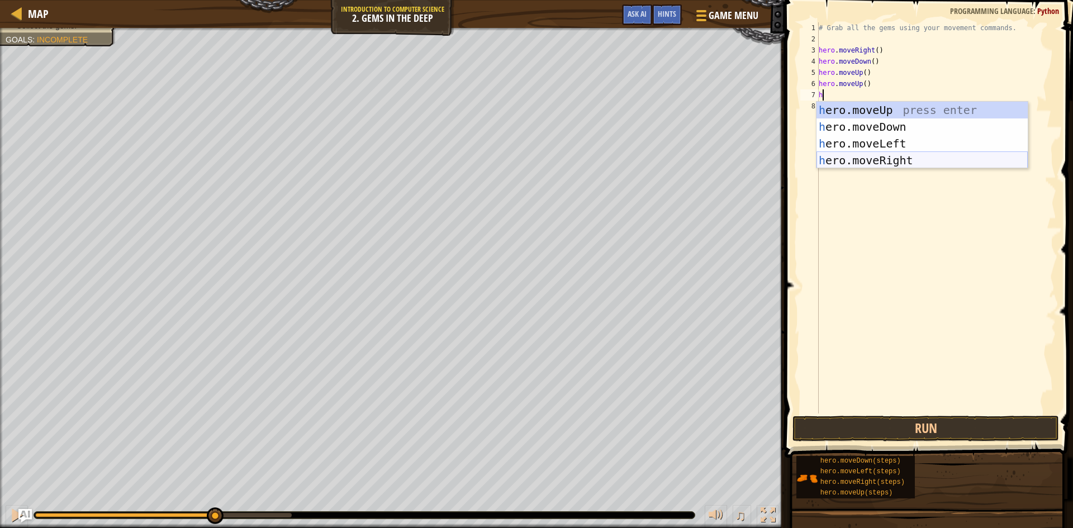
click at [895, 160] on div "h ero.moveUp press enter h ero.moveDown press enter h ero.moveLeft press enter …" at bounding box center [922, 152] width 211 height 101
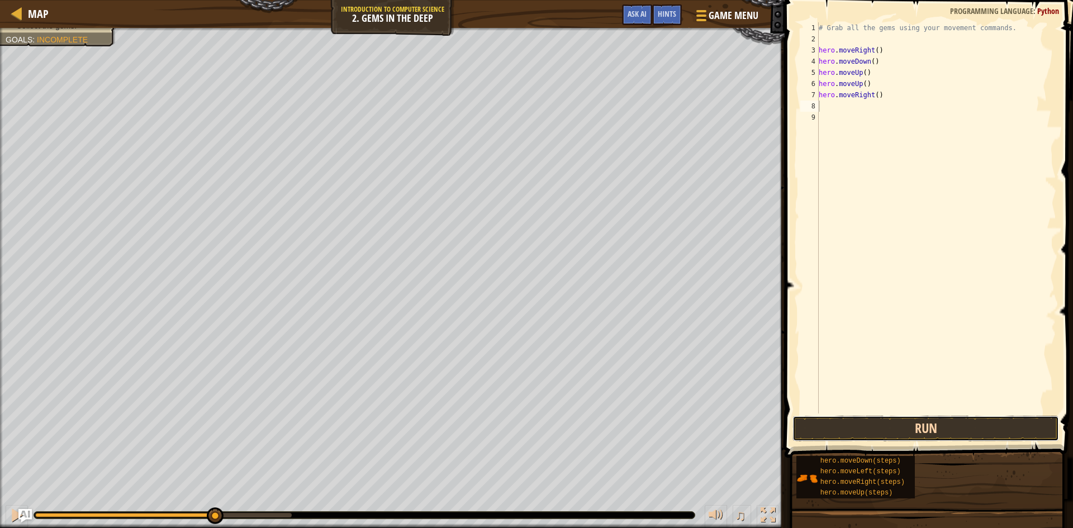
click at [982, 429] on button "Run" at bounding box center [926, 429] width 267 height 26
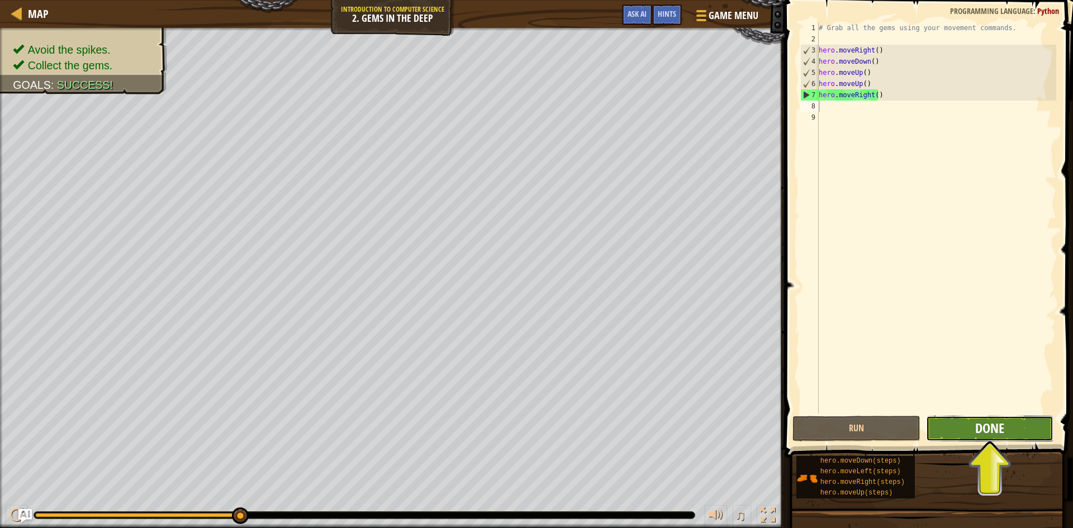
click at [991, 431] on span "Done" at bounding box center [990, 428] width 29 height 18
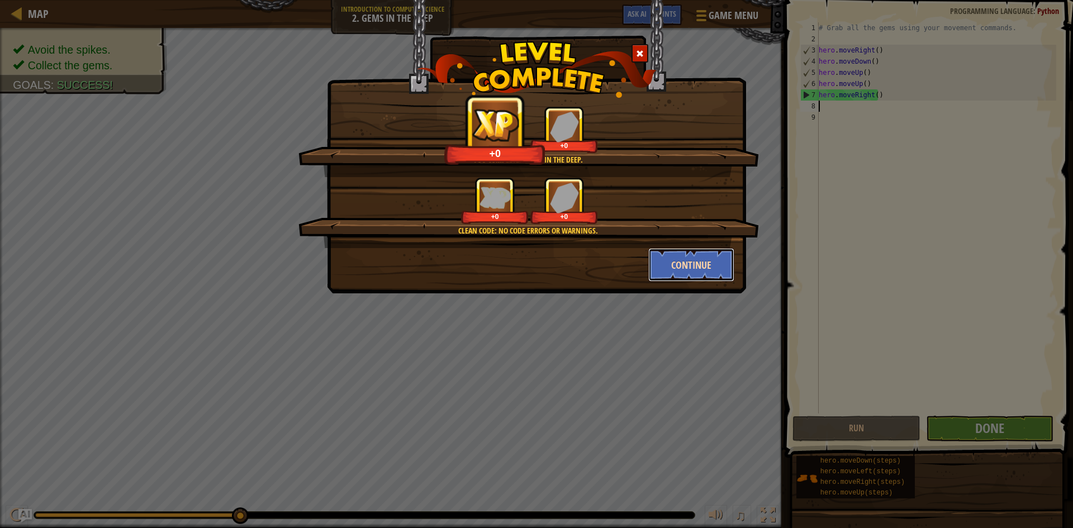
click at [707, 272] on button "Continue" at bounding box center [692, 265] width 87 height 34
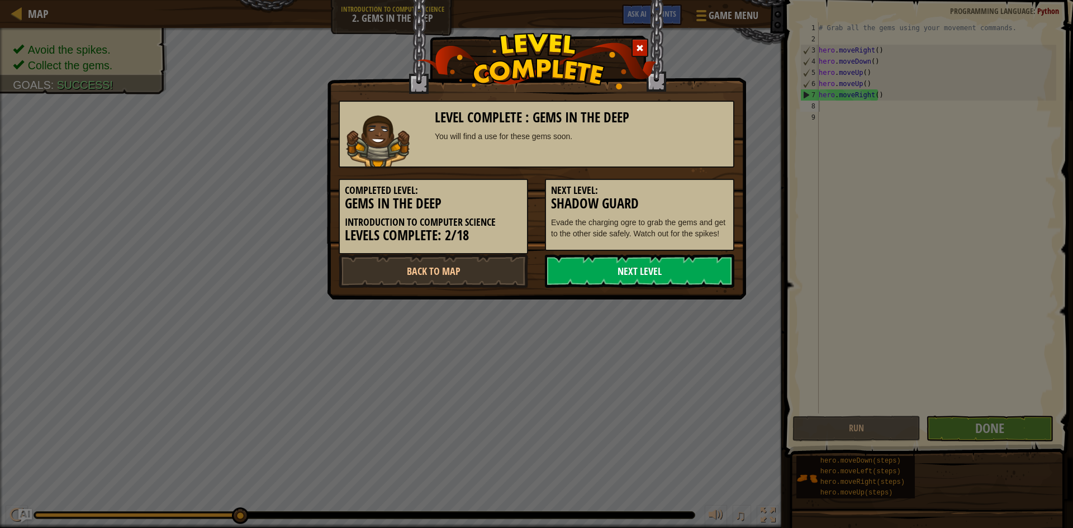
click at [595, 275] on link "Next Level" at bounding box center [640, 271] width 190 height 34
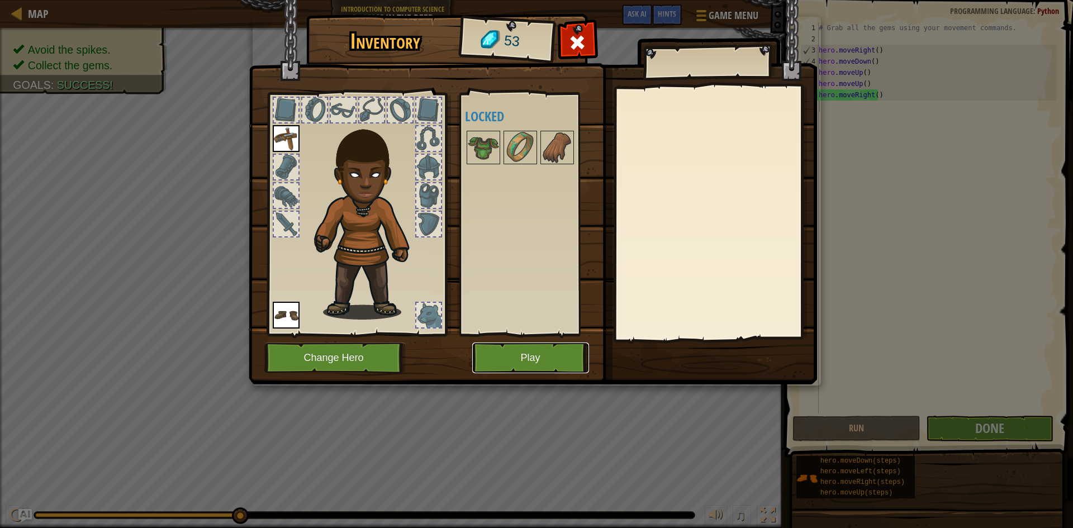
click at [521, 358] on button "Play" at bounding box center [530, 358] width 117 height 31
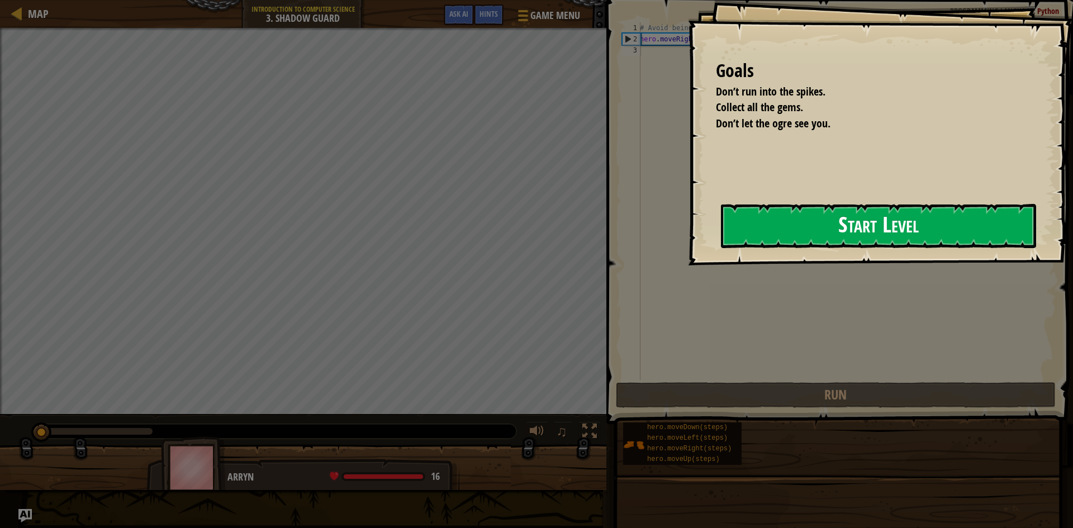
click at [759, 225] on button "Start Level" at bounding box center [878, 226] width 315 height 44
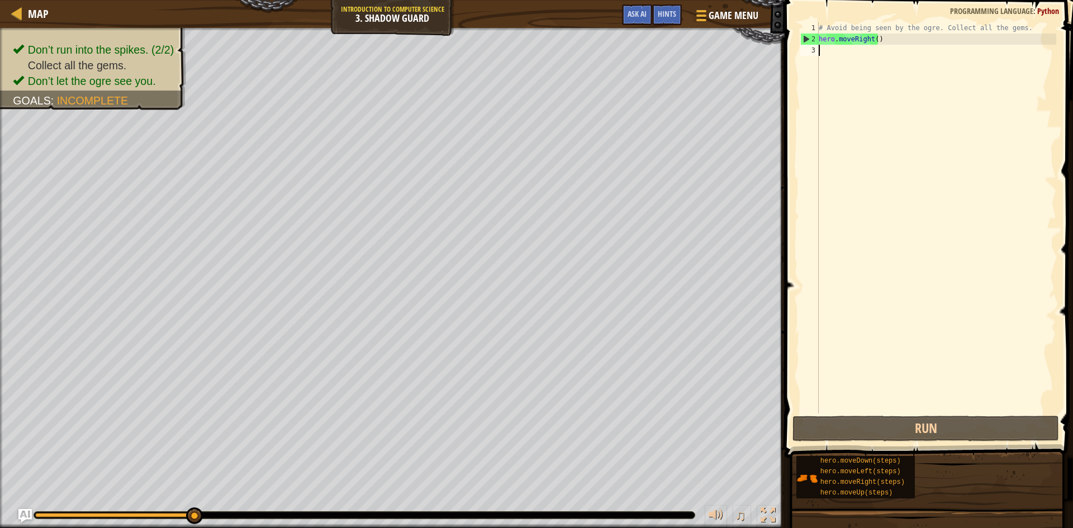
type textarea "h"
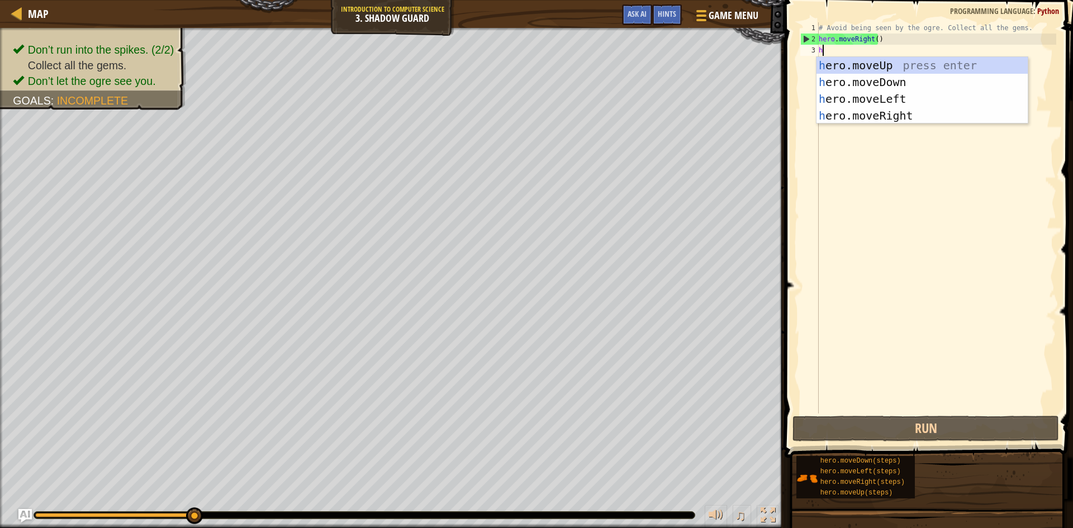
scroll to position [5, 0]
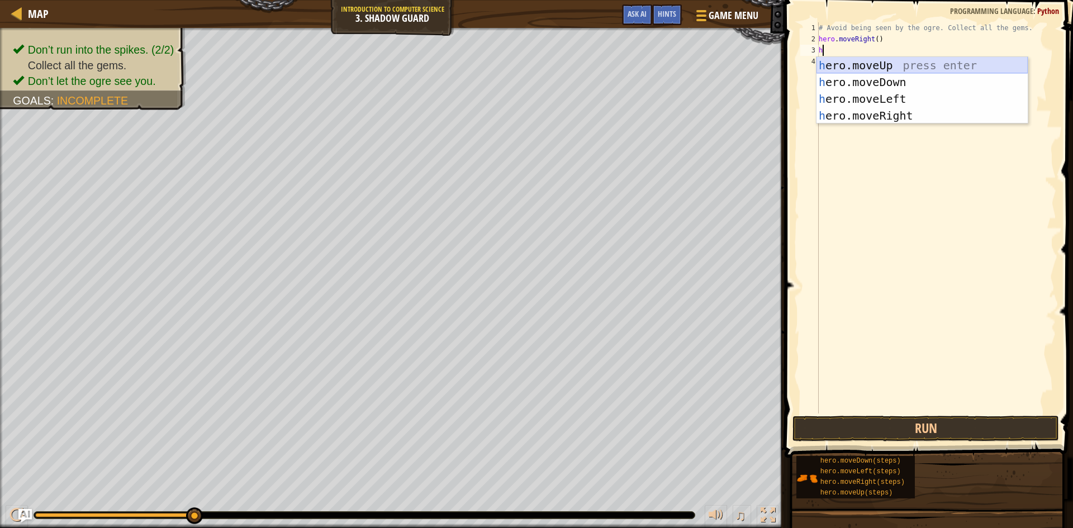
click at [885, 64] on div "h ero.moveUp press enter h ero.moveDown press enter h ero.moveLeft press enter …" at bounding box center [922, 107] width 211 height 101
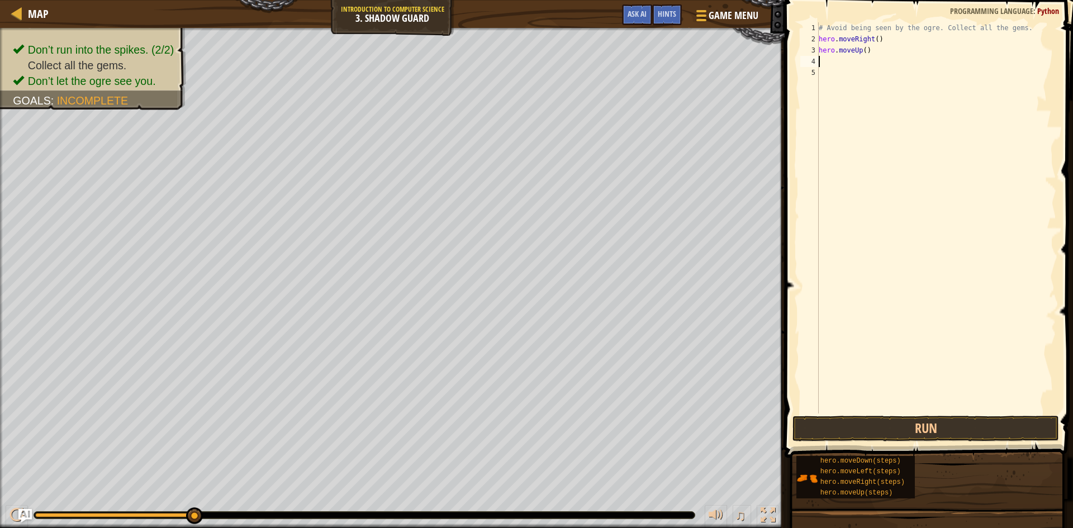
type textarea "h"
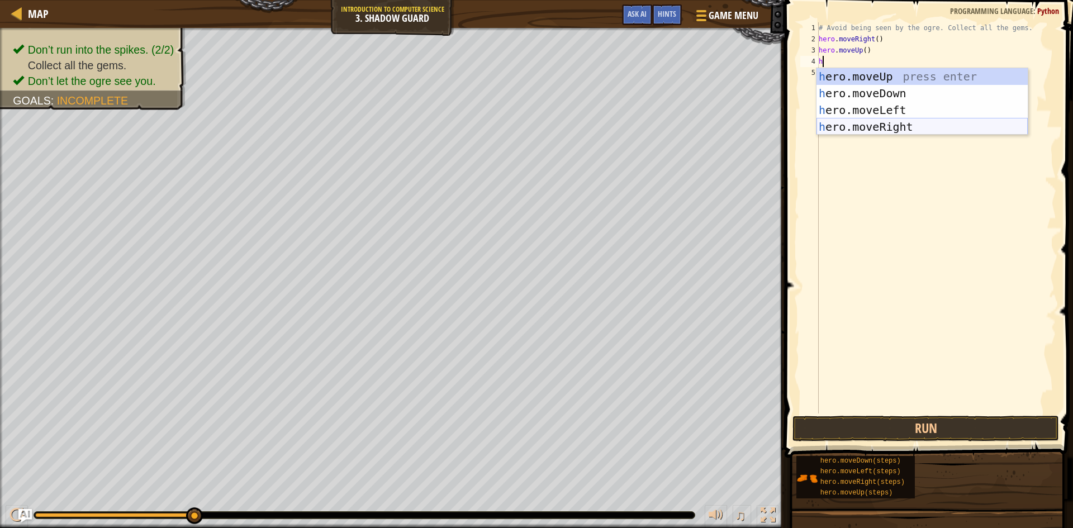
click at [878, 126] on div "h ero.moveUp press enter h ero.moveDown press enter h ero.moveLeft press enter …" at bounding box center [922, 118] width 211 height 101
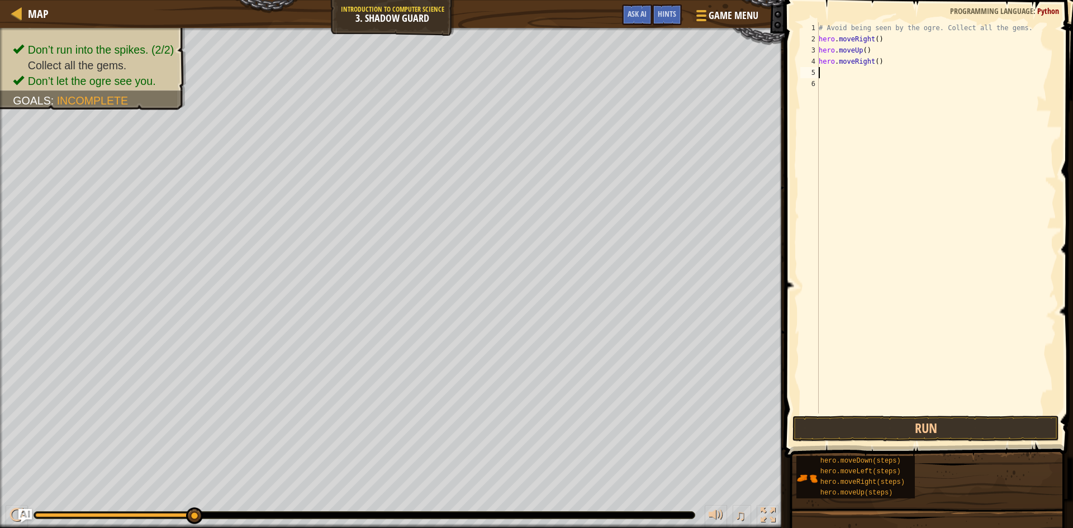
type textarea "h"
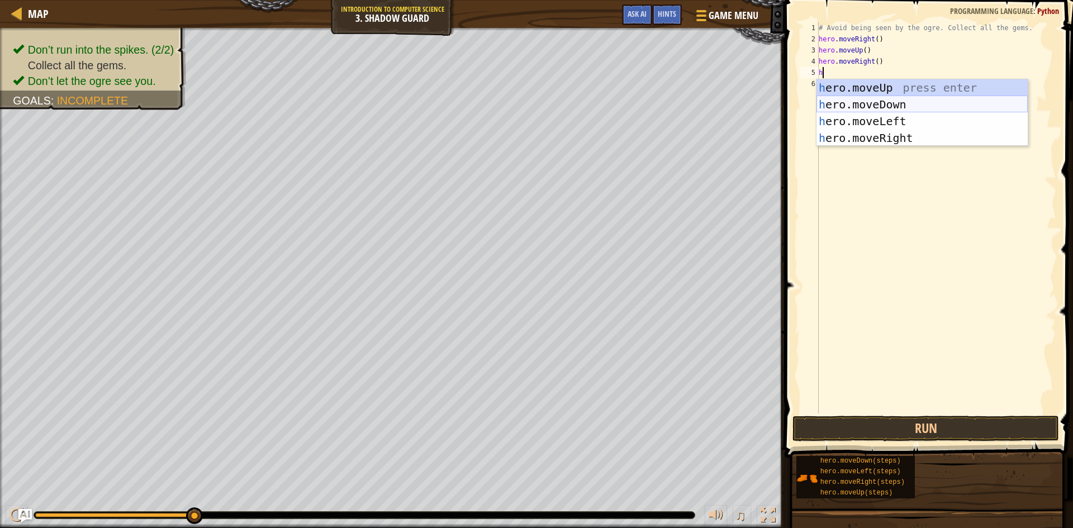
click at [876, 102] on div "h ero.moveUp press enter h ero.moveDown press enter h ero.moveLeft press enter …" at bounding box center [922, 129] width 211 height 101
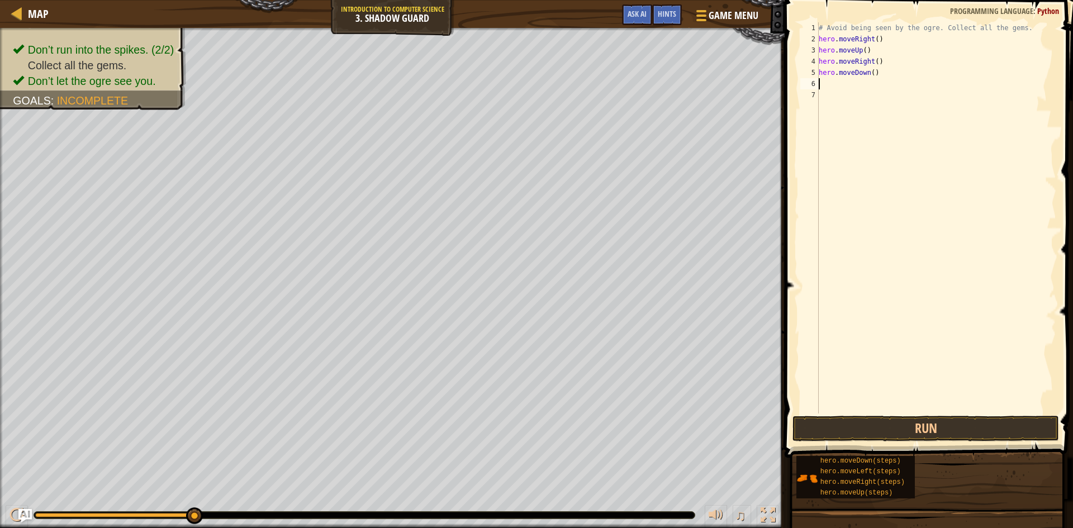
type textarea "h"
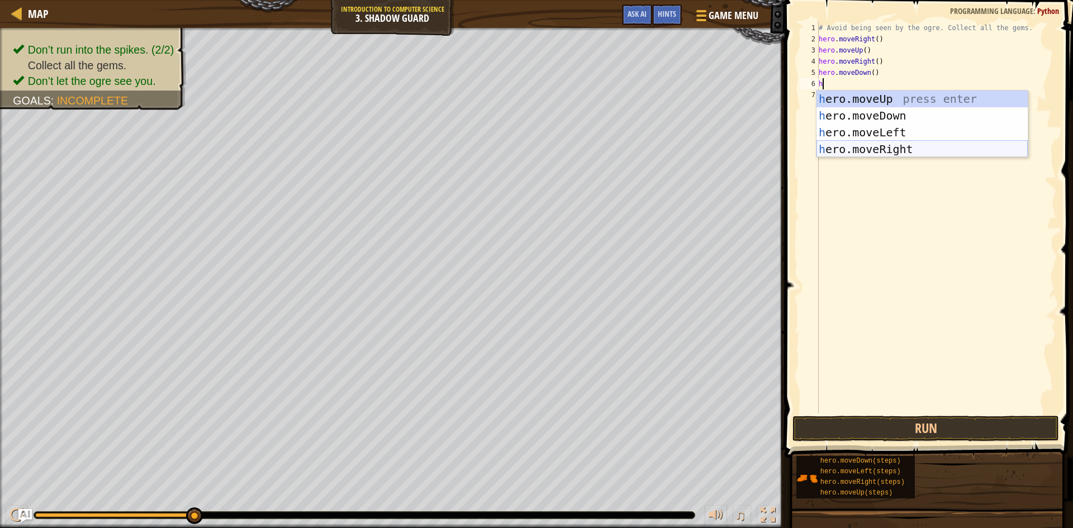
click at [877, 146] on div "h ero.moveUp press enter h ero.moveDown press enter h ero.moveLeft press enter …" at bounding box center [922, 141] width 211 height 101
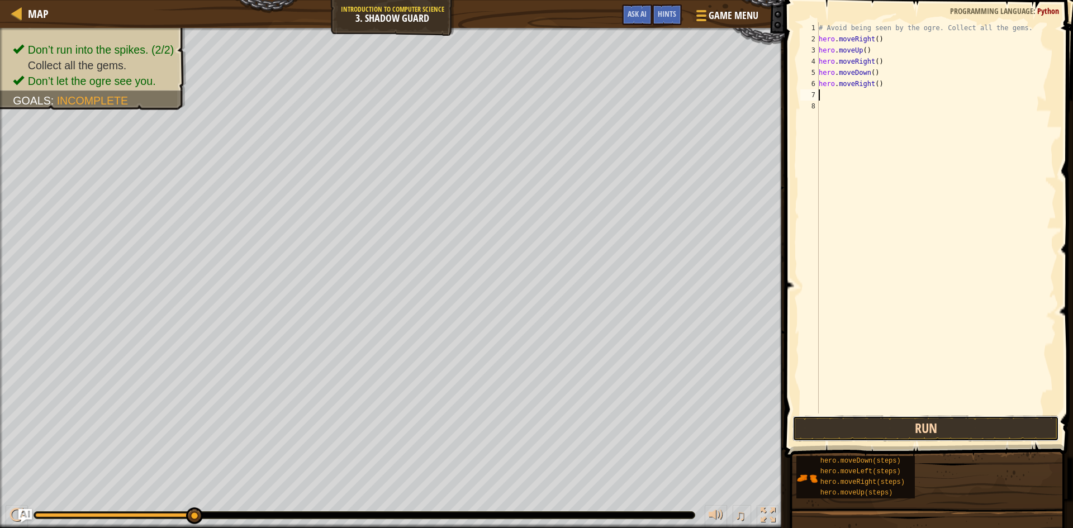
click at [964, 438] on button "Run" at bounding box center [926, 429] width 267 height 26
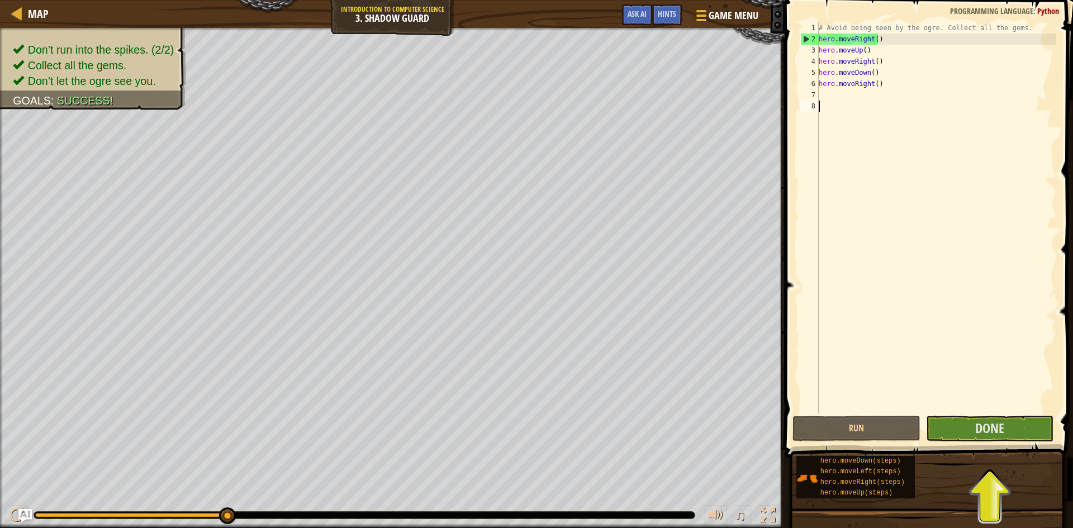
click at [1025, 401] on div "# Avoid being seen by the ogre. Collect all the gems. hero . moveRight ( ) hero…" at bounding box center [937, 229] width 240 height 414
click at [1011, 428] on button "Done" at bounding box center [990, 429] width 128 height 26
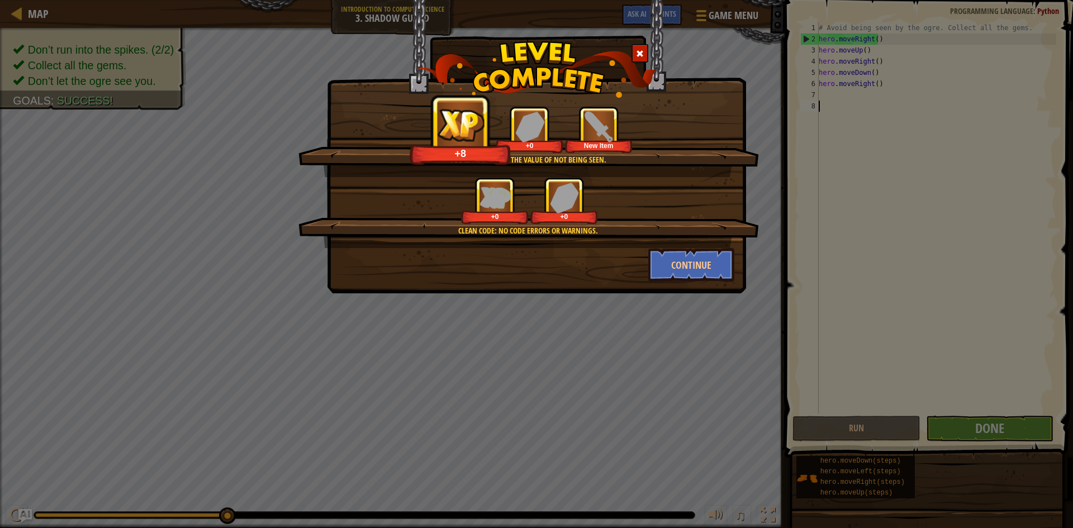
click at [610, 140] on img at bounding box center [599, 126] width 31 height 31
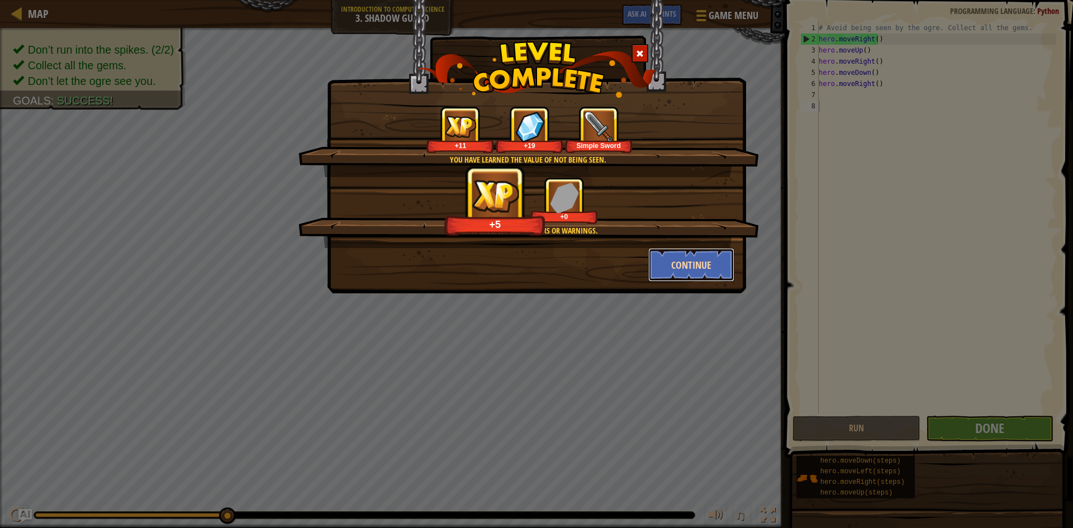
click at [706, 269] on button "Continue" at bounding box center [692, 265] width 87 height 34
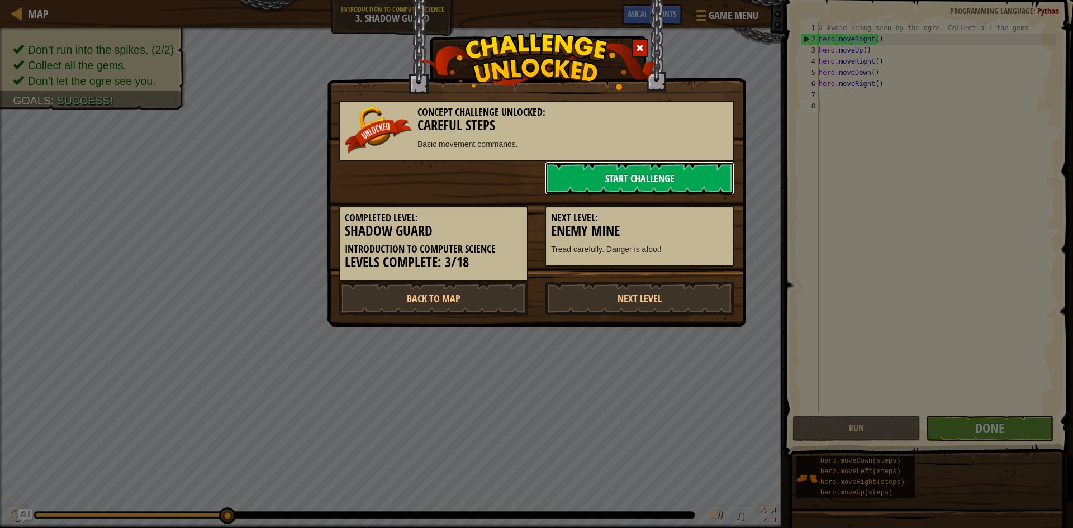
click at [640, 184] on link "Start Challenge" at bounding box center [640, 179] width 190 height 34
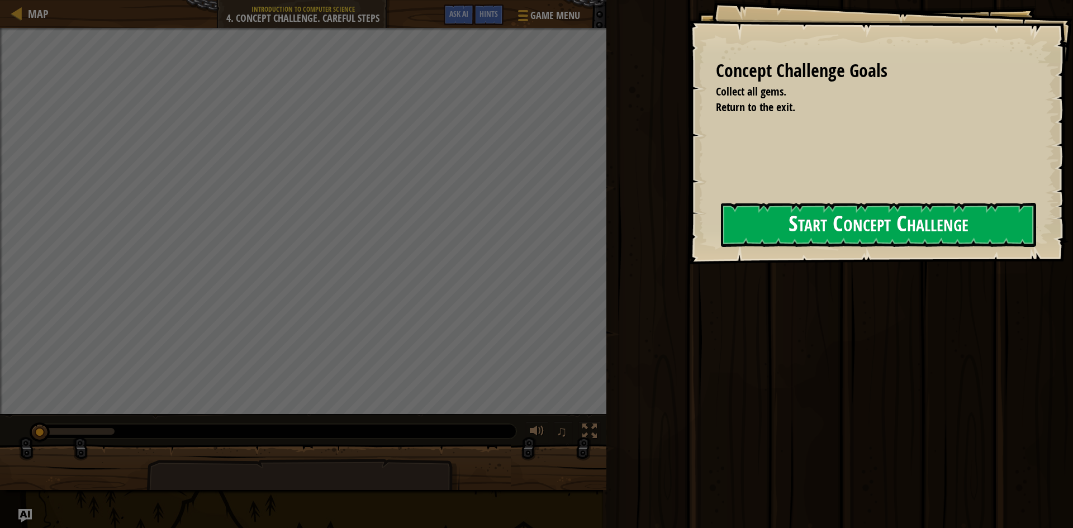
click at [786, 236] on button "Start Concept Challenge" at bounding box center [878, 225] width 315 height 44
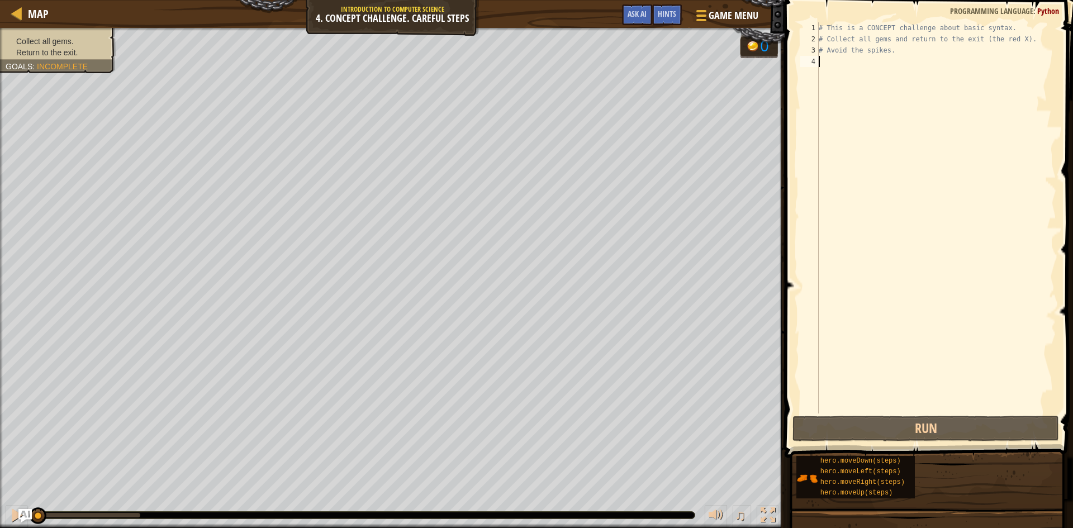
type textarea "u"
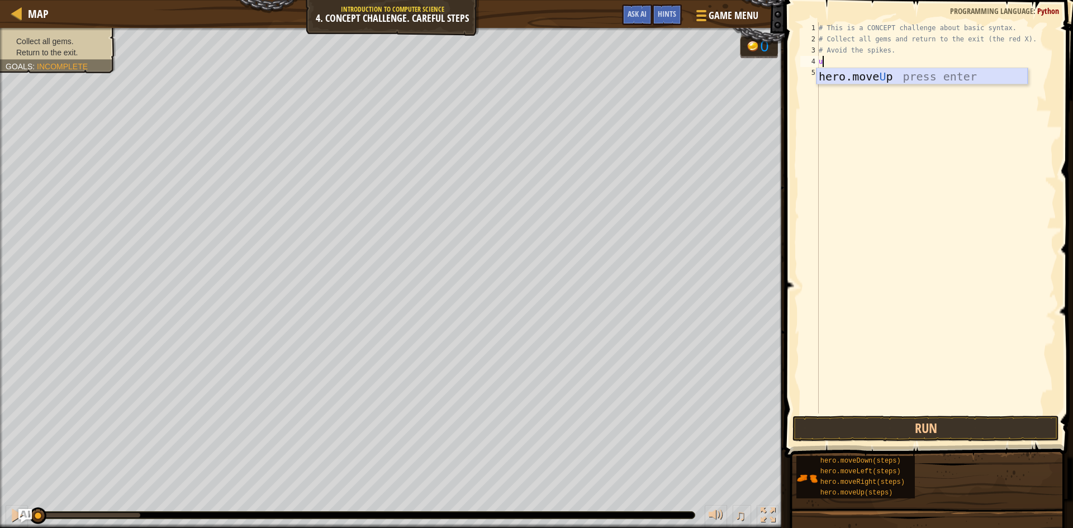
click at [921, 77] on div "hero.move U p press enter" at bounding box center [922, 93] width 211 height 50
type textarea "r"
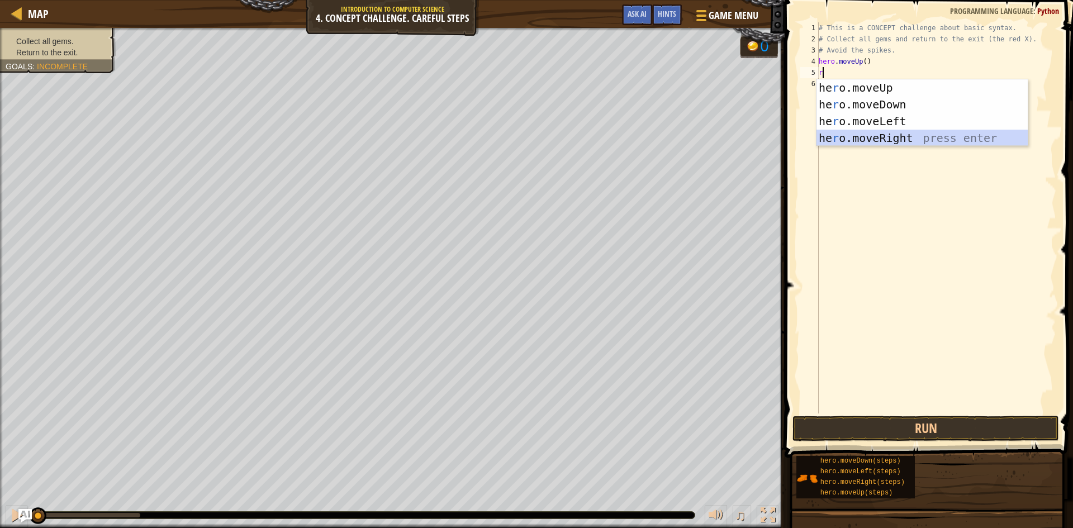
click at [884, 136] on div "he r o.moveUp press enter he r o.moveDown press enter he r o.moveLeft press ent…" at bounding box center [922, 129] width 211 height 101
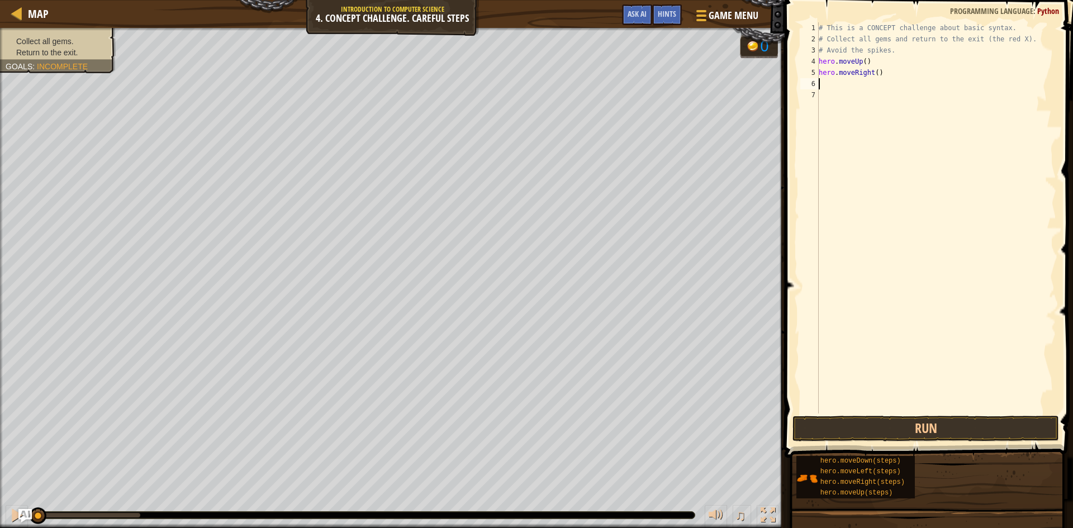
type textarea "d"
click at [883, 98] on div "hero.[PERSON_NAME] own press enter" at bounding box center [922, 116] width 211 height 50
type textarea "d"
click at [882, 111] on div "hero.[PERSON_NAME] own press enter" at bounding box center [922, 127] width 211 height 50
type textarea "d"
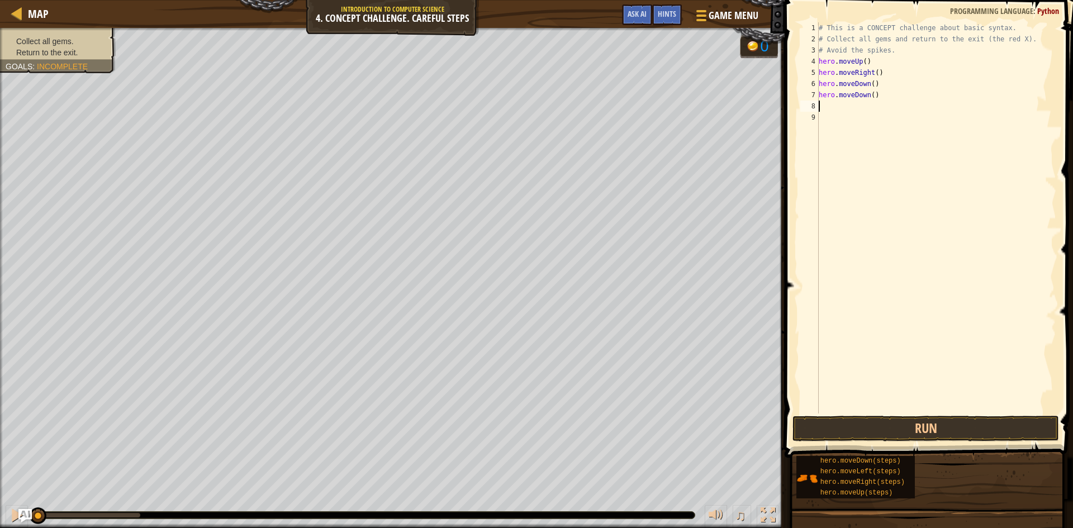
type textarea "i"
type textarea "u"
click at [902, 122] on div "hero.move U p press enter" at bounding box center [922, 138] width 211 height 50
type textarea "r"
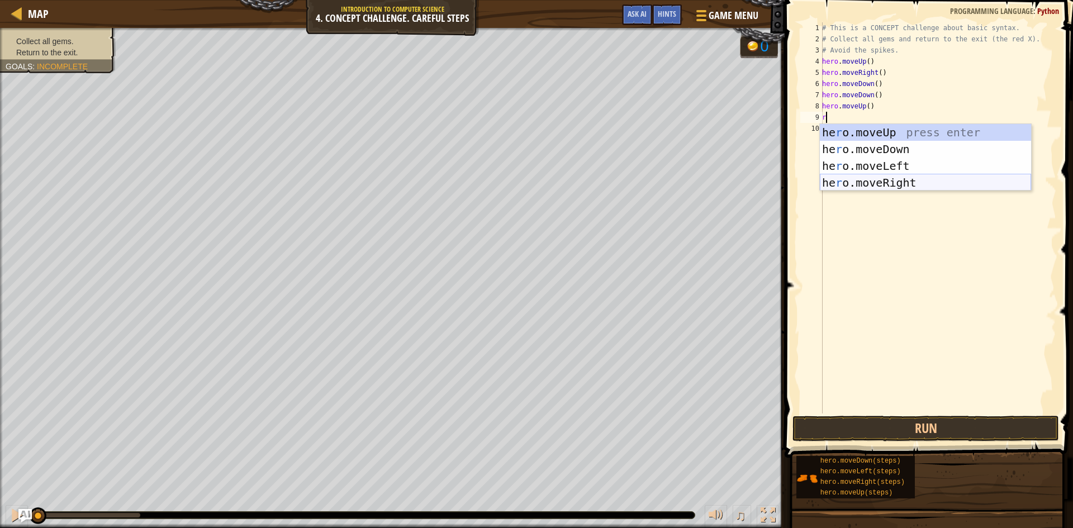
click at [875, 177] on div "he r o.moveUp press enter he r o.moveDown press enter he r o.moveLeft press ent…" at bounding box center [925, 174] width 211 height 101
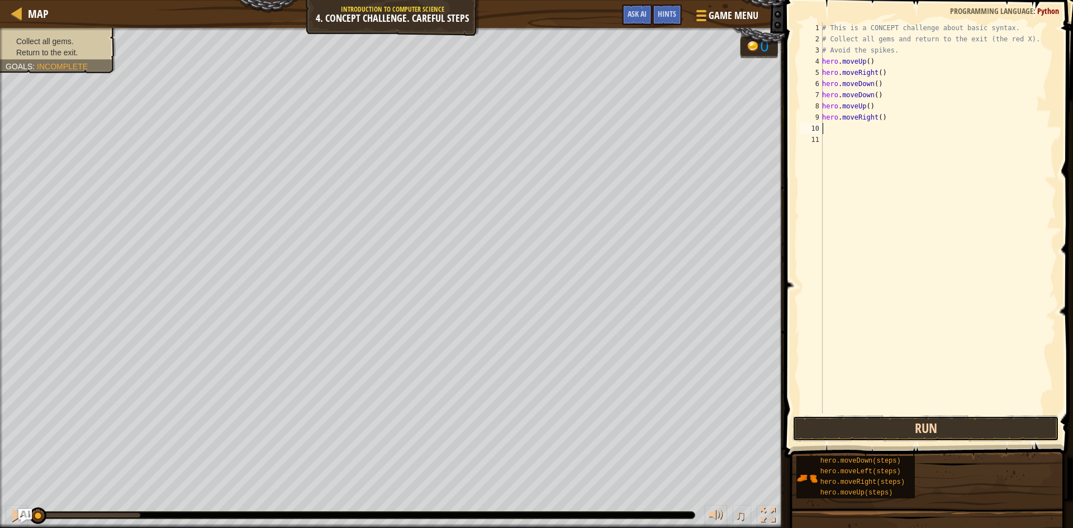
click at [923, 418] on button "Run" at bounding box center [926, 429] width 267 height 26
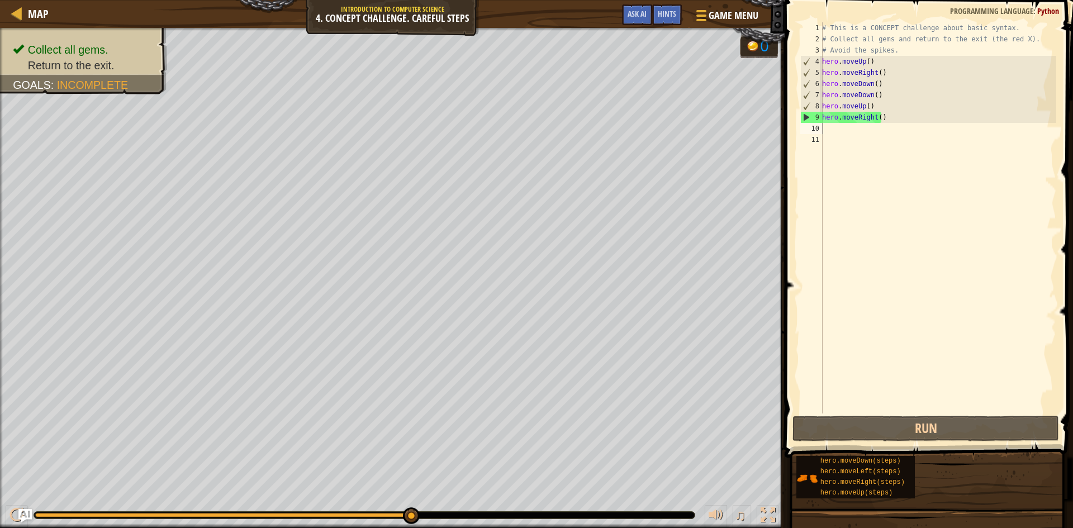
click at [865, 129] on div "# This is a CONCEPT challenge about basic syntax. # Collect all gems and return…" at bounding box center [938, 229] width 236 height 414
type textarea "l"
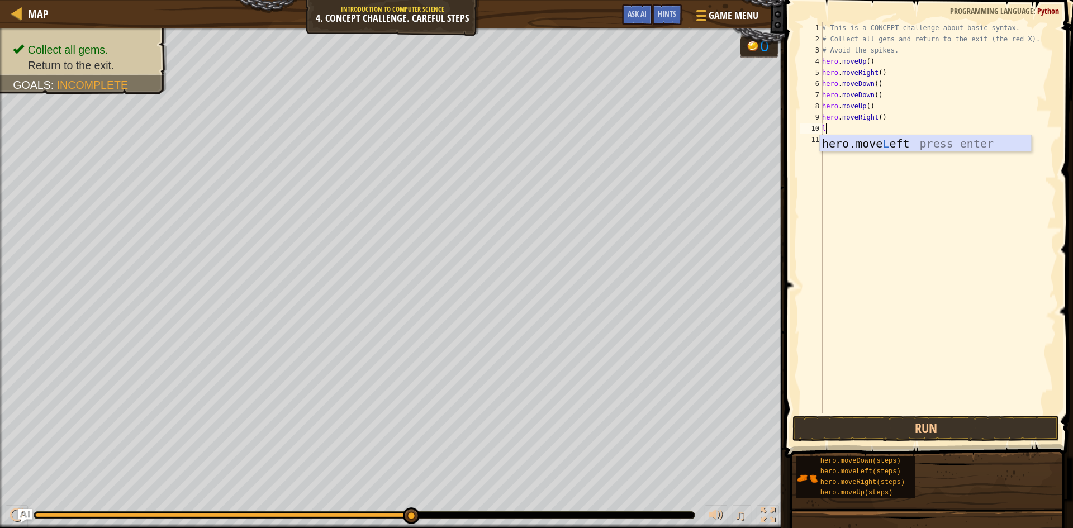
click at [934, 150] on div "hero.move L eft press enter" at bounding box center [925, 160] width 211 height 50
click at [883, 145] on div "# This is a CONCEPT challenge about basic syntax. # Collect all gems and return…" at bounding box center [938, 229] width 236 height 414
type textarea "u"
type textarea "l"
type textarea "d"
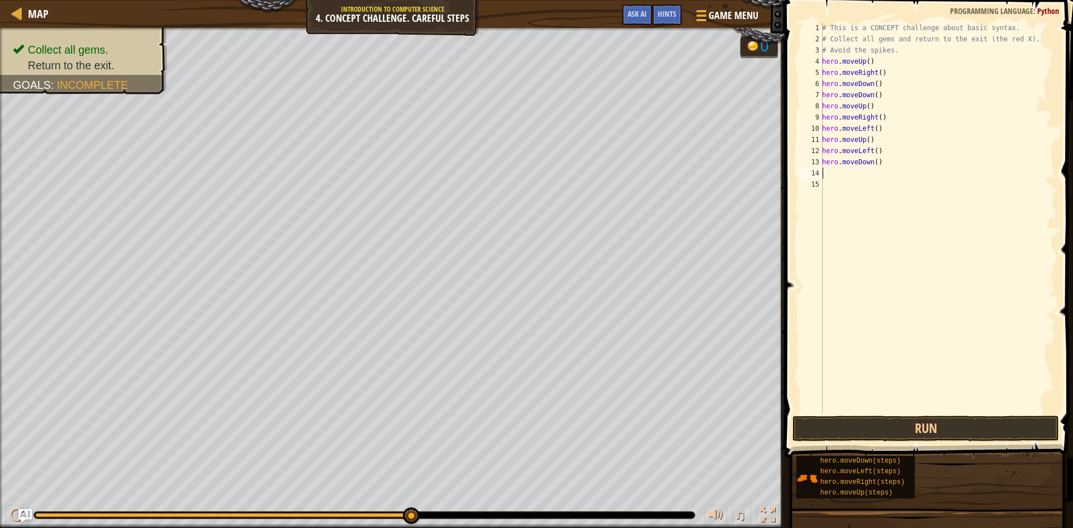
type textarea "l"
click at [886, 424] on button "Run" at bounding box center [926, 429] width 267 height 26
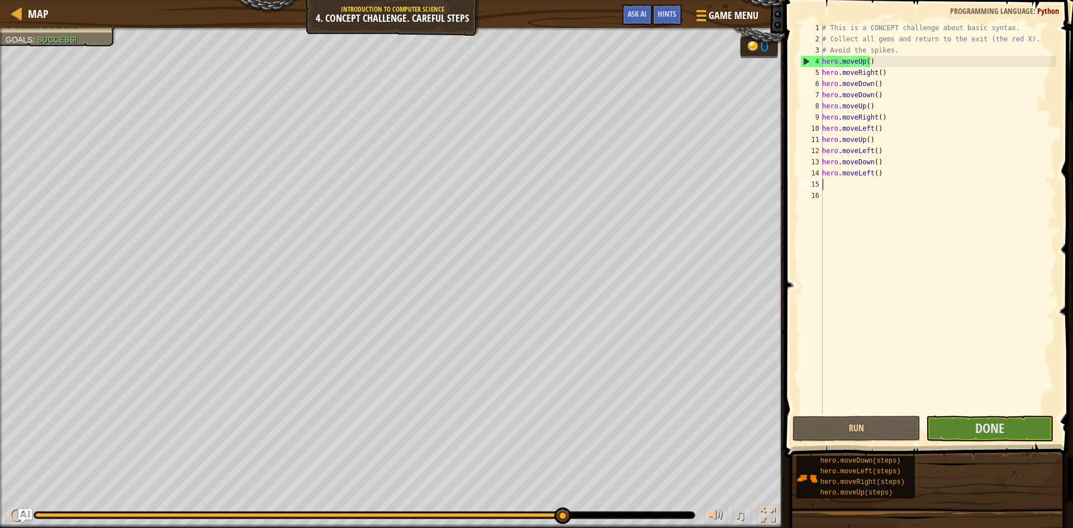
drag, startPoint x: 565, startPoint y: 515, endPoint x: 623, endPoint y: 514, distance: 58.1
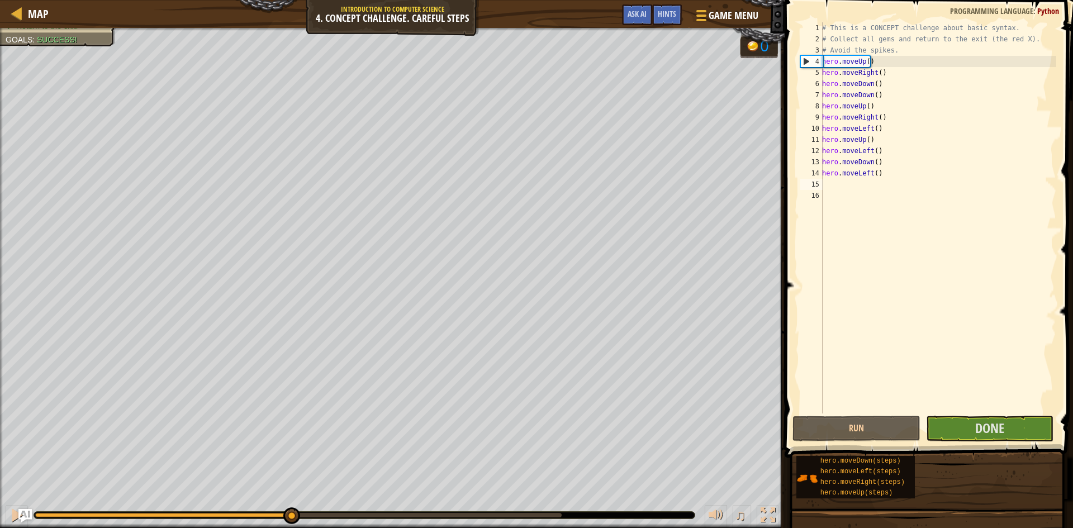
drag, startPoint x: 314, startPoint y: 554, endPoint x: 283, endPoint y: 555, distance: 31.3
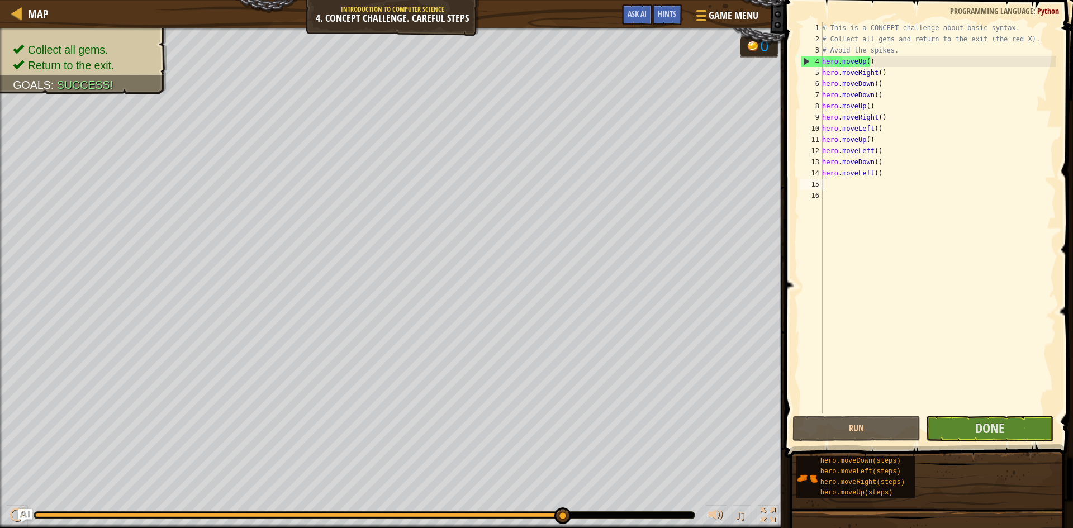
drag, startPoint x: 277, startPoint y: 512, endPoint x: 642, endPoint y: 517, distance: 365.1
click at [640, 517] on div at bounding box center [364, 515] width 661 height 7
click at [973, 429] on button "Done" at bounding box center [990, 429] width 128 height 26
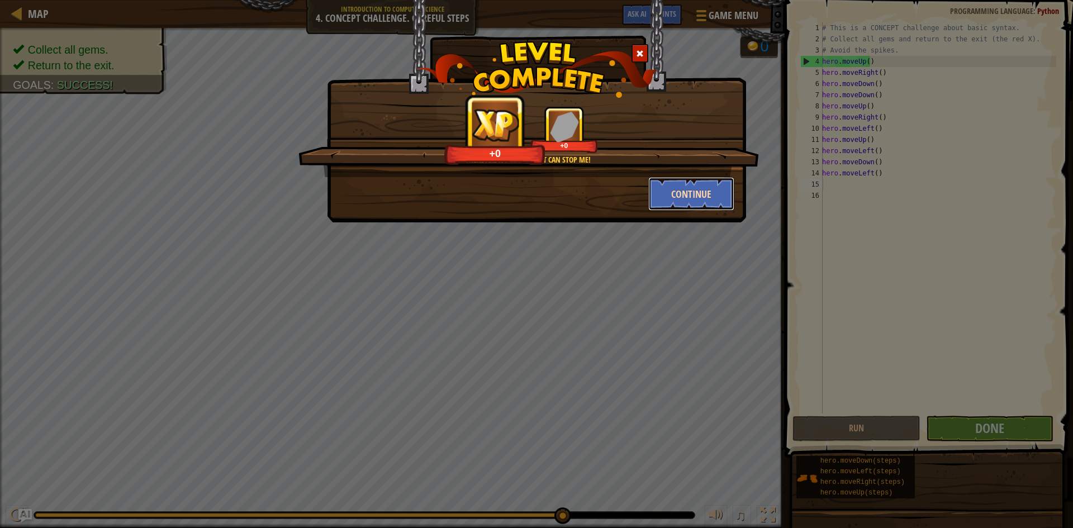
click at [711, 193] on button "Continue" at bounding box center [692, 194] width 87 height 34
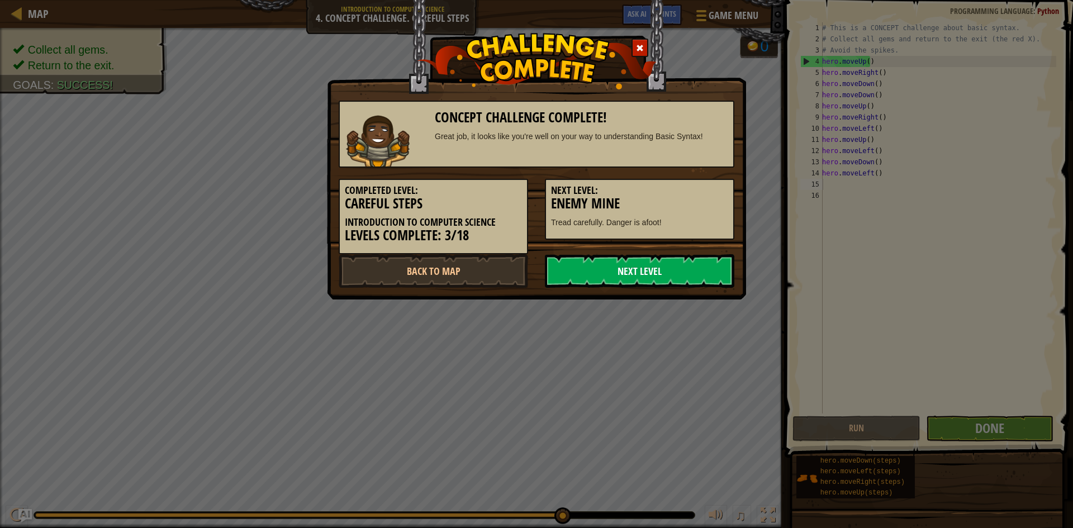
click at [579, 276] on link "Next Level" at bounding box center [640, 271] width 190 height 34
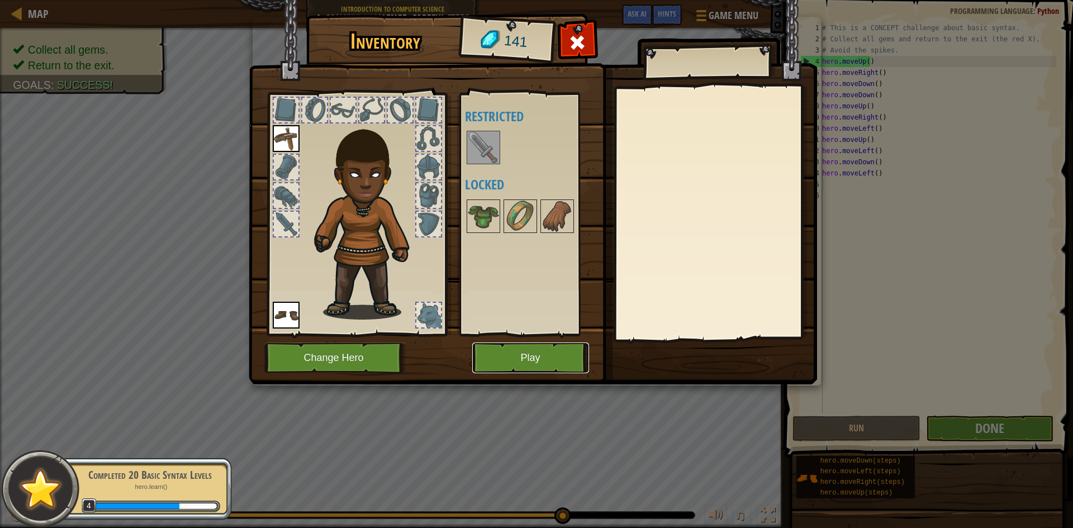
click at [533, 354] on button "Play" at bounding box center [530, 358] width 117 height 31
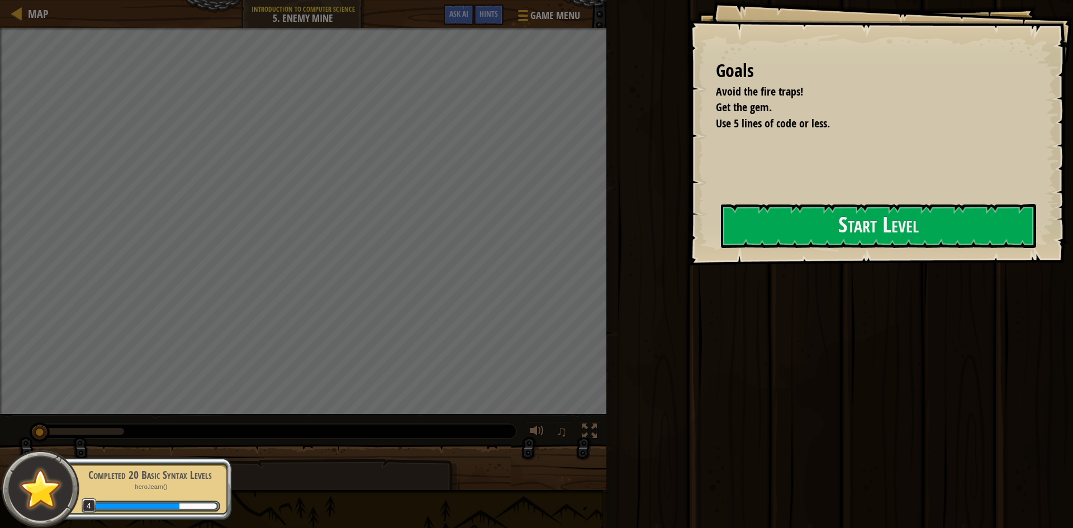
click at [764, 255] on div "Goals Avoid the fire traps! Get the gem. Use 5 lines of code or less. Start Lev…" at bounding box center [880, 133] width 385 height 266
click at [791, 221] on button "Start Level" at bounding box center [878, 226] width 315 height 44
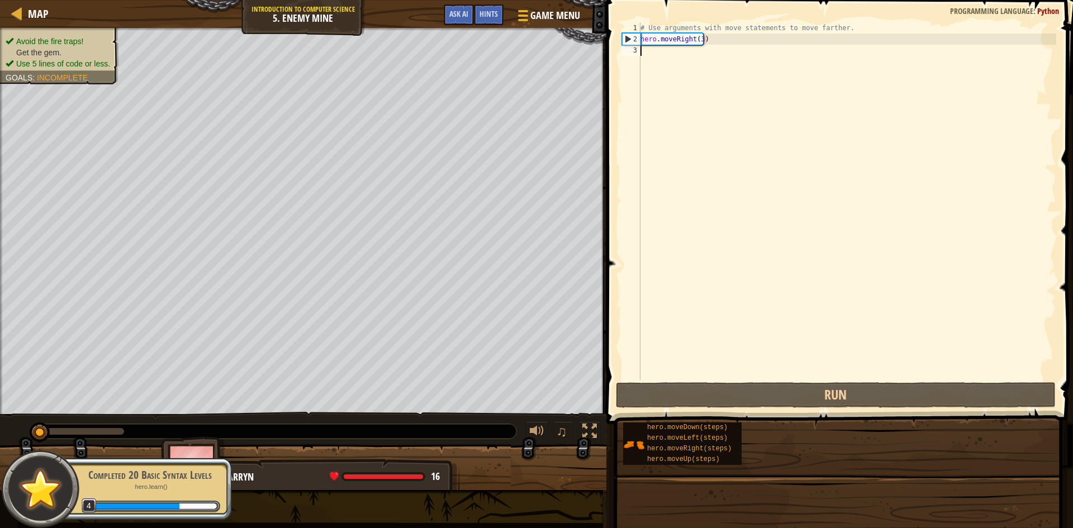
click at [733, 253] on div "# Use arguments with move statements to move farther. hero . moveRight ( 3 )" at bounding box center [847, 212] width 418 height 380
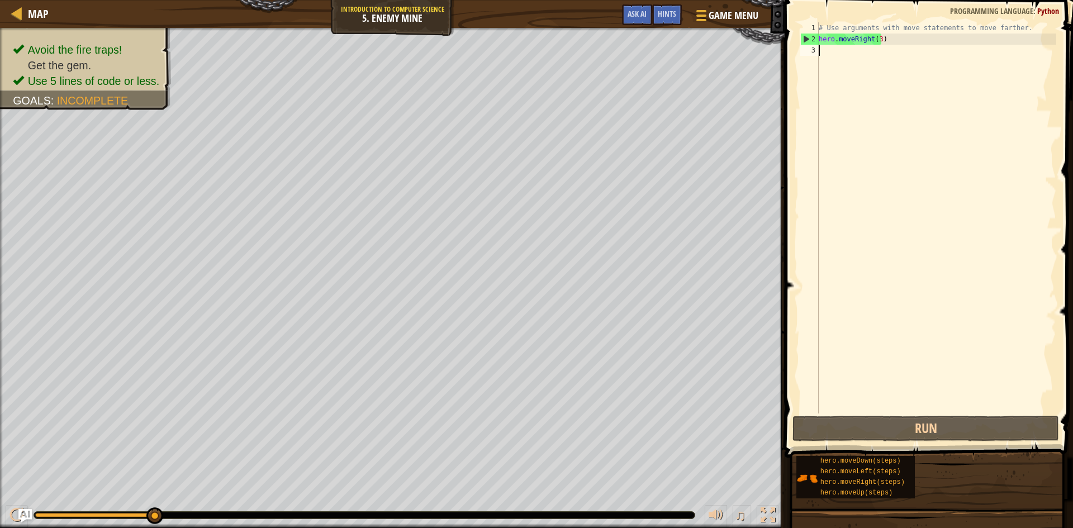
type textarea "u"
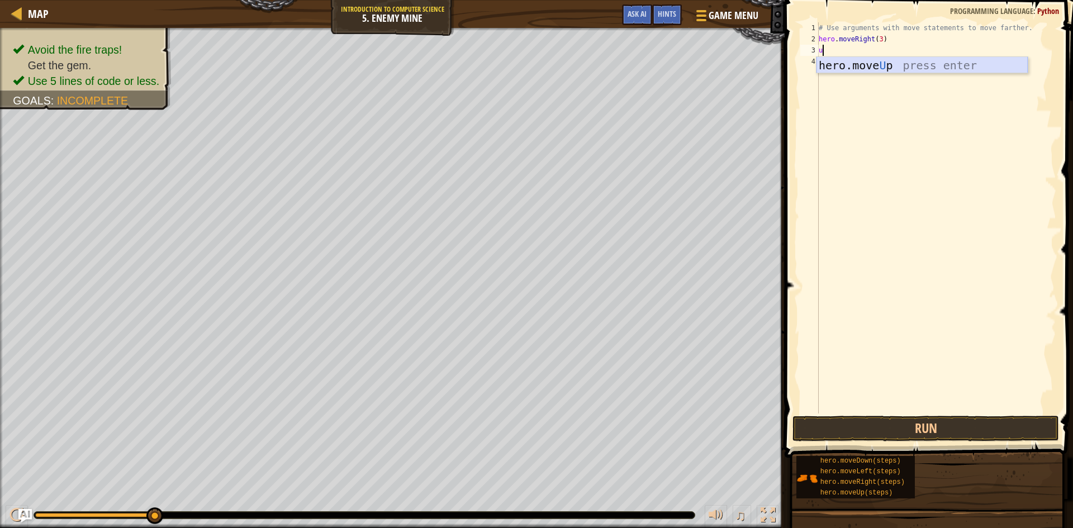
click at [864, 63] on div "hero.move U p press enter" at bounding box center [922, 82] width 211 height 50
type textarea "r"
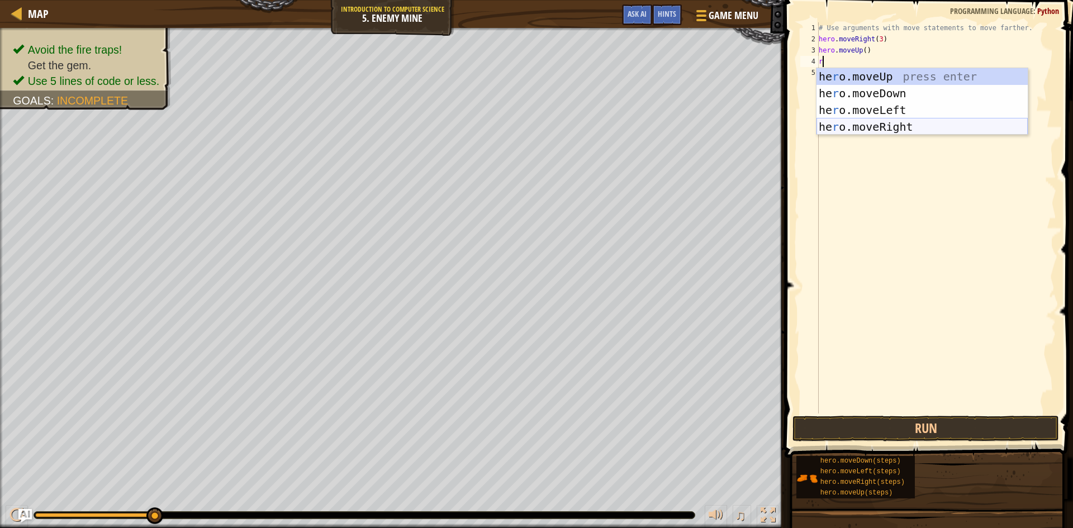
click at [872, 126] on div "he r o.moveUp press enter he r o.moveDown press enter he r o.moveLeft press ent…" at bounding box center [922, 118] width 211 height 101
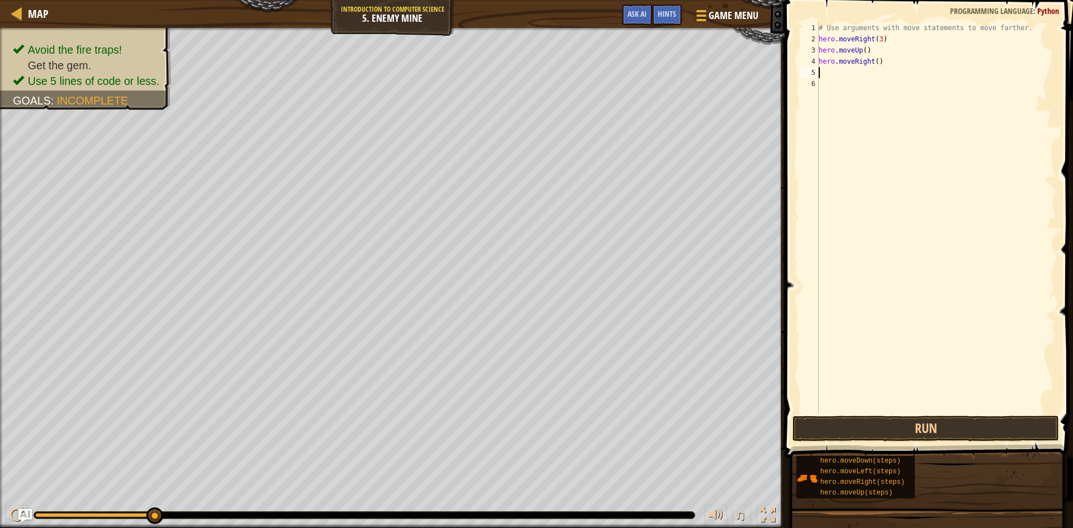
type textarea "d"
click at [863, 87] on div "hero.[PERSON_NAME] own press enter" at bounding box center [922, 104] width 211 height 50
click at [869, 73] on div "# Use arguments with move statements to move farther. hero . moveRight ( 3 ) he…" at bounding box center [937, 229] width 240 height 414
type textarea "hero.moveDown(3)"
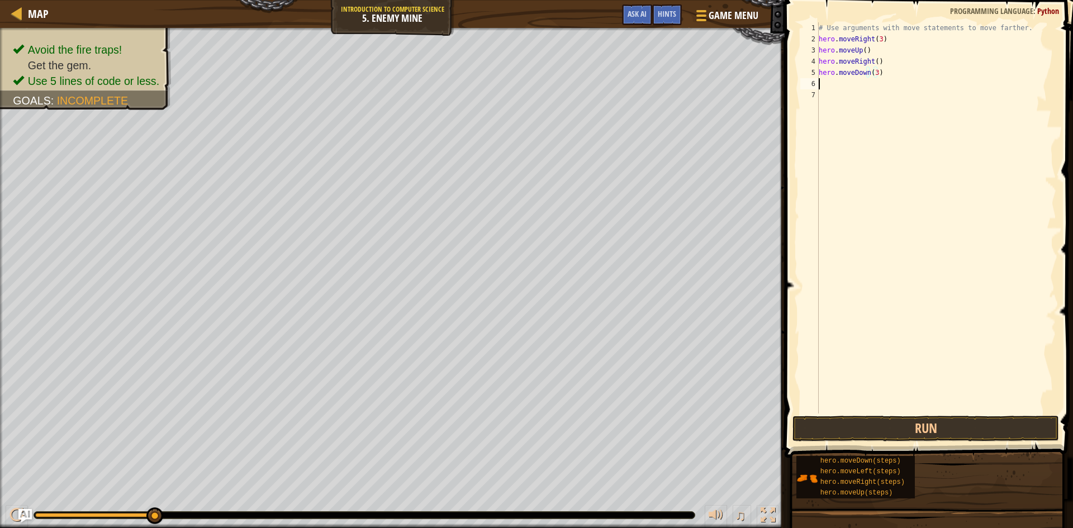
click at [835, 85] on div "# Use arguments with move statements to move farther. hero . moveRight ( 3 ) he…" at bounding box center [937, 229] width 240 height 414
type textarea "r"
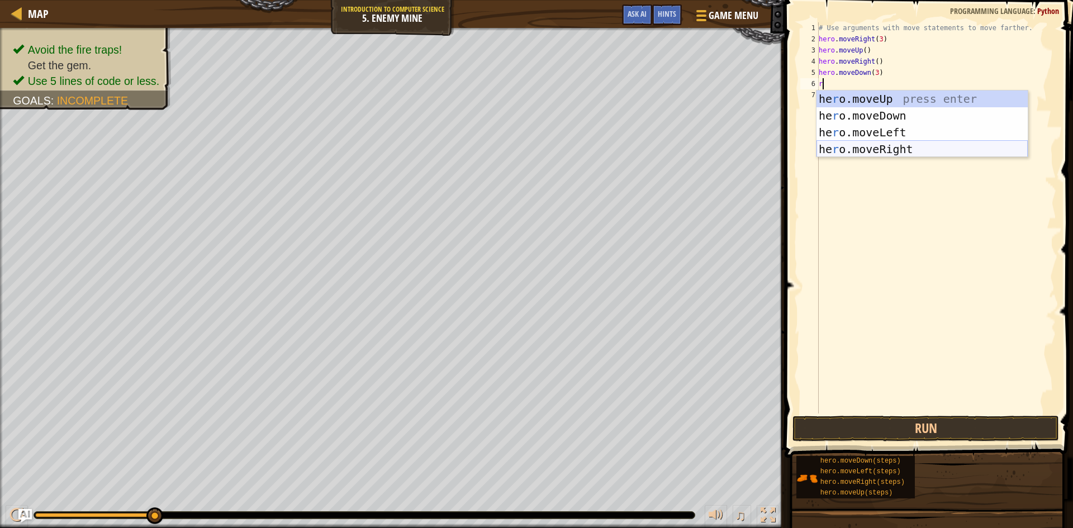
click at [859, 150] on div "he r o.moveUp press enter he r o.moveDown press enter he r o.moveLeft press ent…" at bounding box center [922, 141] width 211 height 101
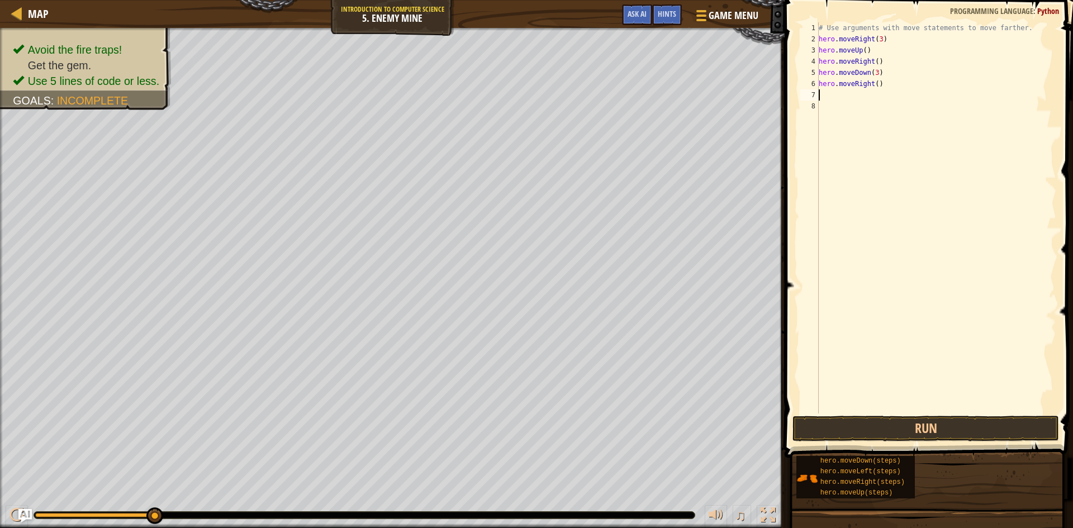
click at [874, 86] on div "# Use arguments with move statements to move farther. hero . moveRight ( 3 ) he…" at bounding box center [937, 229] width 240 height 414
type textarea "hero.moveRight(3)"
click at [941, 425] on button "Run" at bounding box center [926, 429] width 267 height 26
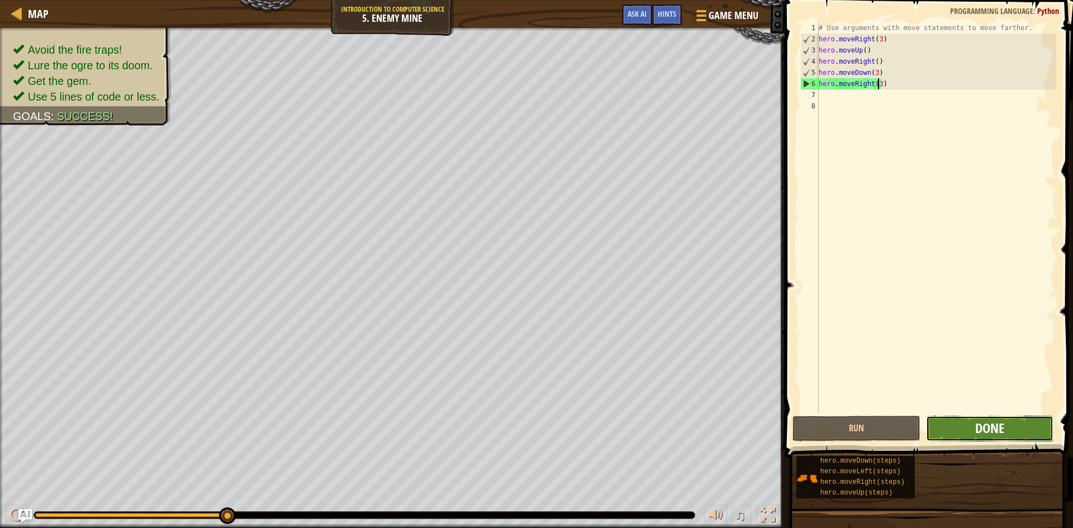
click at [991, 422] on span "Done" at bounding box center [990, 428] width 29 height 18
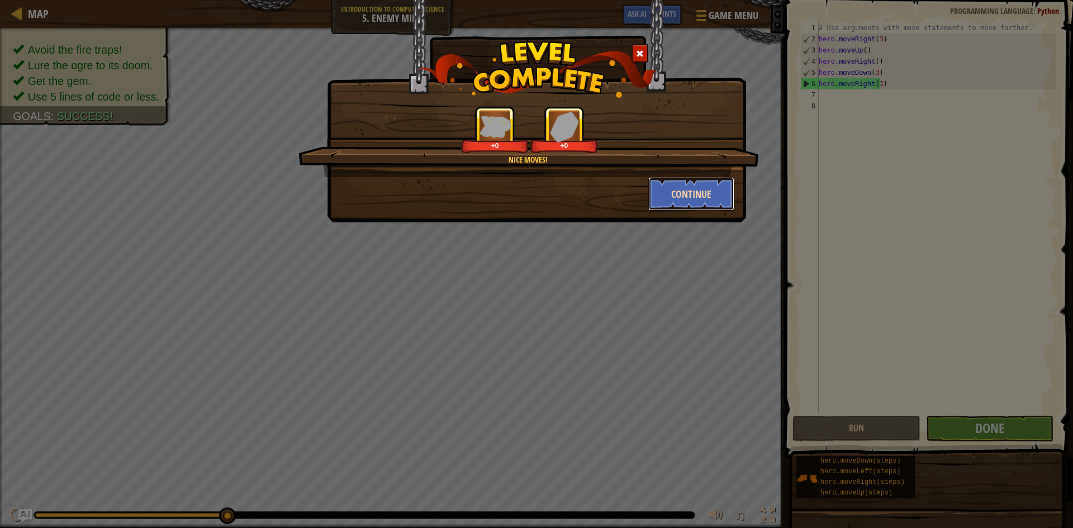
click at [701, 202] on button "Continue" at bounding box center [692, 194] width 87 height 34
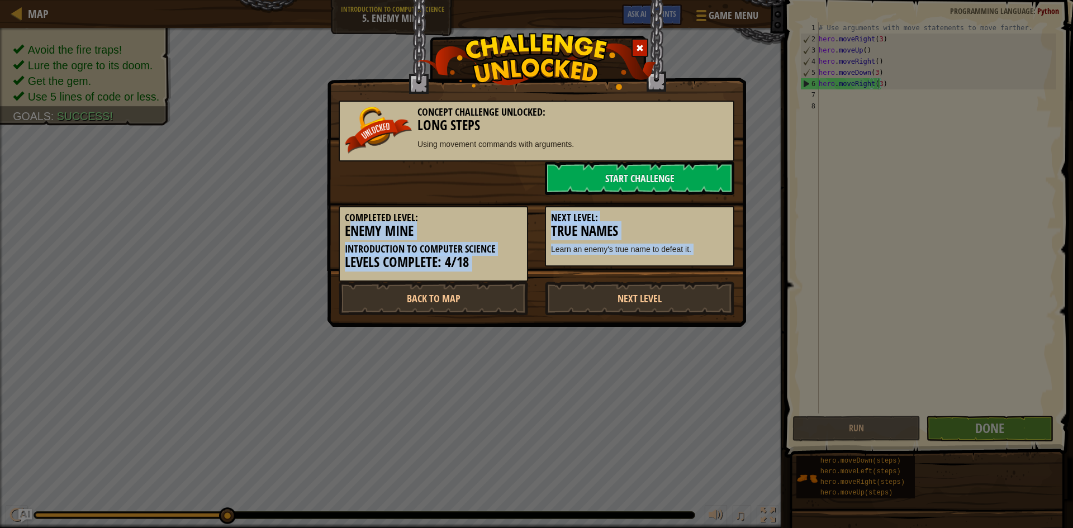
drag, startPoint x: 354, startPoint y: 235, endPoint x: 944, endPoint y: 439, distance: 624.3
click at [1052, 502] on div "Concept Challenge Unlocked: Long Steps Using movement commands with arguments. …" at bounding box center [536, 264] width 1073 height 528
click at [831, 403] on div "Concept Challenge Unlocked: Long Steps Using movement commands with arguments. …" at bounding box center [536, 264] width 1073 height 528
click at [685, 245] on p "Learn an enemy's true name to defeat it." at bounding box center [639, 249] width 177 height 11
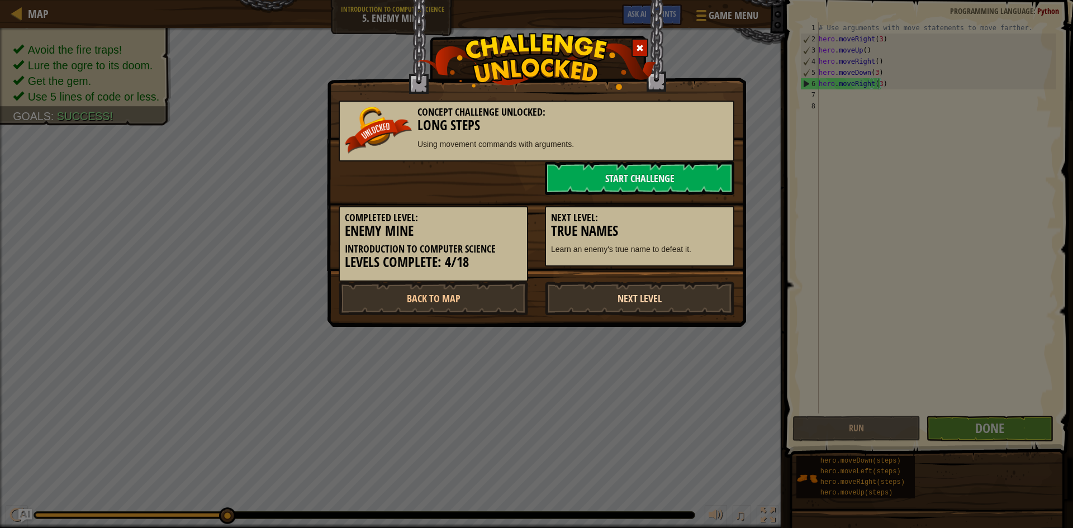
drag, startPoint x: 652, startPoint y: 304, endPoint x: 650, endPoint y: 309, distance: 5.8
click at [650, 309] on link "Next Level" at bounding box center [640, 299] width 190 height 34
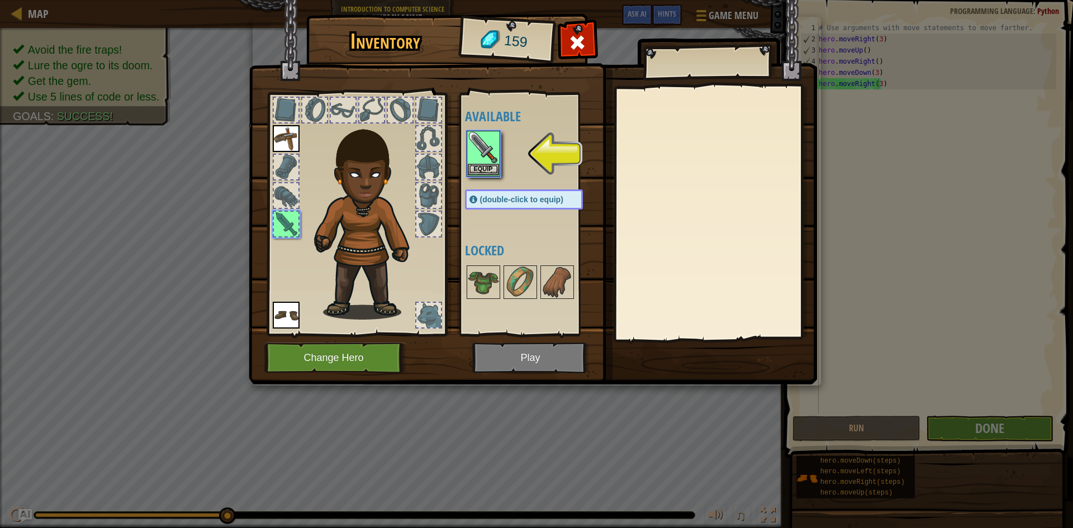
click at [481, 178] on div at bounding box center [535, 153] width 140 height 49
click at [484, 169] on button "Equip" at bounding box center [483, 169] width 31 height 12
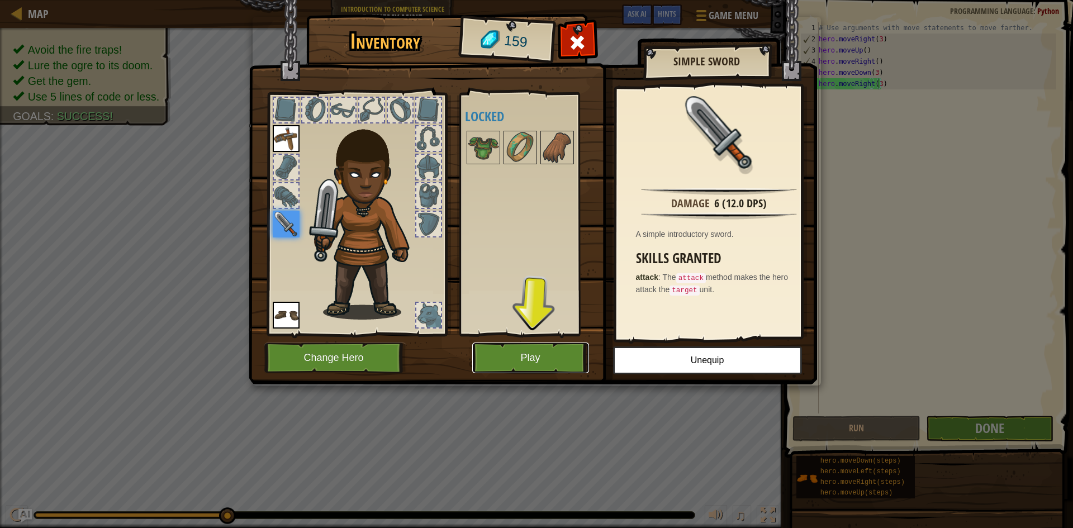
click at [569, 365] on button "Play" at bounding box center [530, 358] width 117 height 31
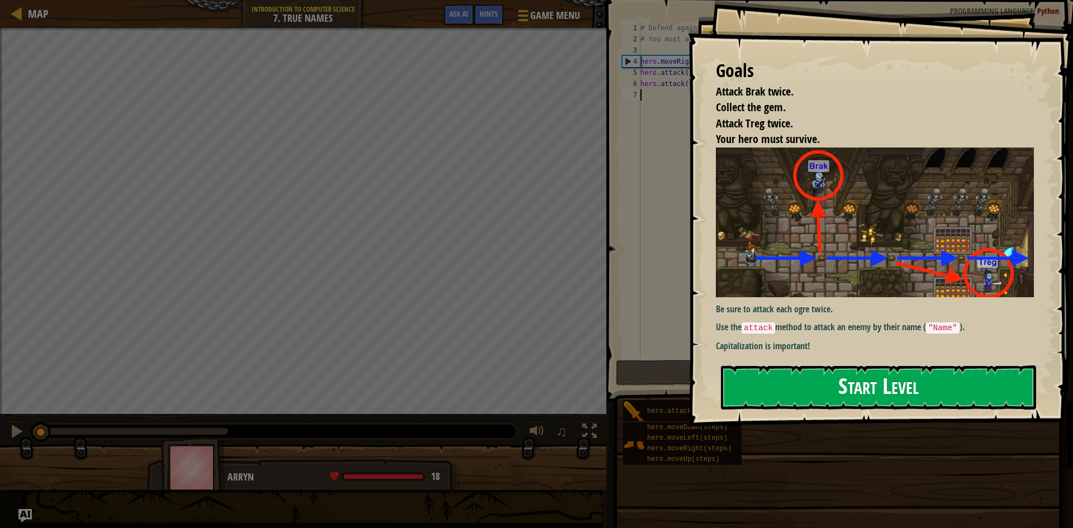
click at [821, 382] on button "Start Level" at bounding box center [878, 388] width 315 height 44
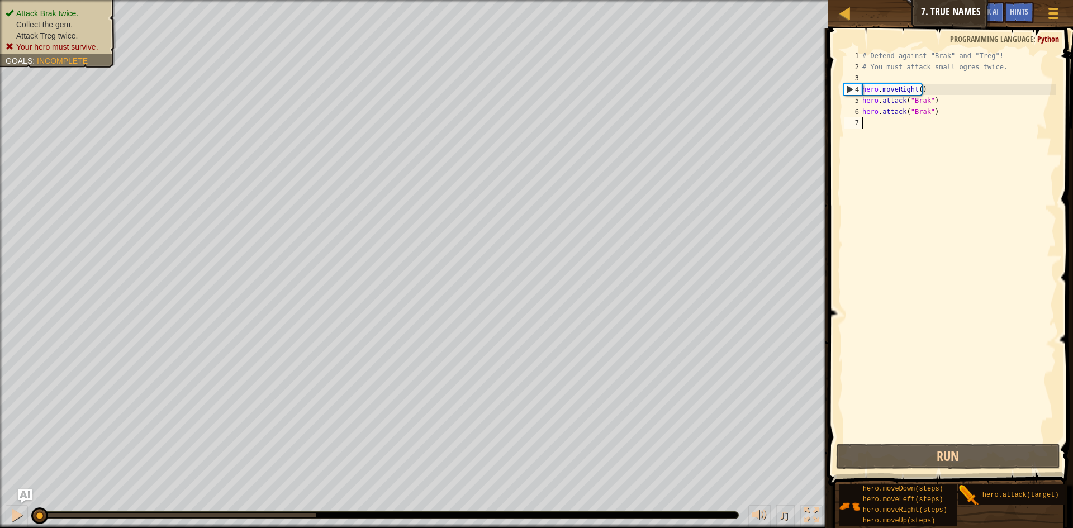
click at [934, 441] on div "# Defend against "Brak" and "Treg"! # You must attack small ogres twice. hero .…" at bounding box center [958, 257] width 196 height 414
click at [961, 444] on button "Run" at bounding box center [948, 457] width 224 height 26
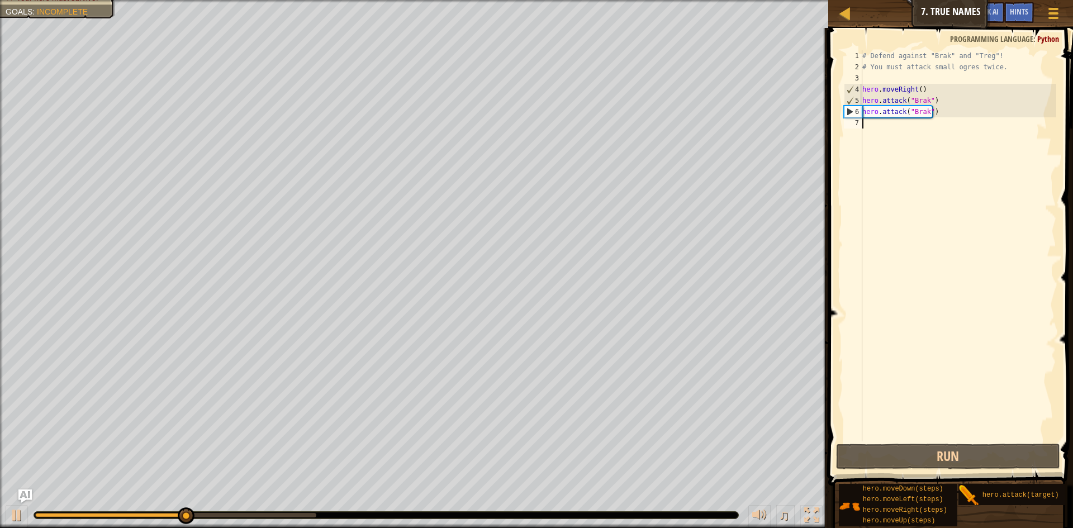
click at [893, 138] on div "# Defend against "Brak" and "Treg"! # You must attack small ogres twice. hero .…" at bounding box center [958, 257] width 196 height 414
click at [887, 126] on div "# Defend against "Brak" and "Treg"! # You must attack small ogres twice. hero .…" at bounding box center [958, 257] width 196 height 414
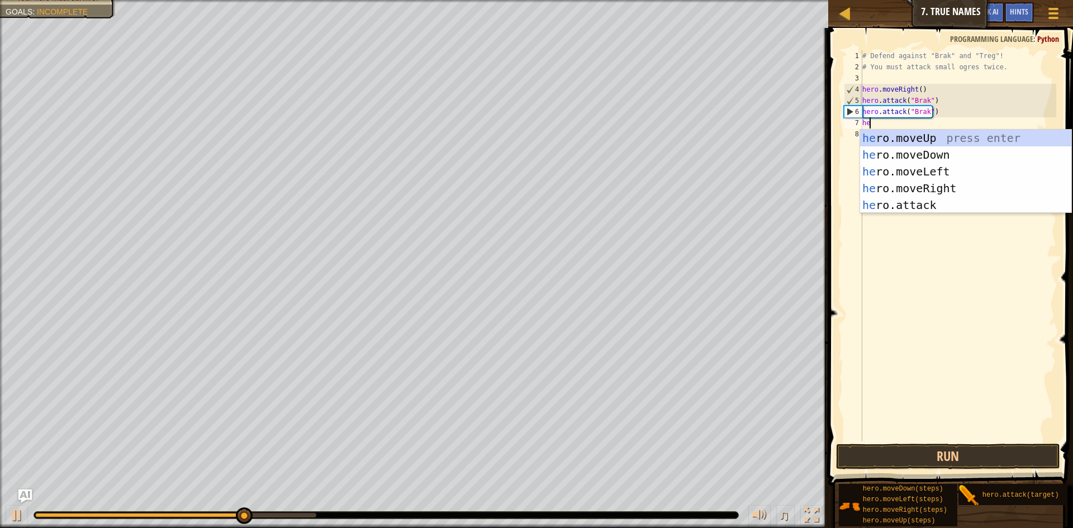
scroll to position [5, 1]
click at [934, 202] on div "her o.moveUp press enter her o.moveDown press enter her o.moveLeft press enter …" at bounding box center [965, 188] width 211 height 117
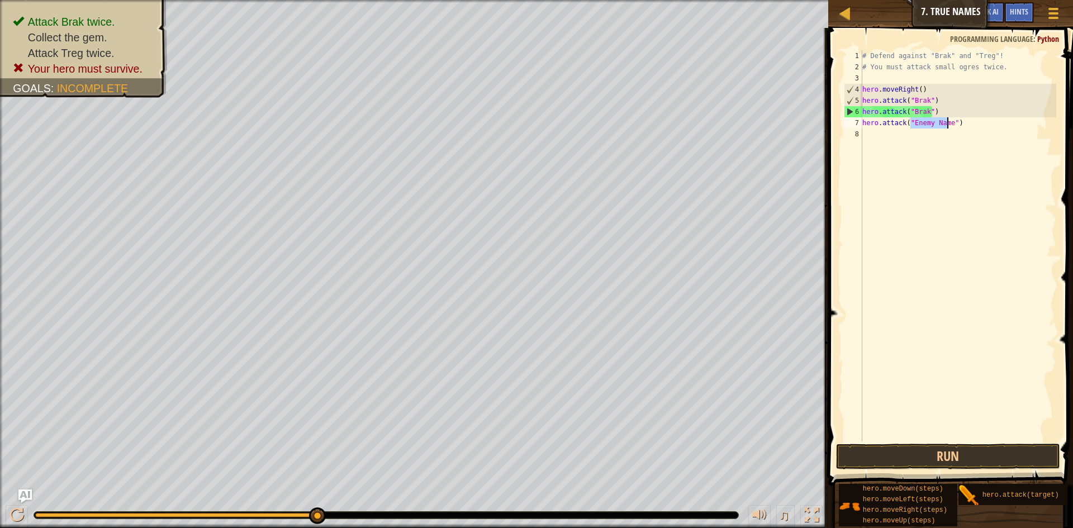
click at [940, 124] on div "# Defend against "Brak" and "Treg"! # You must attack small ogres twice. hero .…" at bounding box center [958, 245] width 196 height 391
click at [949, 122] on div "# Defend against "Brak" and "Treg"! # You must attack small ogres twice. hero .…" at bounding box center [958, 257] width 196 height 414
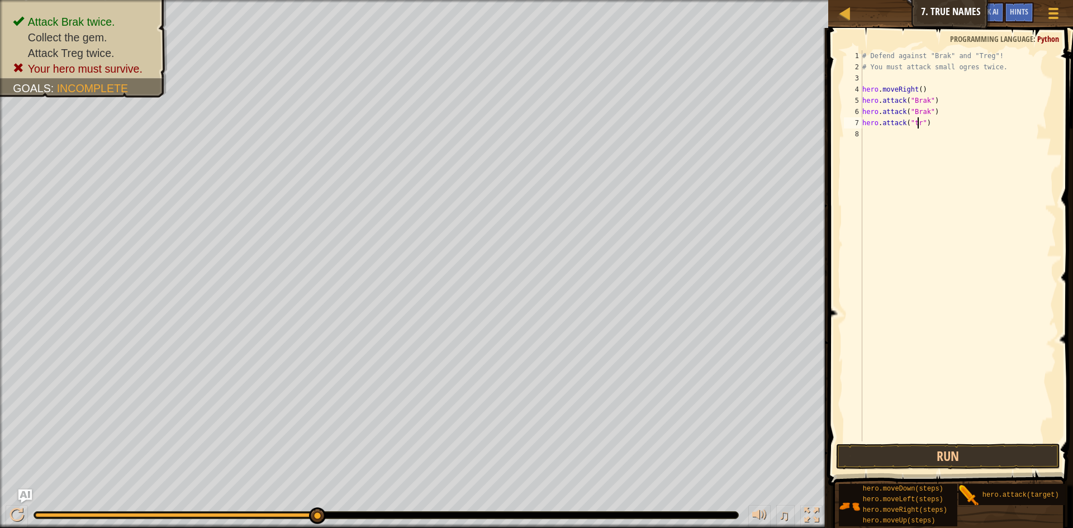
scroll to position [5, 5]
type textarea "hero.attack("treg")"
click at [940, 125] on div "# Defend against "Brak" and "Treg"! # You must attack small ogres twice. hero .…" at bounding box center [958, 257] width 196 height 414
drag, startPoint x: 940, startPoint y: 125, endPoint x: 862, endPoint y: 128, distance: 78.3
click at [862, 128] on div "hero.attack("treg") 1 2 3 4 5 6 7 8 # Defend against "Brak" and "Treg"! # You m…" at bounding box center [949, 245] width 215 height 391
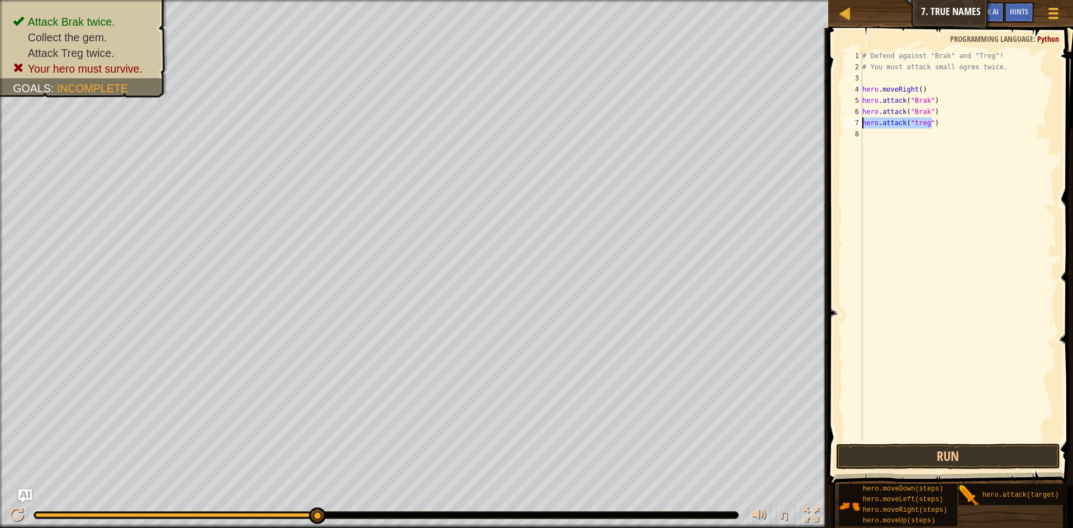
click at [878, 140] on div "# Defend against "Brak" and "Treg"! # You must attack small ogres twice. hero .…" at bounding box center [958, 257] width 196 height 414
paste textarea "hero.attack("treg")"
type textarea "hero.attack("treg")"
click at [952, 254] on div "# Defend against "Brak" and "Treg"! # You must attack small ogres twice. hero .…" at bounding box center [958, 257] width 196 height 414
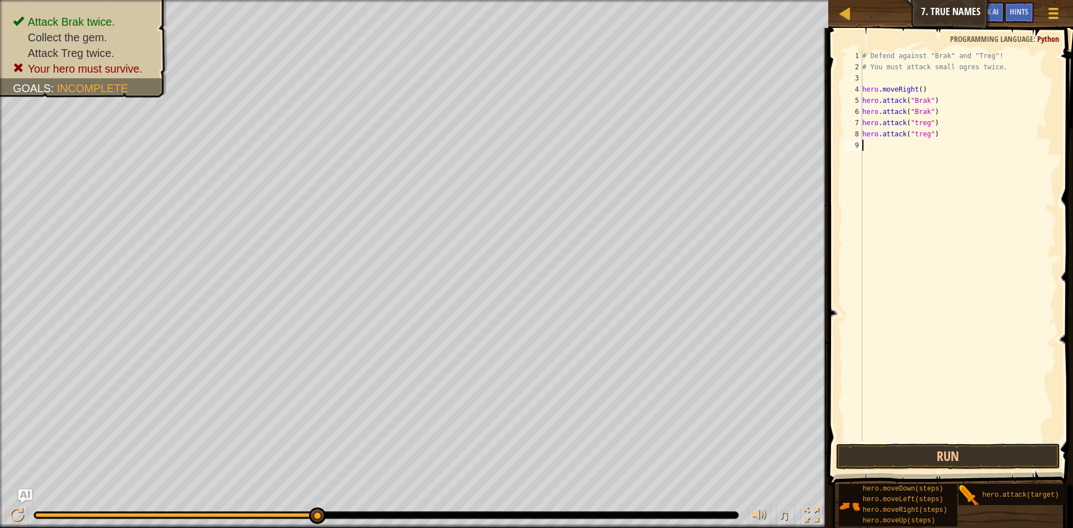
type textarea "h"
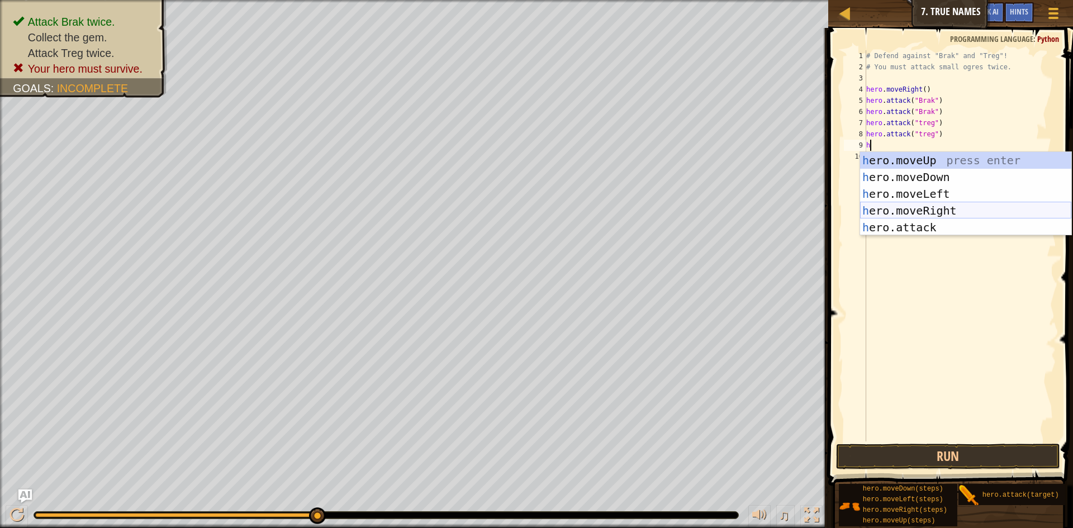
click at [930, 205] on div "h ero.moveUp press enter h ero.moveDown press enter h ero.moveLeft press enter …" at bounding box center [965, 210] width 211 height 117
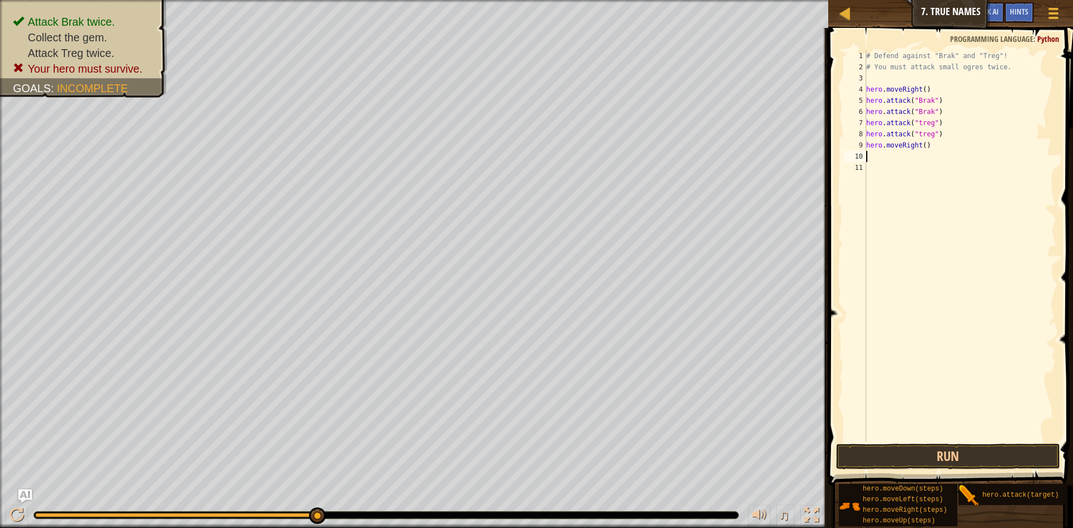
click at [920, 148] on div "# Defend against "Brak" and "Treg"! # You must attack small ogres twice. hero .…" at bounding box center [960, 257] width 193 height 414
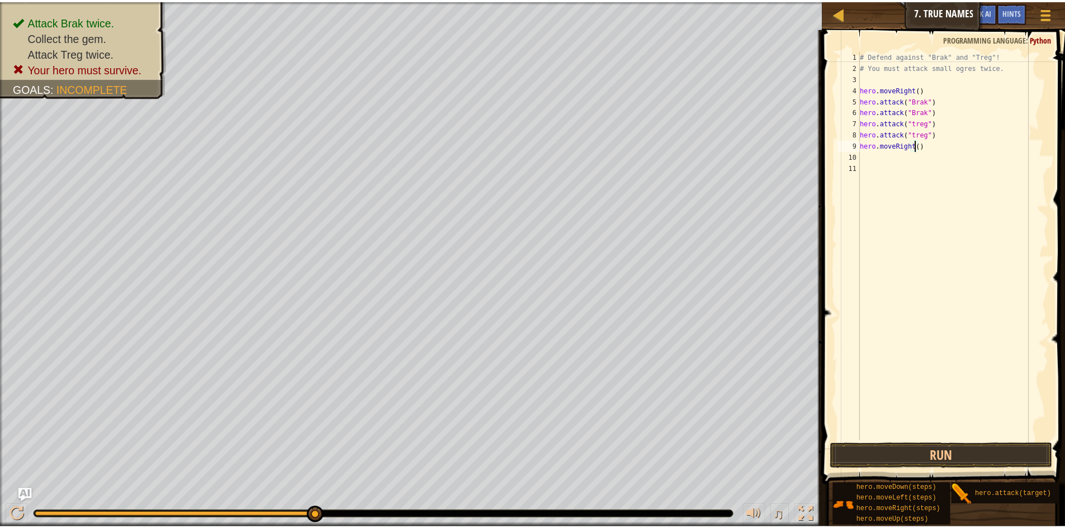
scroll to position [5, 4]
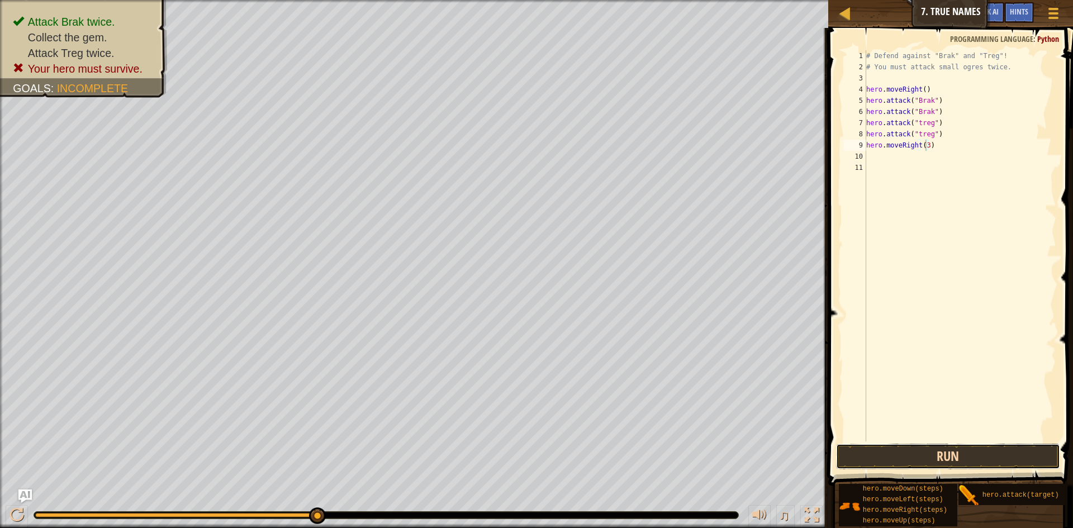
click at [963, 455] on button "Run" at bounding box center [948, 457] width 224 height 26
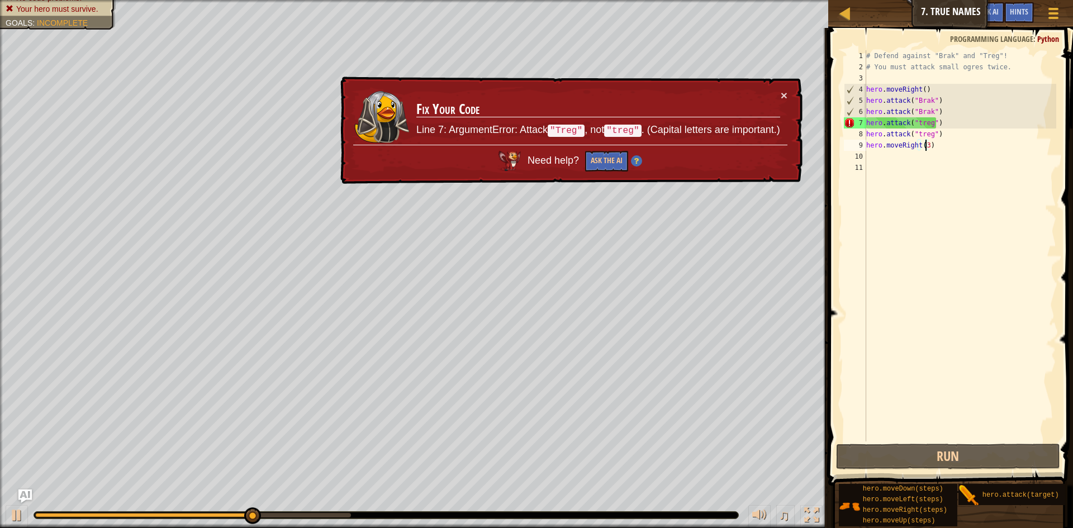
click at [917, 123] on div "# Defend against "Brak" and "Treg"! # You must attack small ogres twice. hero .…" at bounding box center [960, 257] width 193 height 414
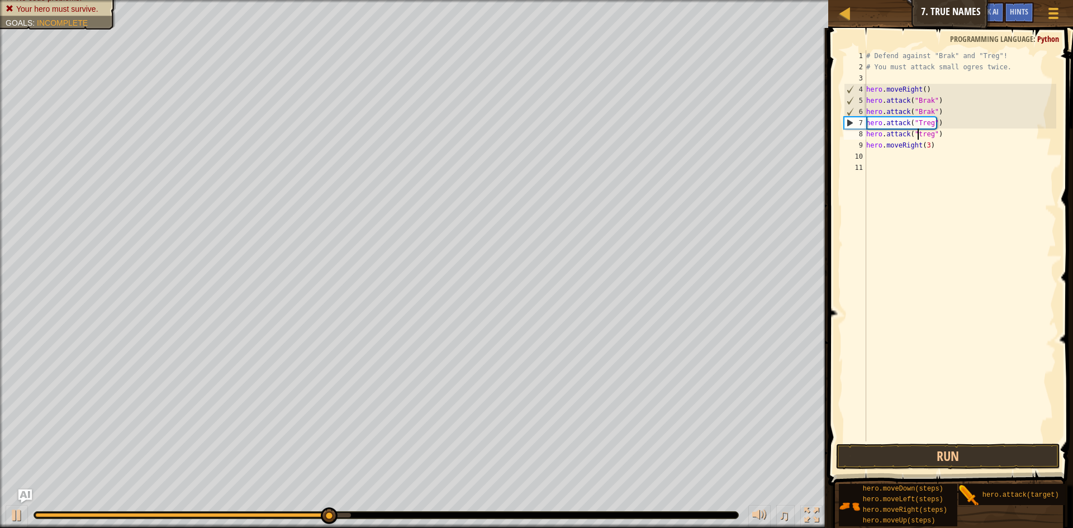
click at [917, 139] on div "# Defend against "Brak" and "Treg"! # You must attack small ogres twice. hero .…" at bounding box center [960, 257] width 193 height 414
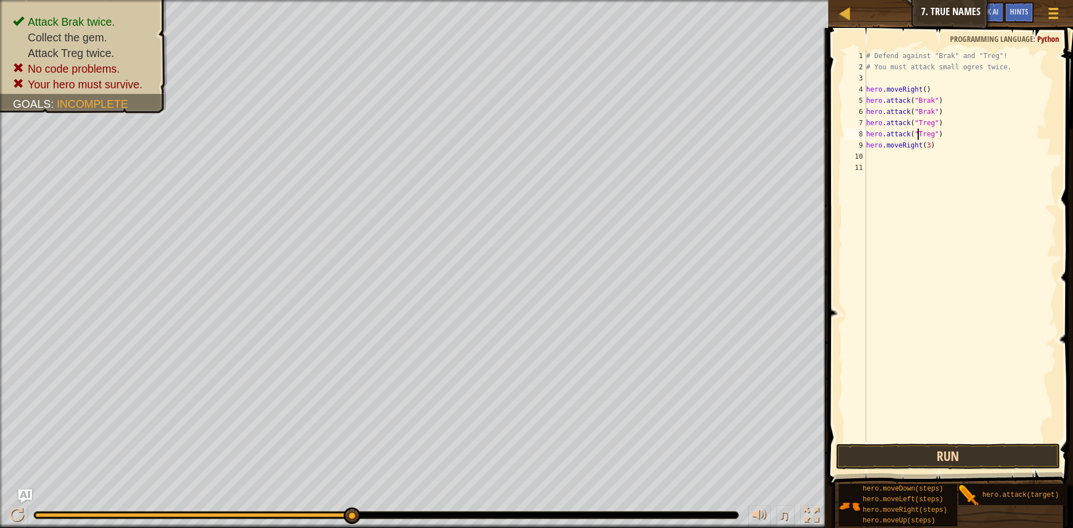
type textarea "hero.attack("Treg")"
click at [952, 446] on button "Run" at bounding box center [948, 457] width 224 height 26
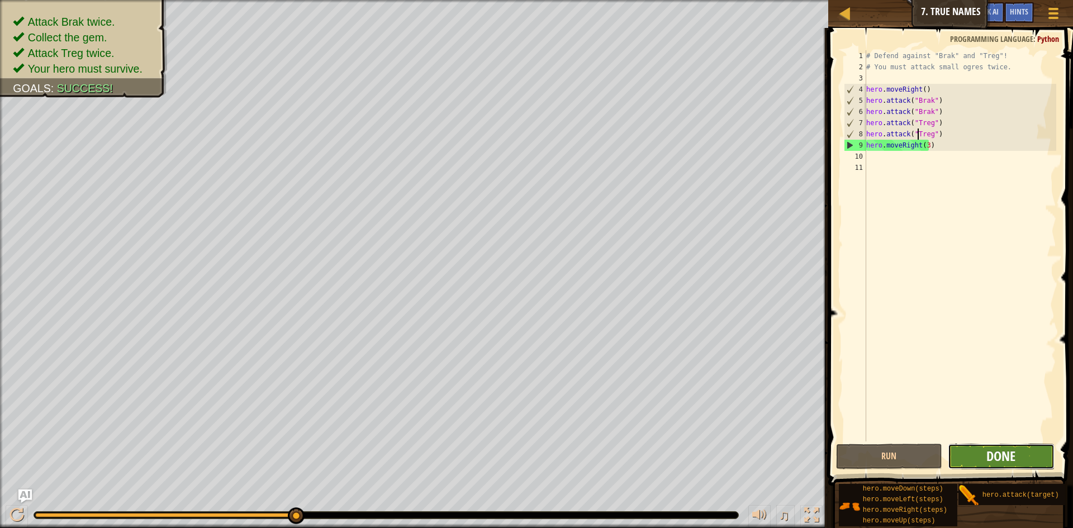
click at [996, 460] on span "Done" at bounding box center [1001, 456] width 29 height 18
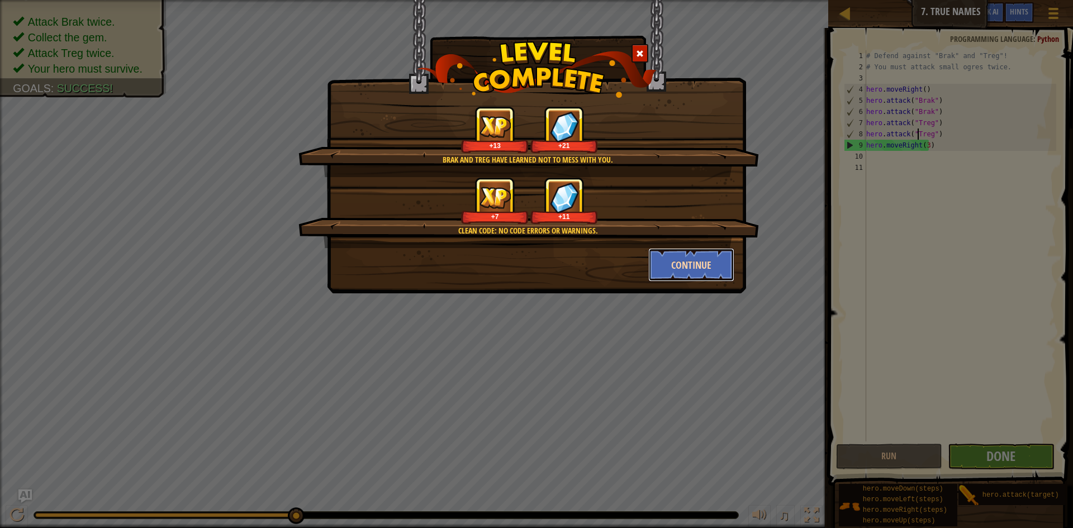
click at [715, 251] on button "Continue" at bounding box center [692, 265] width 87 height 34
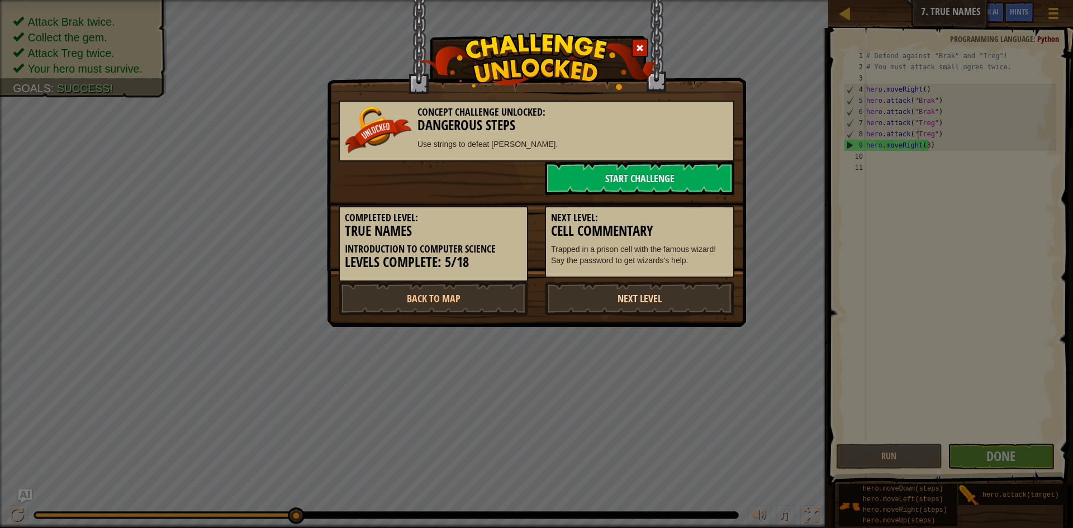
click at [674, 301] on link "Next Level" at bounding box center [640, 299] width 190 height 34
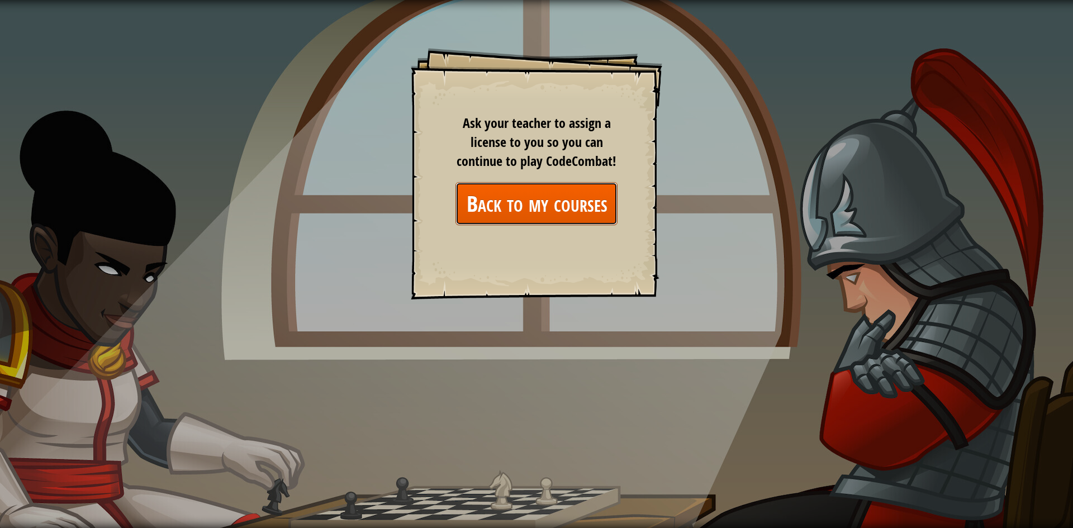
click at [562, 222] on link "Back to my courses" at bounding box center [537, 203] width 162 height 43
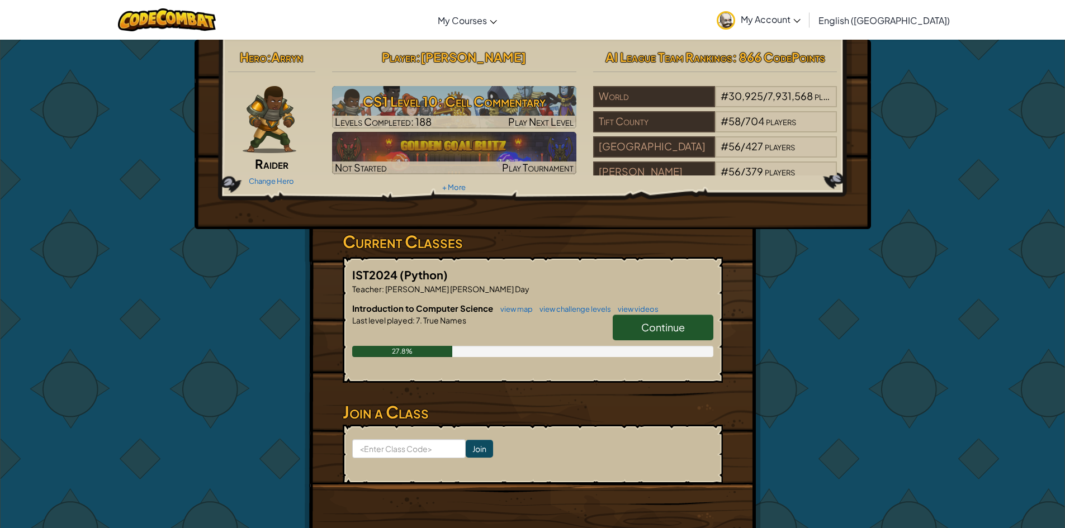
click at [640, 323] on link "Continue" at bounding box center [663, 328] width 101 height 26
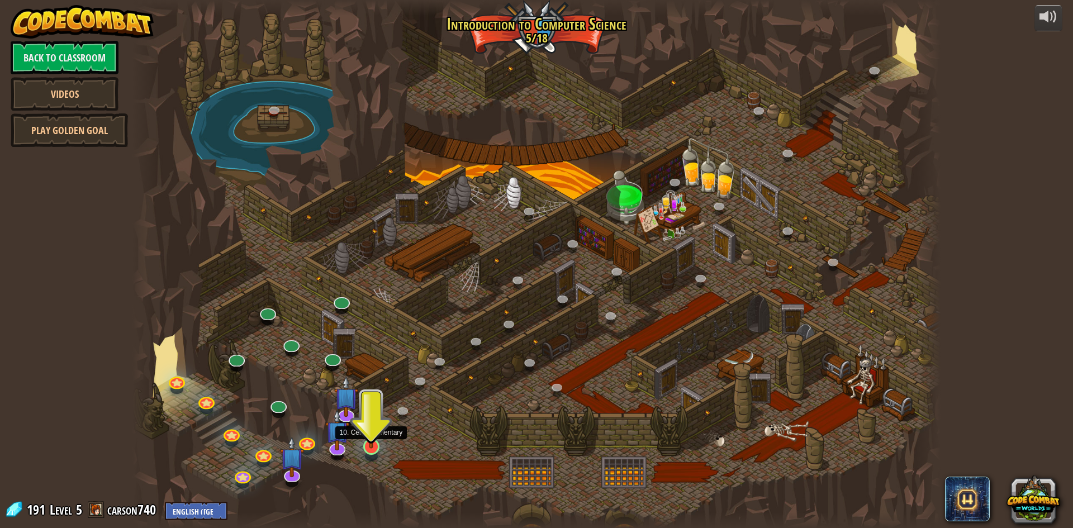
click at [372, 448] on img at bounding box center [372, 424] width 22 height 50
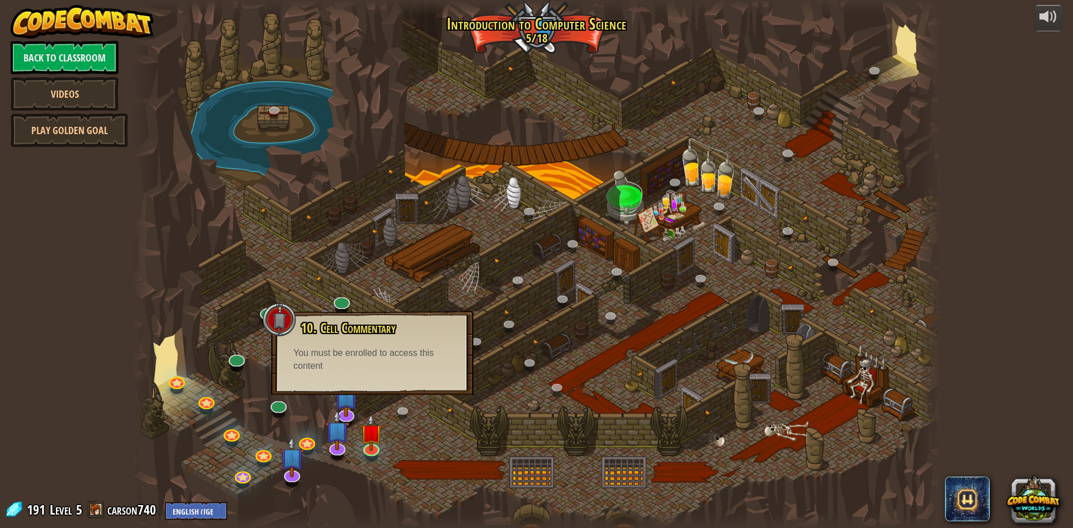
click at [379, 366] on div "You must be enrolled to access this content" at bounding box center [373, 360] width 158 height 26
click at [434, 427] on div at bounding box center [537, 264] width 808 height 528
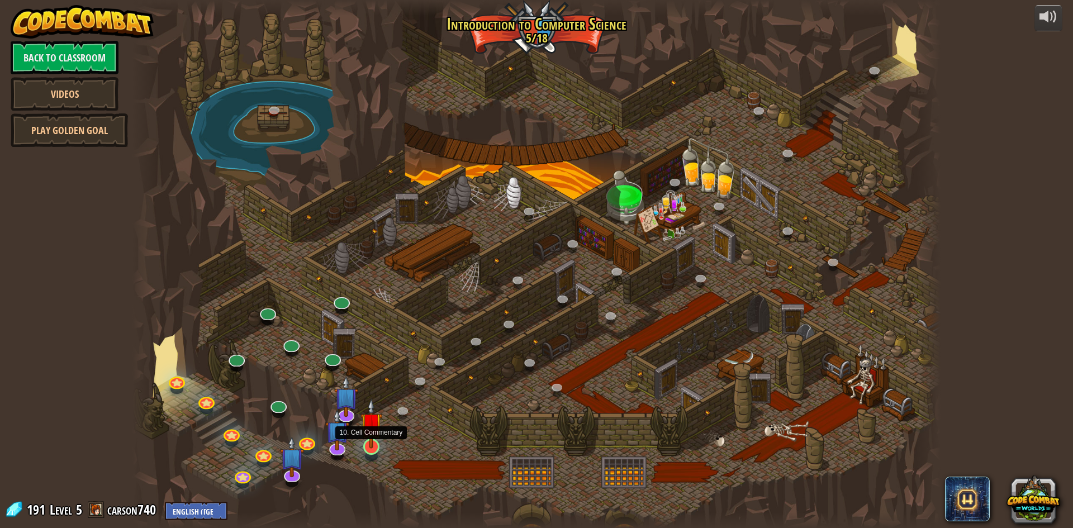
click at [366, 439] on img at bounding box center [372, 424] width 22 height 50
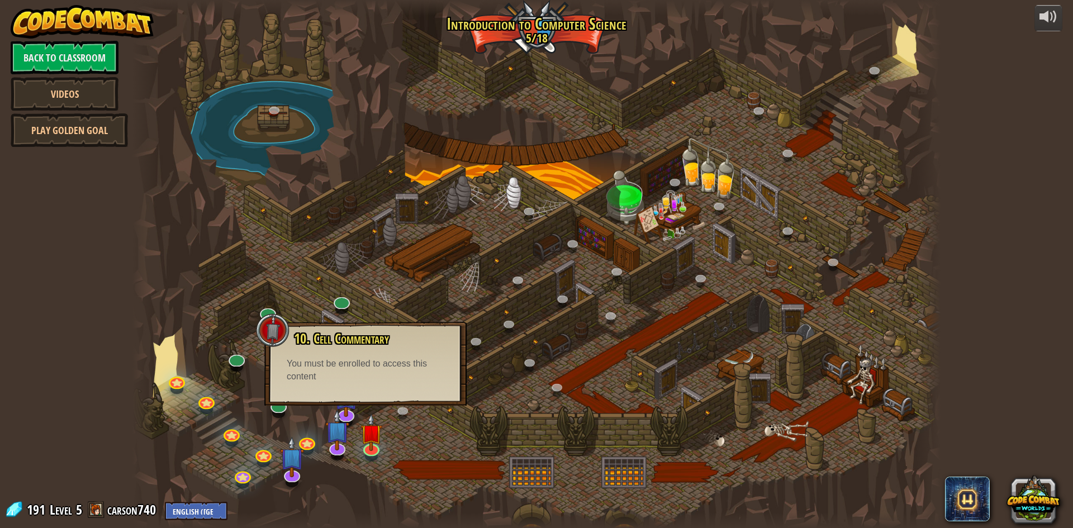
drag, startPoint x: 451, startPoint y: 447, endPoint x: 262, endPoint y: 189, distance: 319.9
click at [447, 436] on div at bounding box center [537, 264] width 808 height 528
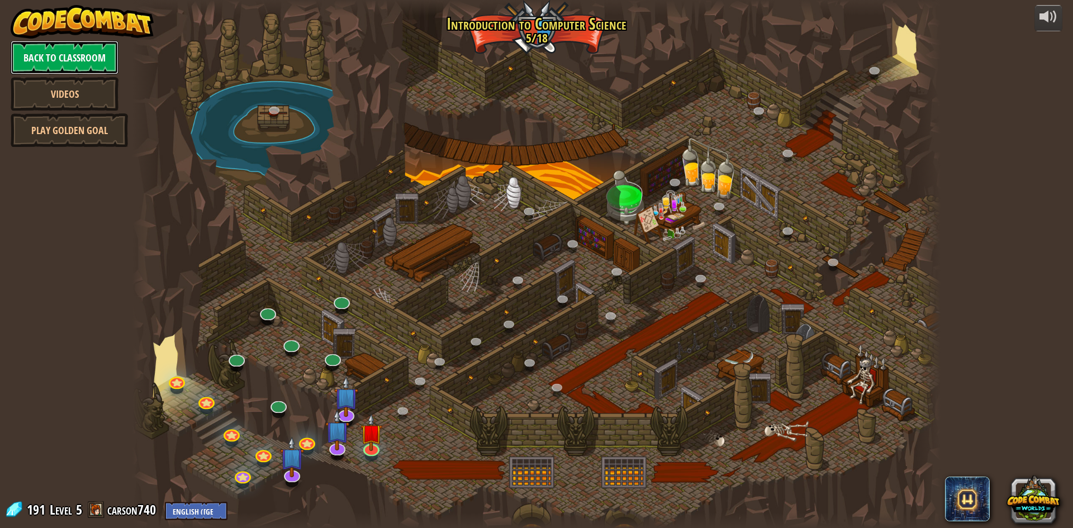
click at [67, 54] on link "Back to Classroom" at bounding box center [65, 58] width 108 height 34
